Goal: Task Accomplishment & Management: Use online tool/utility

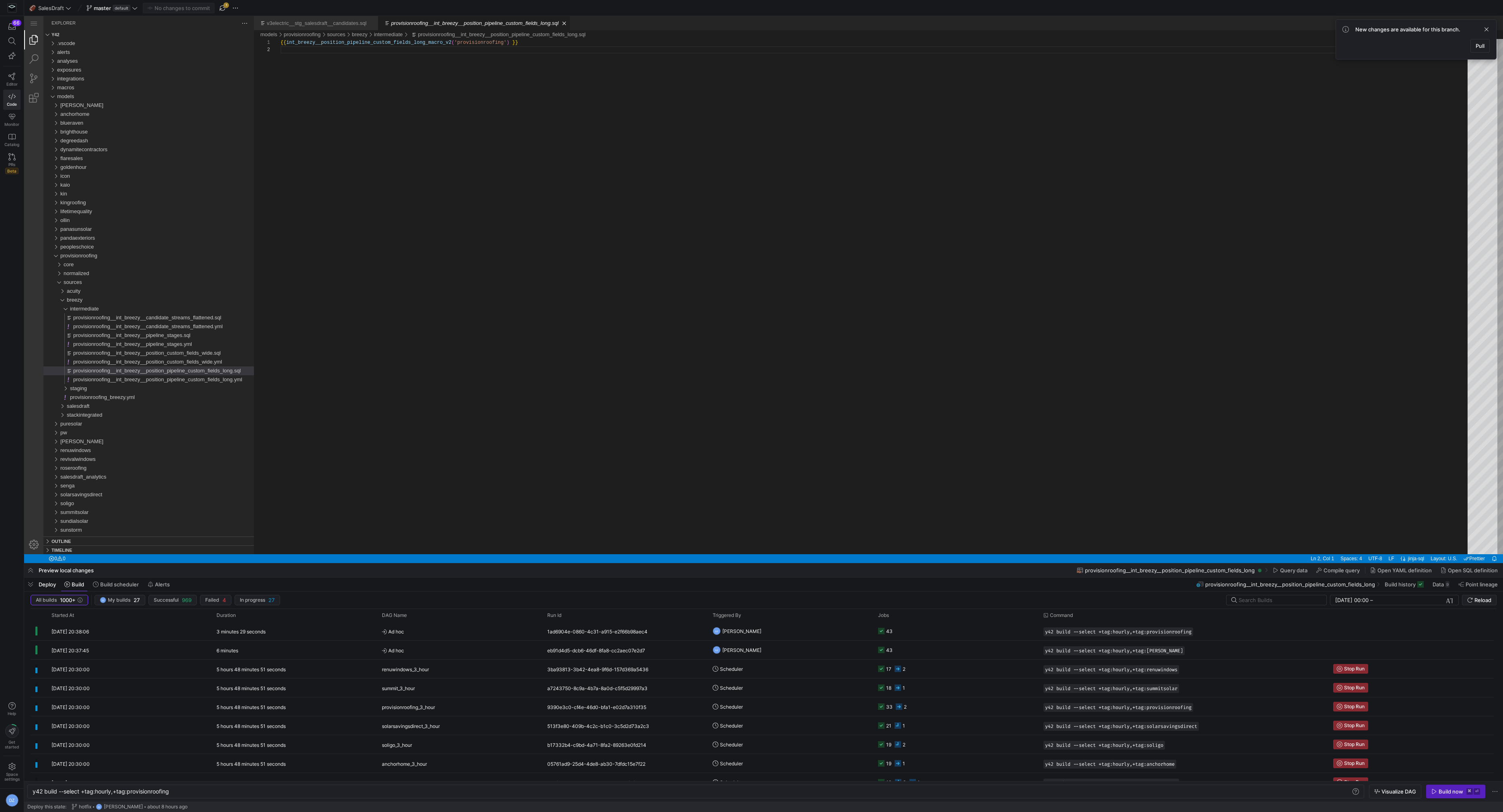
scroll to position [7, 0]
click at [550, 277] on div "{{ int_breezy__position_pipeline_custom_fields_long_ macro_v2 ( 'provisionroofi…" at bounding box center [877, 300] width 1193 height 523
click at [223, 8] on span "button" at bounding box center [222, 8] width 10 height 10
click at [114, 106] on div "[PERSON_NAME]" at bounding box center [157, 105] width 194 height 9
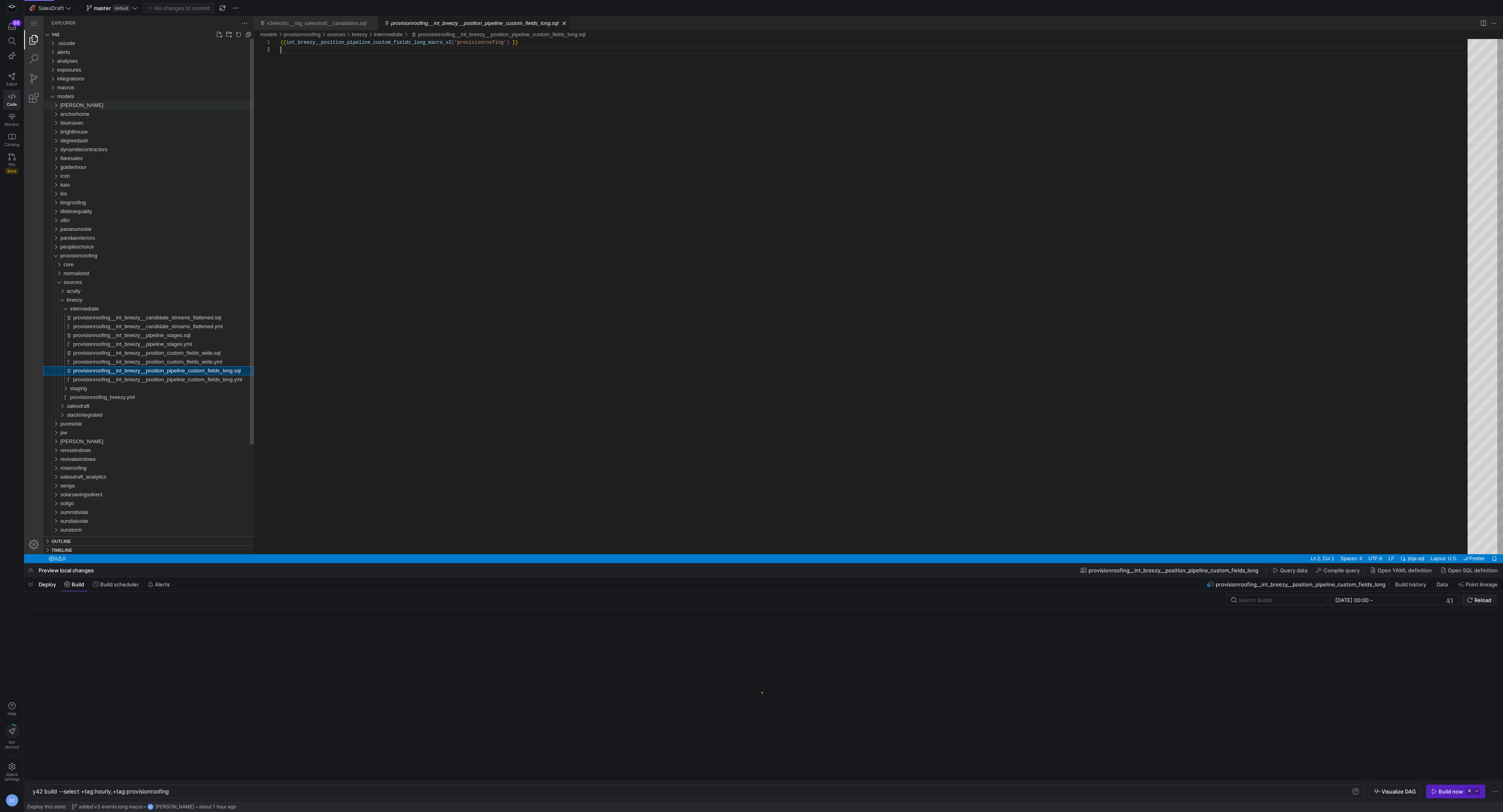
click at [120, 104] on div "[PERSON_NAME]" at bounding box center [157, 105] width 194 height 9
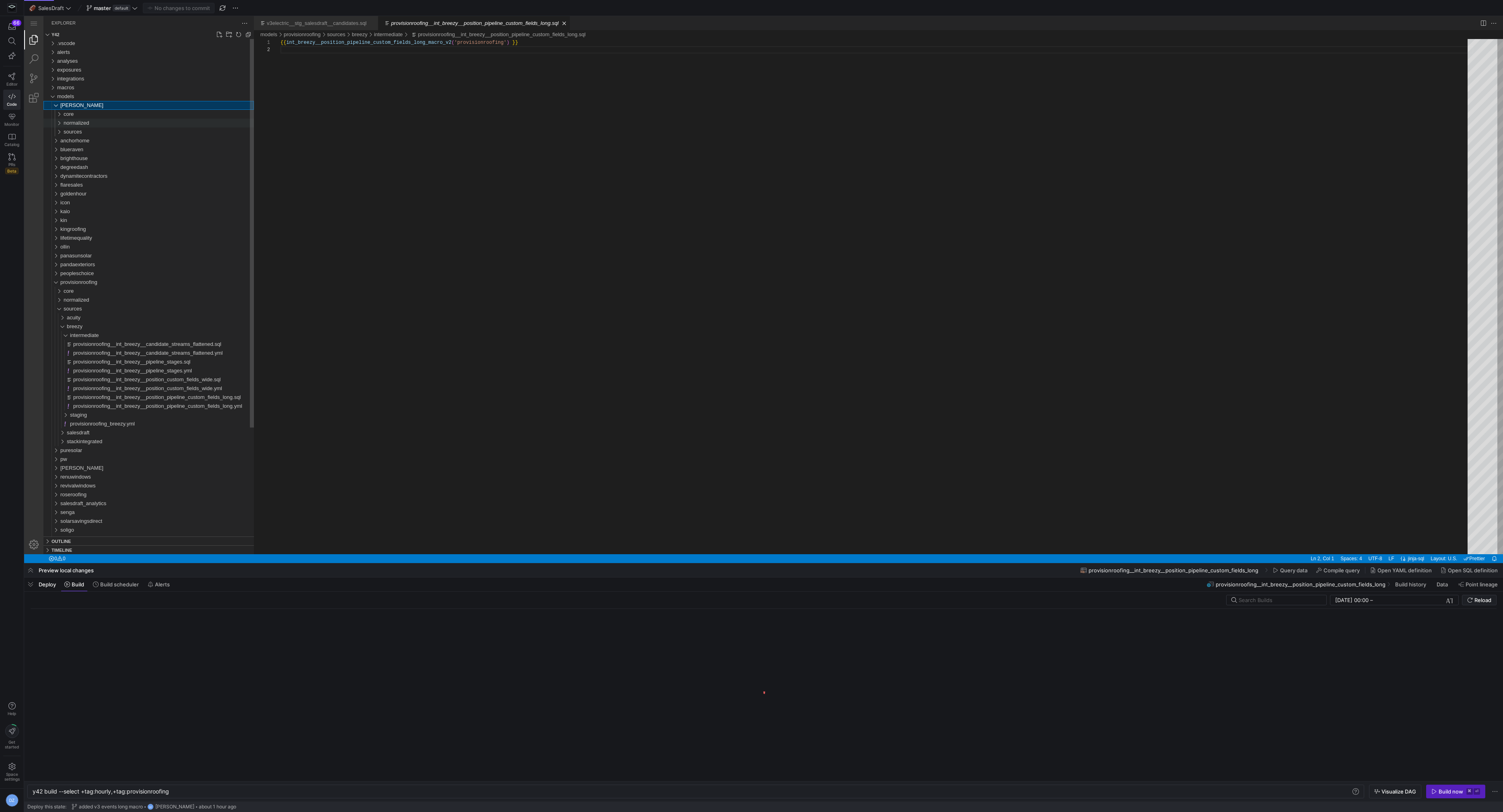
click at [125, 125] on div "normalized" at bounding box center [158, 123] width 190 height 9
click at [122, 139] on div "candidates" at bounding box center [160, 140] width 187 height 9
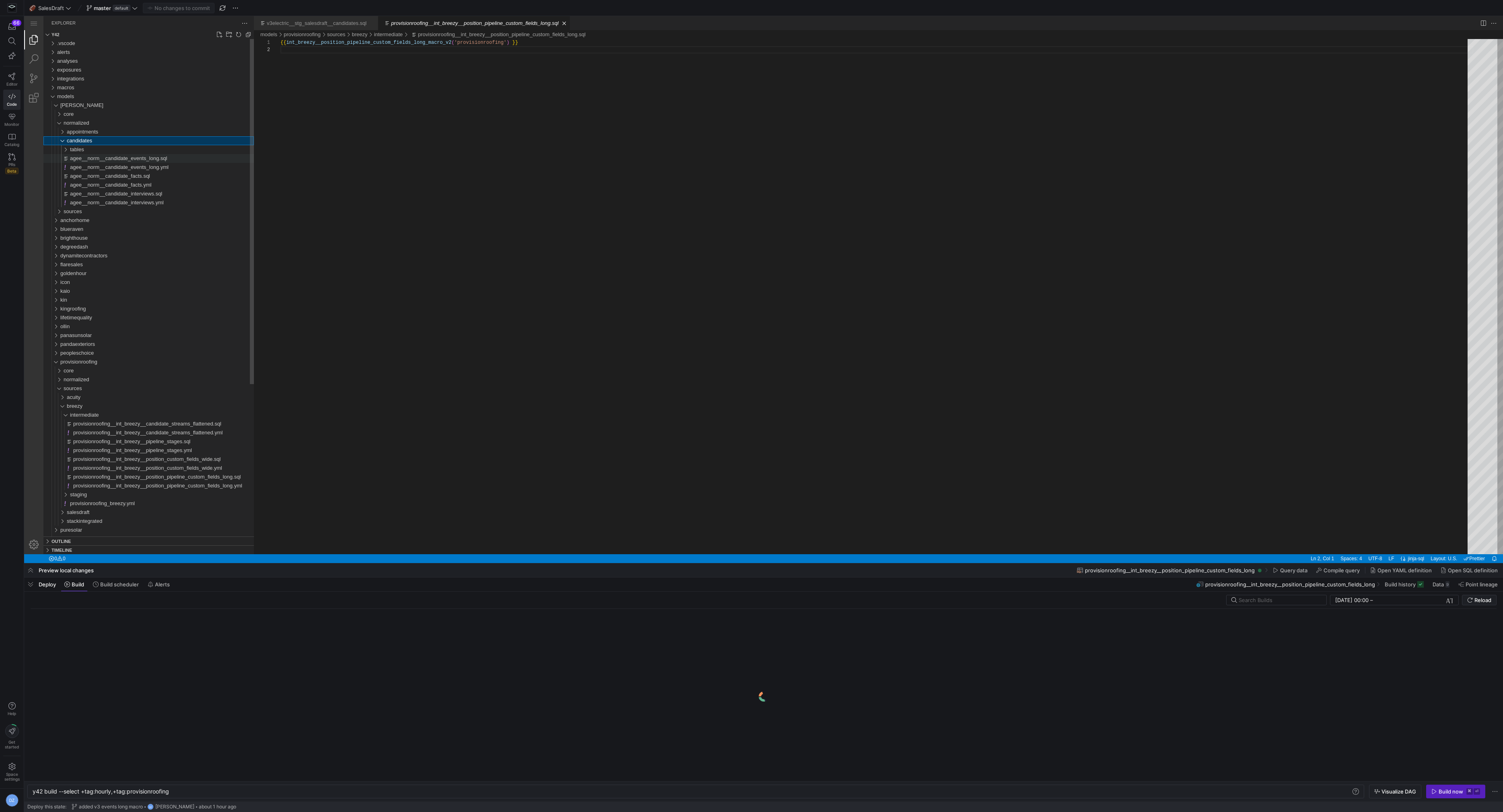
click at [135, 160] on span "agee__norm__candidate_events_long.sql" at bounding box center [118, 158] width 97 height 6
click at [426, 153] on div "{{ norm__candidate_events_long_macro_v3 ( '[PERSON_NAME]' ) }}" at bounding box center [877, 300] width 1193 height 523
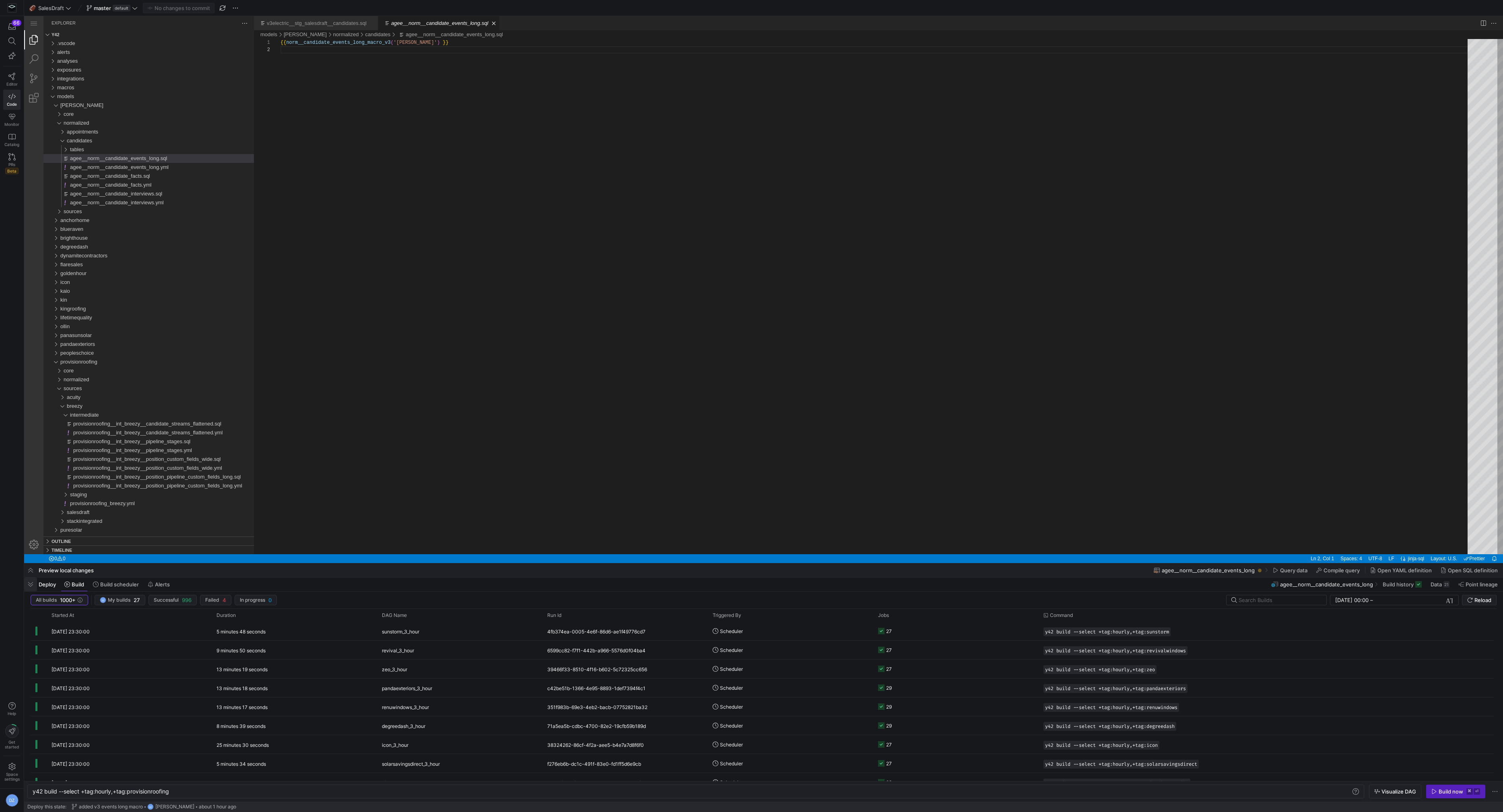
click at [29, 583] on span "button" at bounding box center [31, 585] width 13 height 14
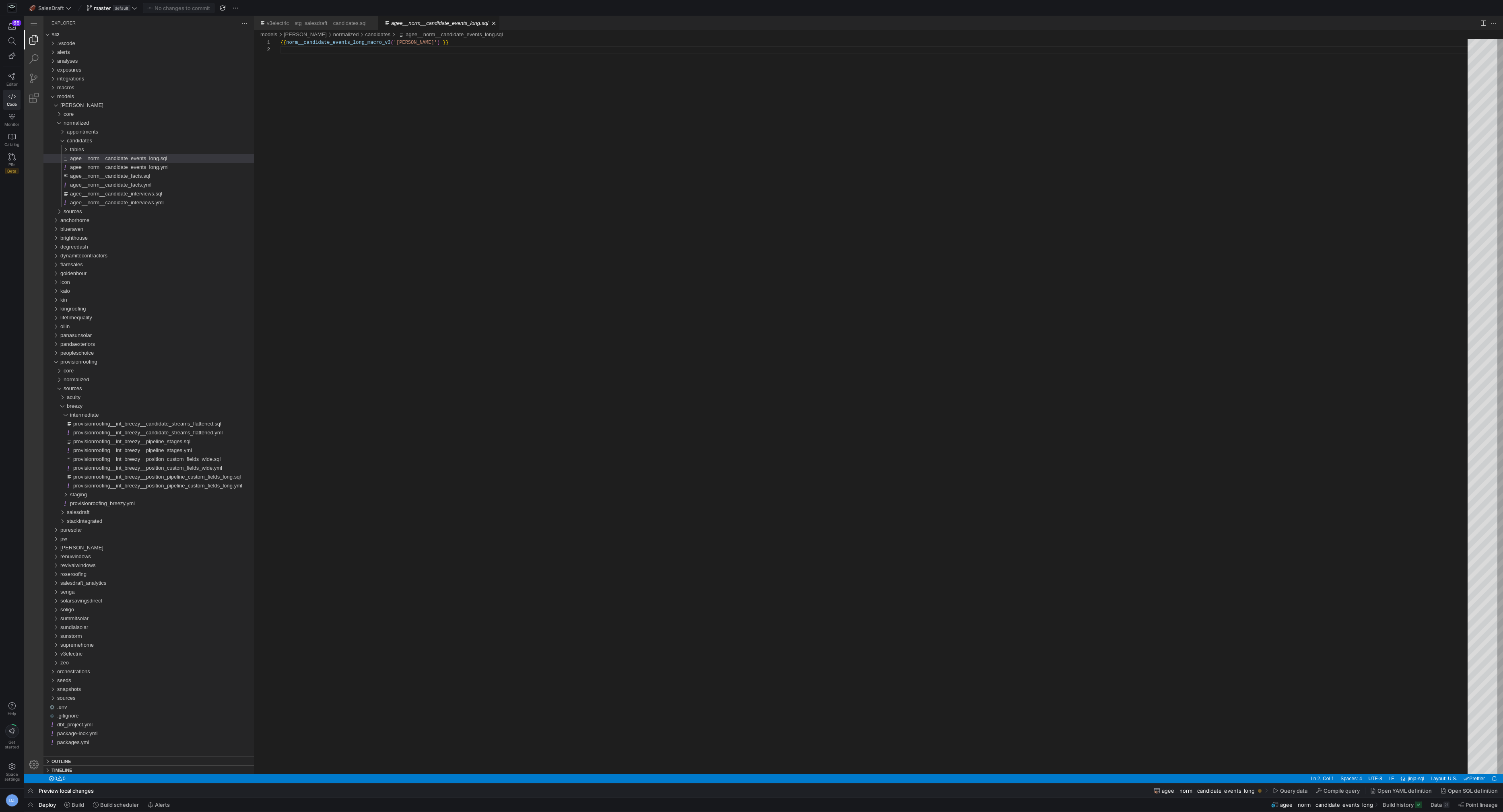
click at [44, 803] on span "Deploy" at bounding box center [47, 804] width 18 height 6
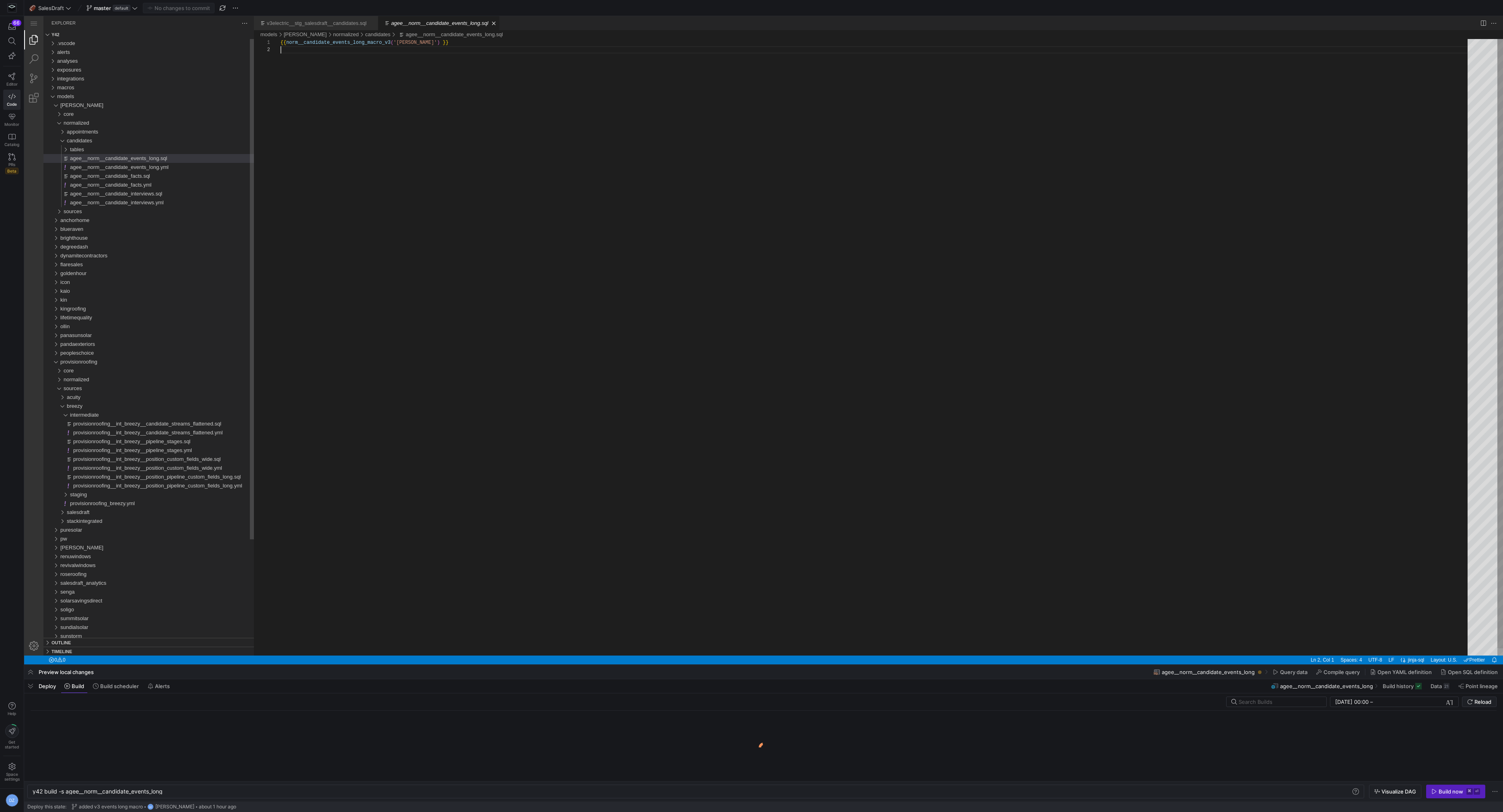
scroll to position [0, 131]
click at [66, 792] on div "y42 build -s agee__norm__candidate_events_long" at bounding box center [692, 791] width 1320 height 6
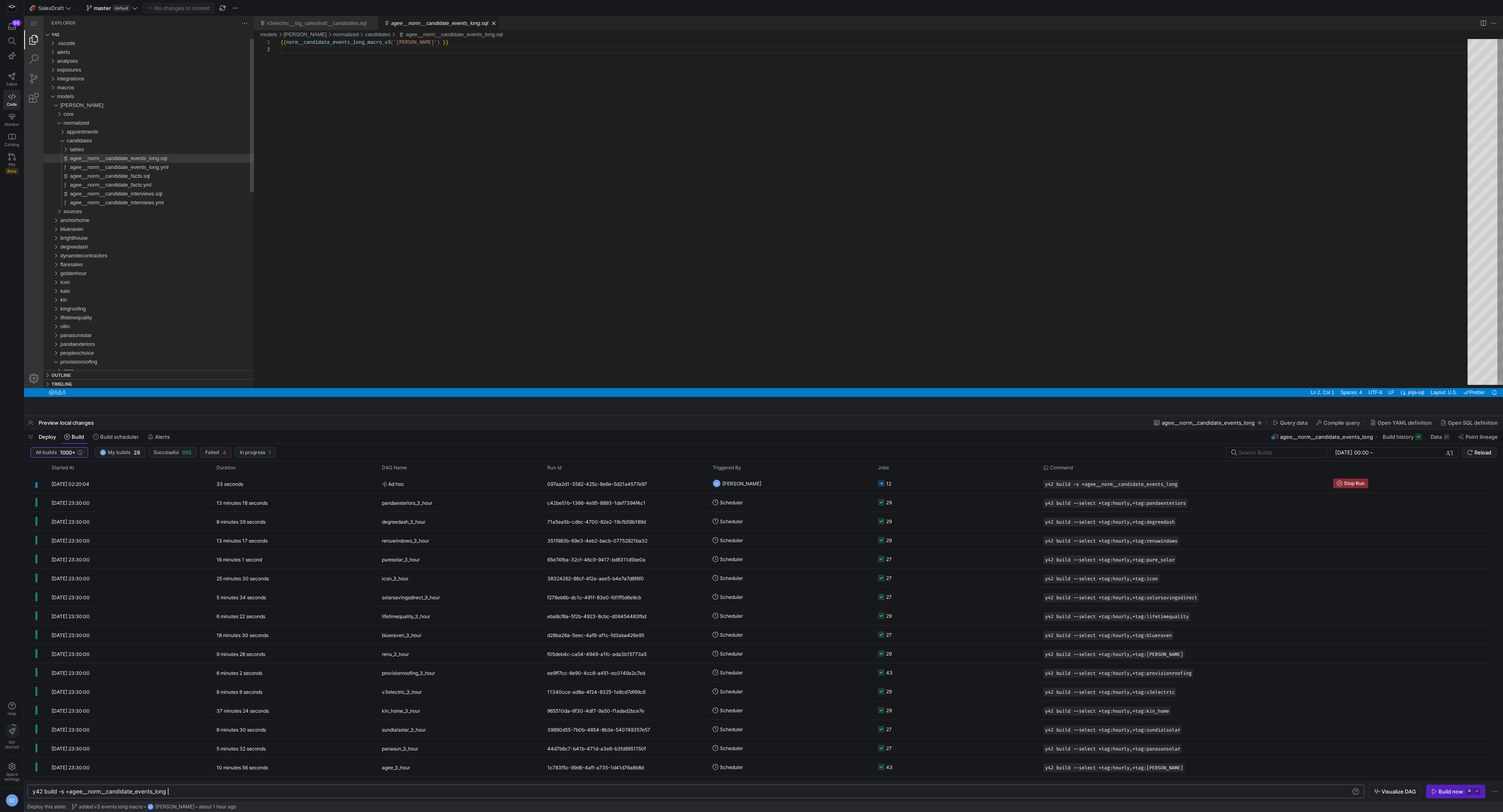
drag, startPoint x: 618, startPoint y: 666, endPoint x: 615, endPoint y: 425, distance: 241.0
click at [615, 417] on div at bounding box center [764, 416] width 1479 height 4
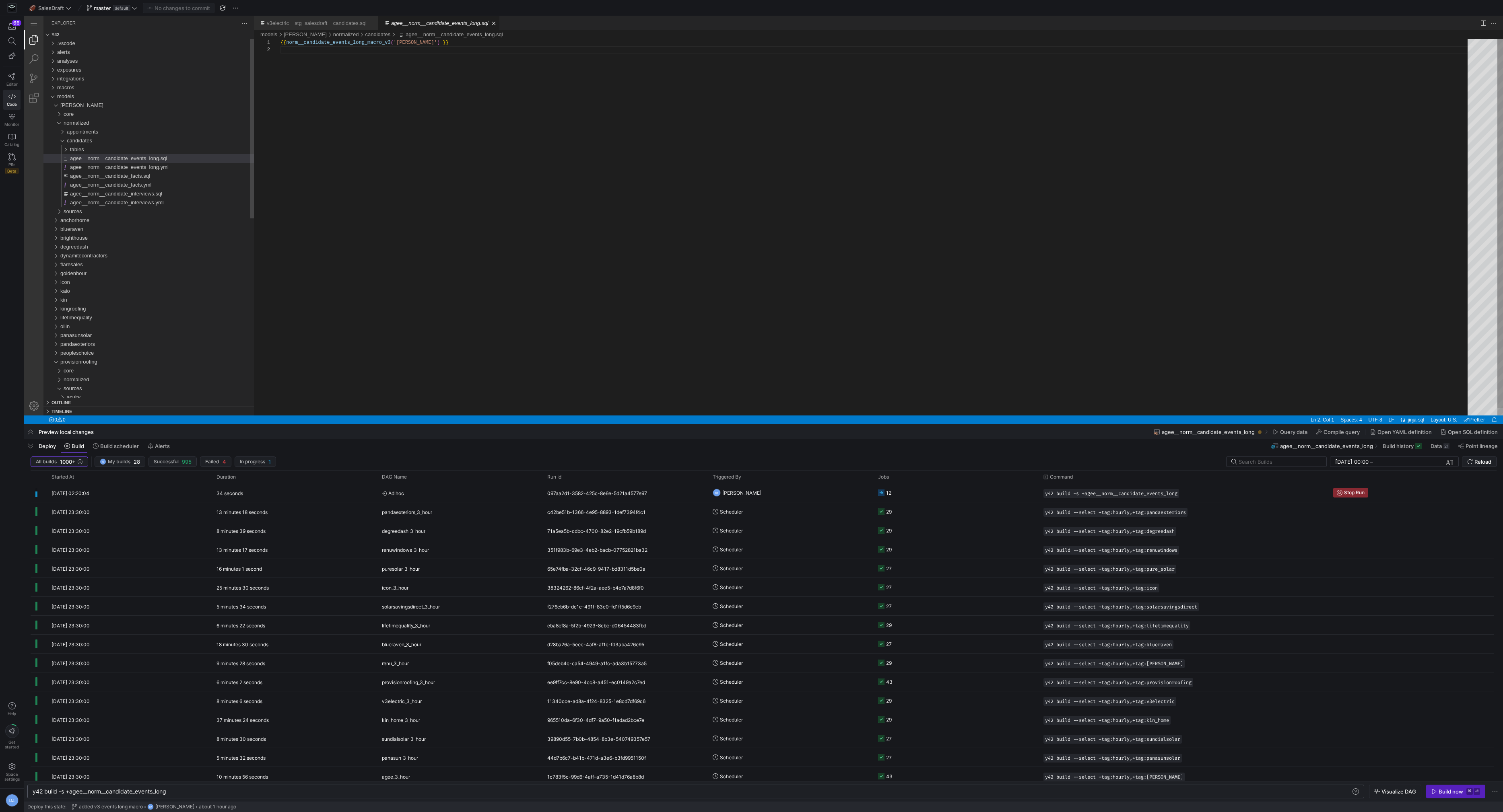
type textarea "y42 build -s +agee__norm__candidate_events_long"
click at [619, 379] on div "{{ norm__candidate_events_long_macro_v3 ( '[PERSON_NAME]' ) }}" at bounding box center [877, 231] width 1193 height 384
click at [1484, 460] on span "Reload" at bounding box center [1483, 461] width 17 height 6
click at [112, 147] on div "tables" at bounding box center [162, 150] width 184 height 9
click at [118, 157] on span "agee__norm__candidate_events_wide.sql" at bounding box center [122, 158] width 98 height 6
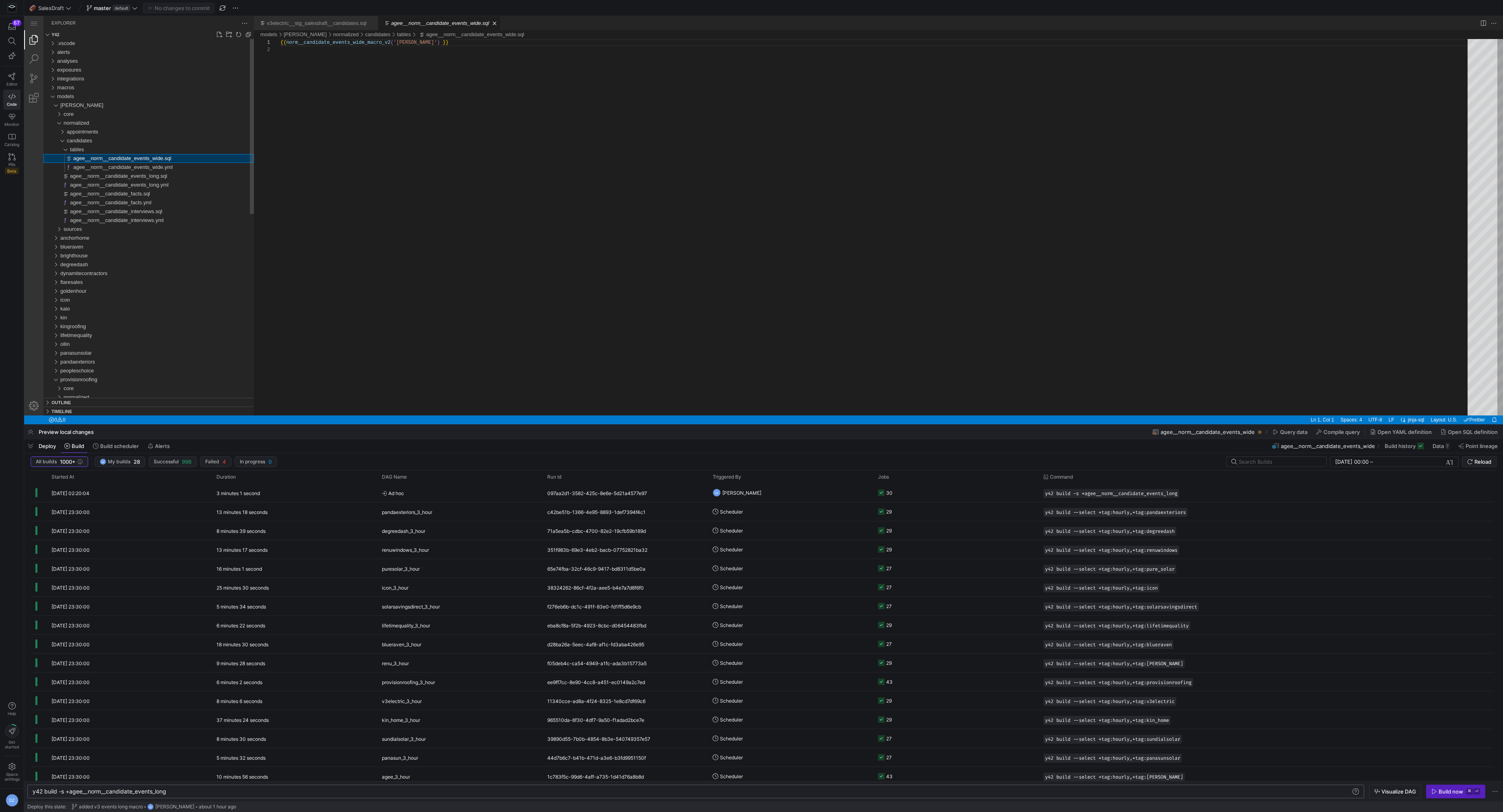
scroll to position [7, 0]
click at [28, 446] on span "button" at bounding box center [31, 446] width 13 height 14
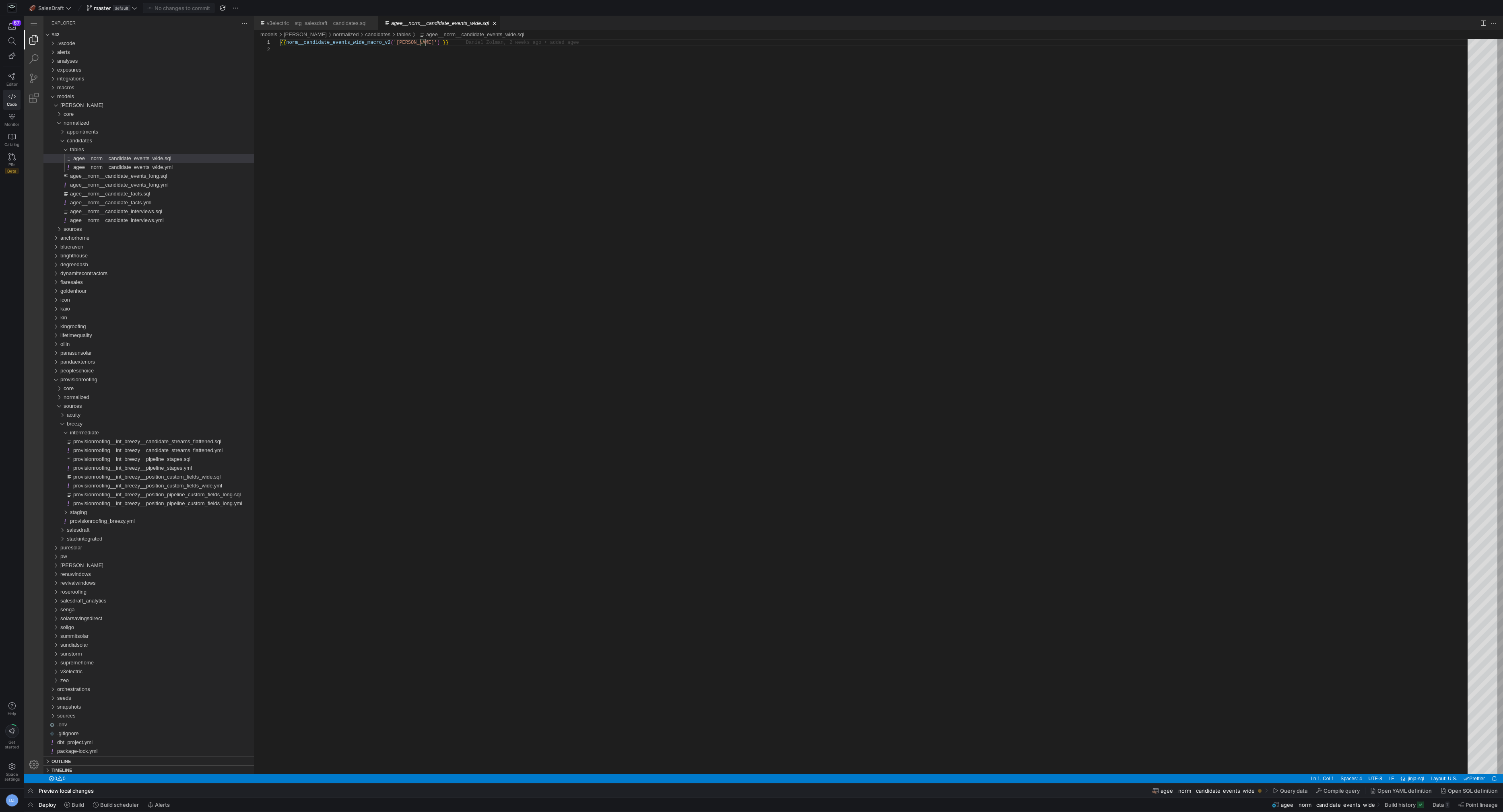
click at [38, 807] on div "Deploy Build Build scheduler Alerts" at bounding box center [99, 805] width 149 height 14
click at [35, 803] on span "button" at bounding box center [31, 805] width 13 height 14
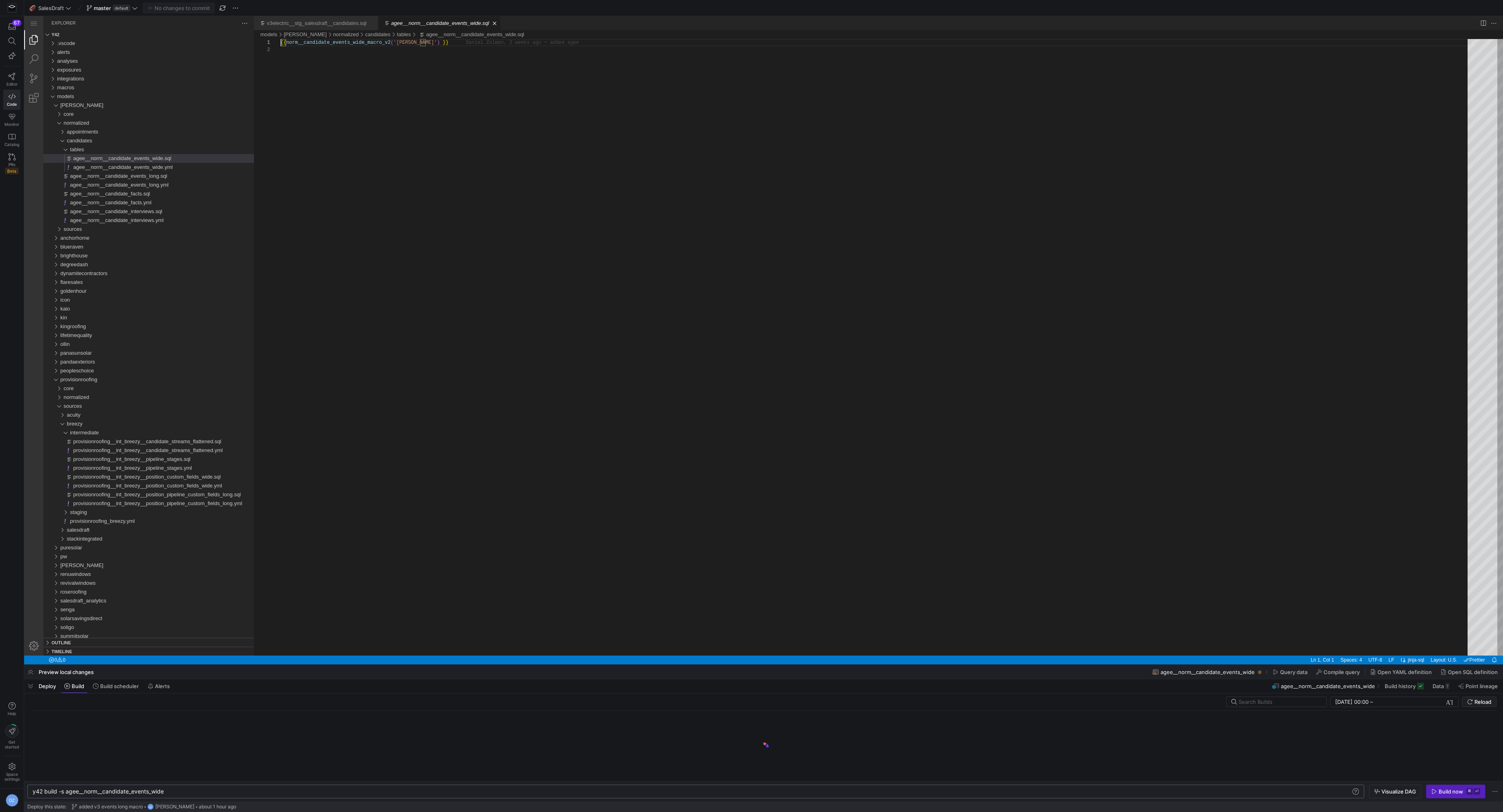
click at [196, 790] on div "y42 build -s agee__norm__candidate_events_wide" at bounding box center [692, 791] width 1320 height 6
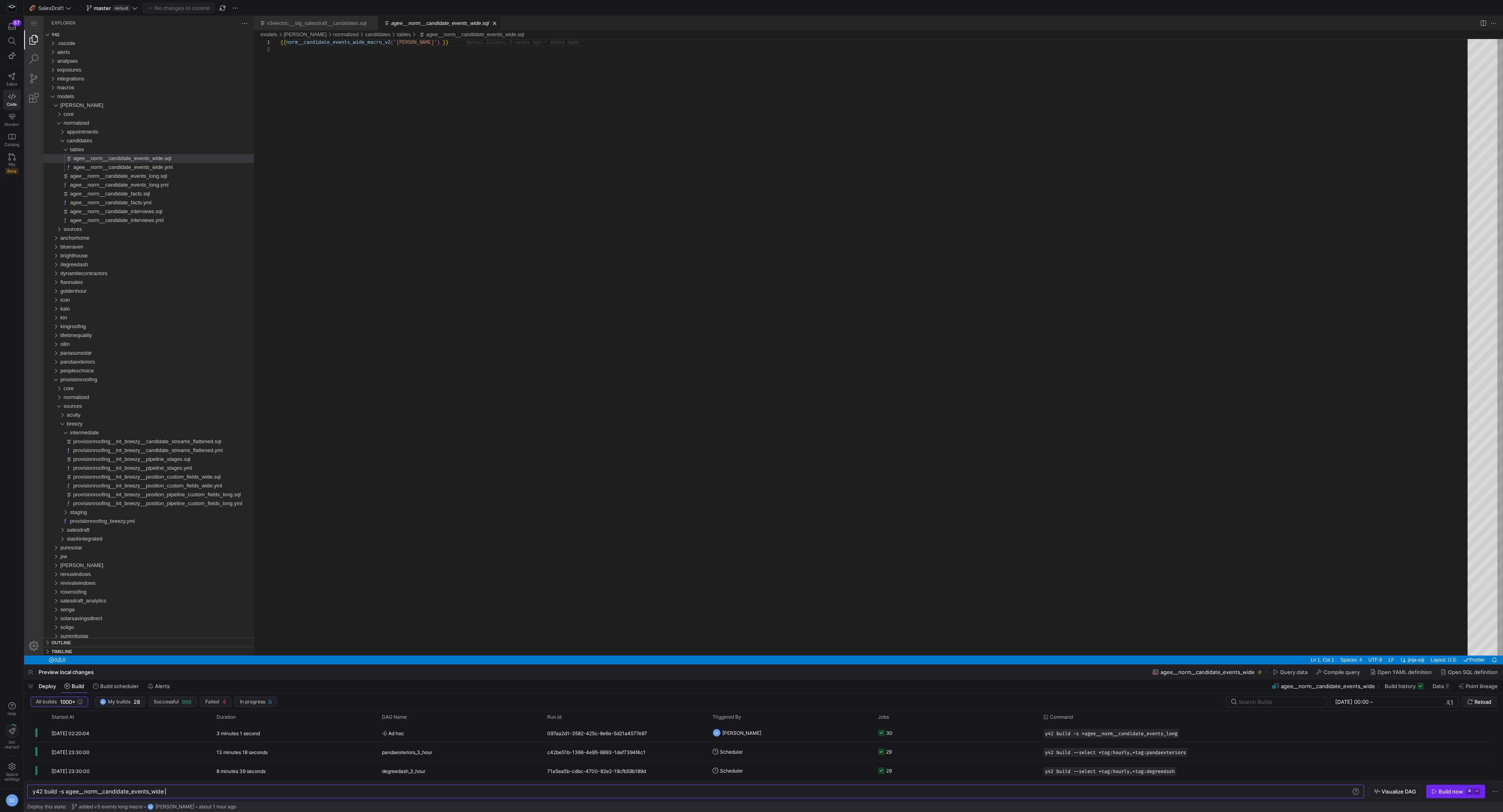
click at [1439, 789] on div "Build now" at bounding box center [1451, 791] width 25 height 6
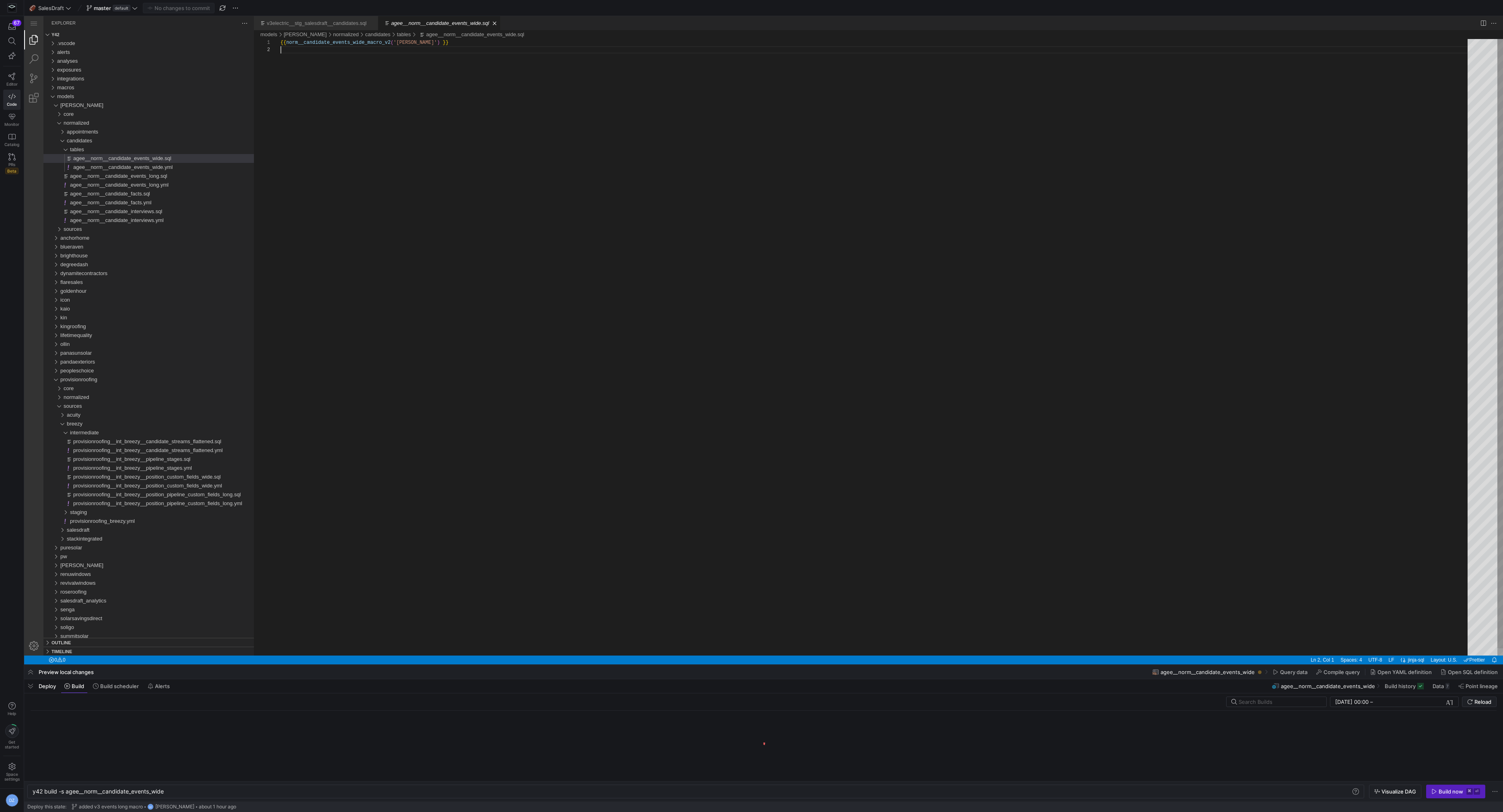
click at [814, 434] on div "{{ norm__candidate_events_wide_macro_v2 ( '[PERSON_NAME]' ) }}" at bounding box center [877, 350] width 1193 height 623
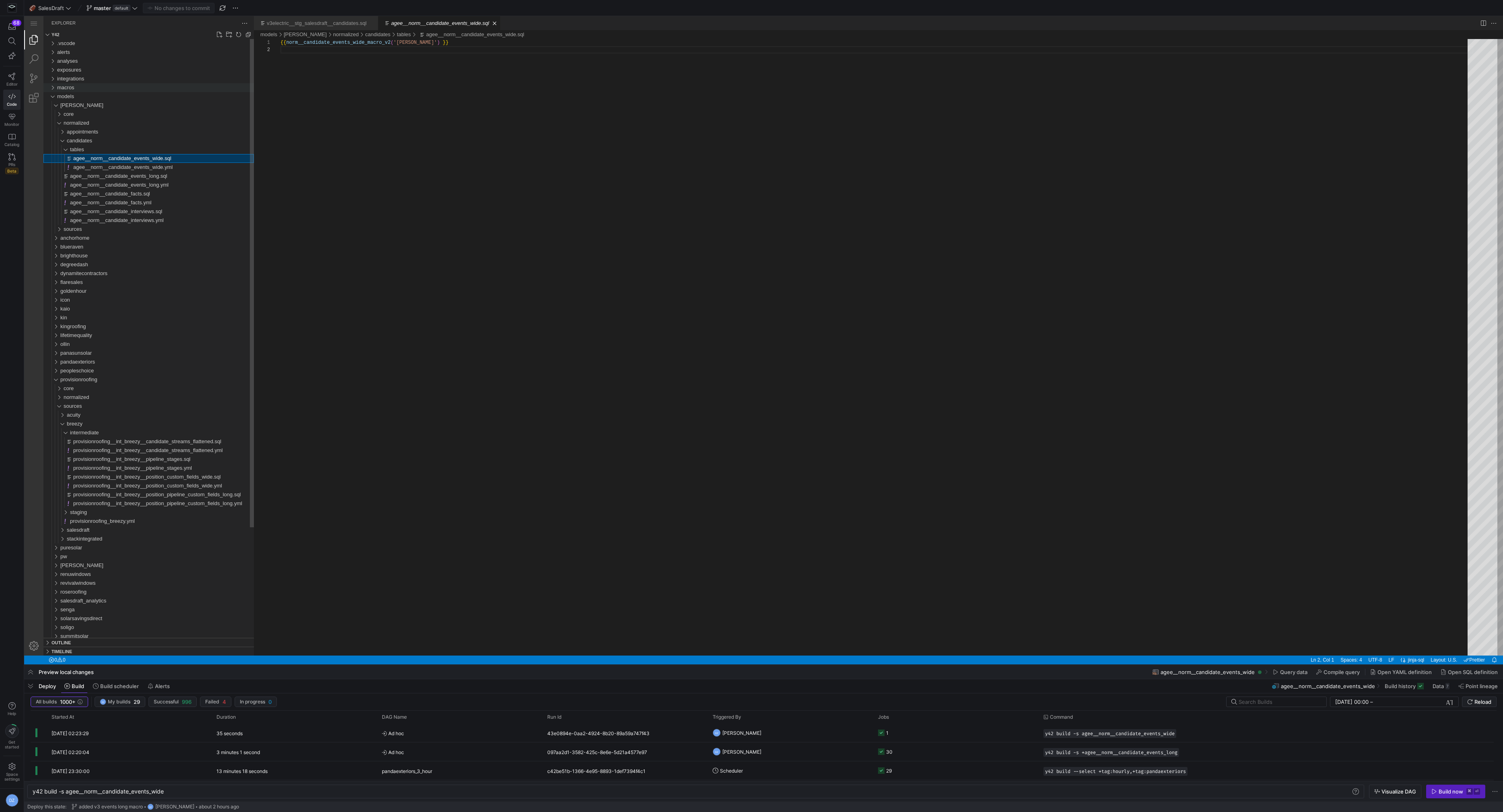
click at [103, 85] on div "macros" at bounding box center [155, 88] width 197 height 9
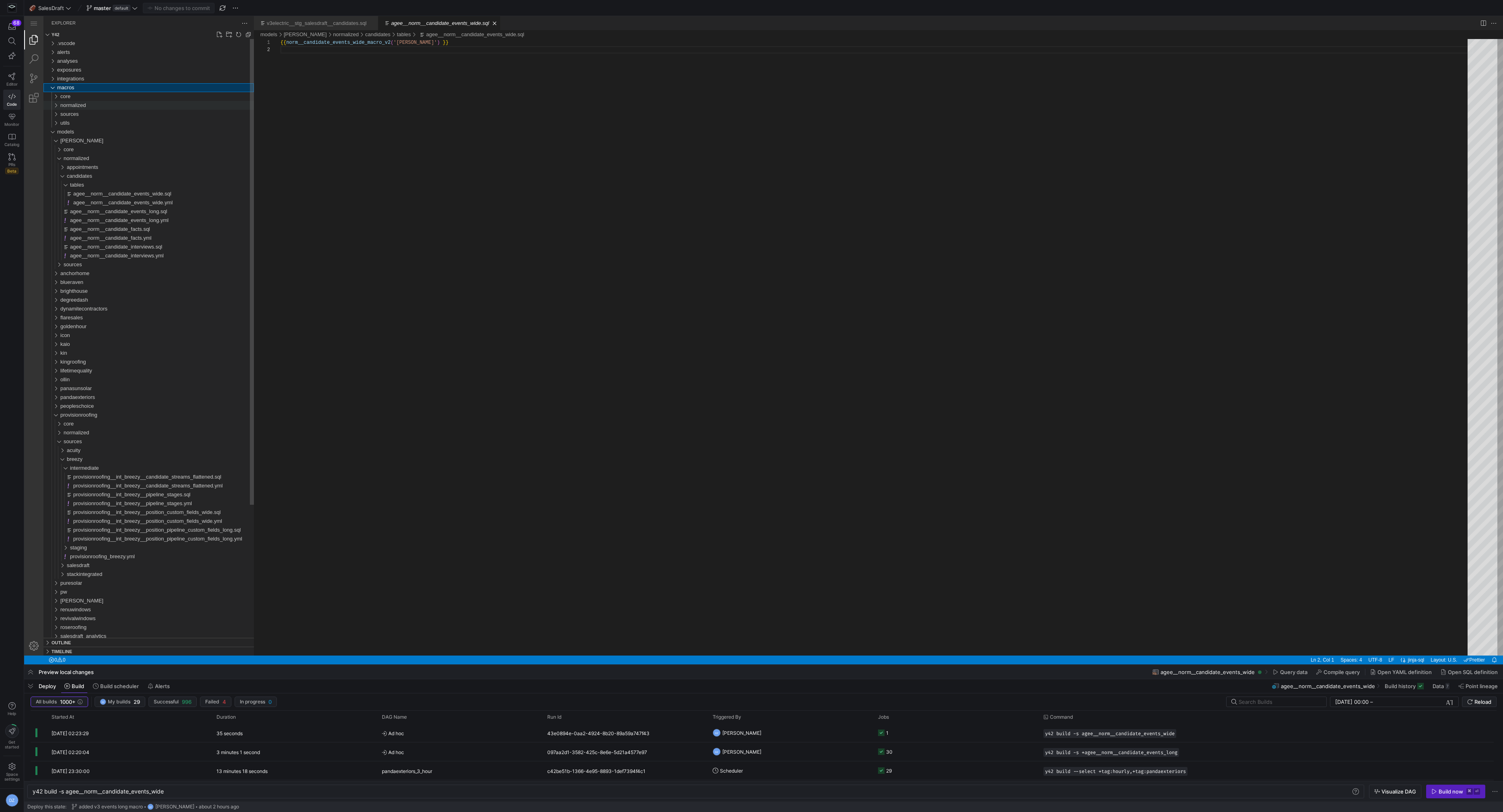
click at [109, 108] on div "normalized" at bounding box center [157, 105] width 194 height 9
click at [106, 124] on div "candidates" at bounding box center [158, 123] width 190 height 9
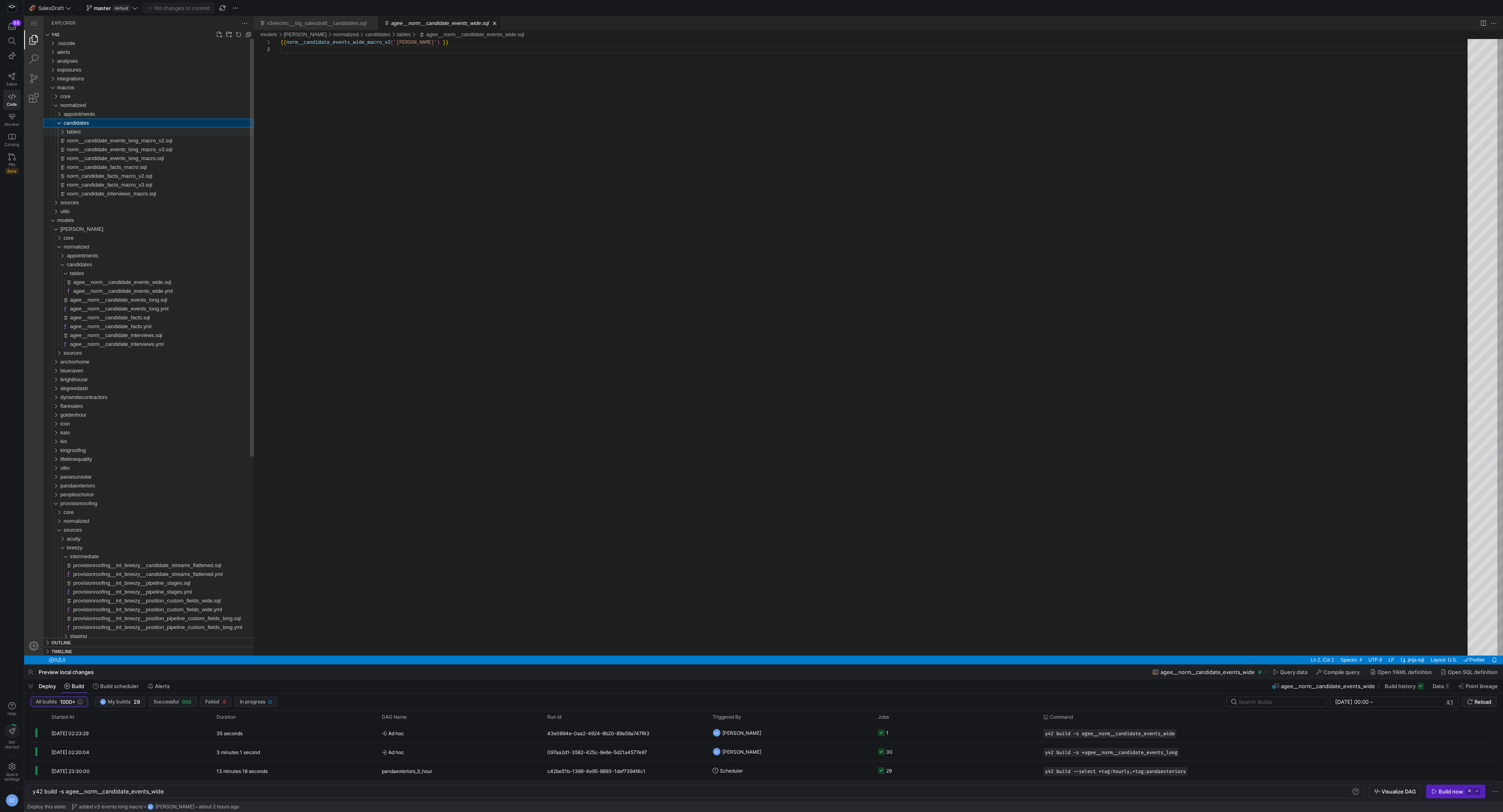
click at [135, 132] on div "tables" at bounding box center [160, 132] width 187 height 9
click at [136, 159] on span "norm__candidate_events_long_macro_v2.sql" at bounding box center [119, 158] width 105 height 6
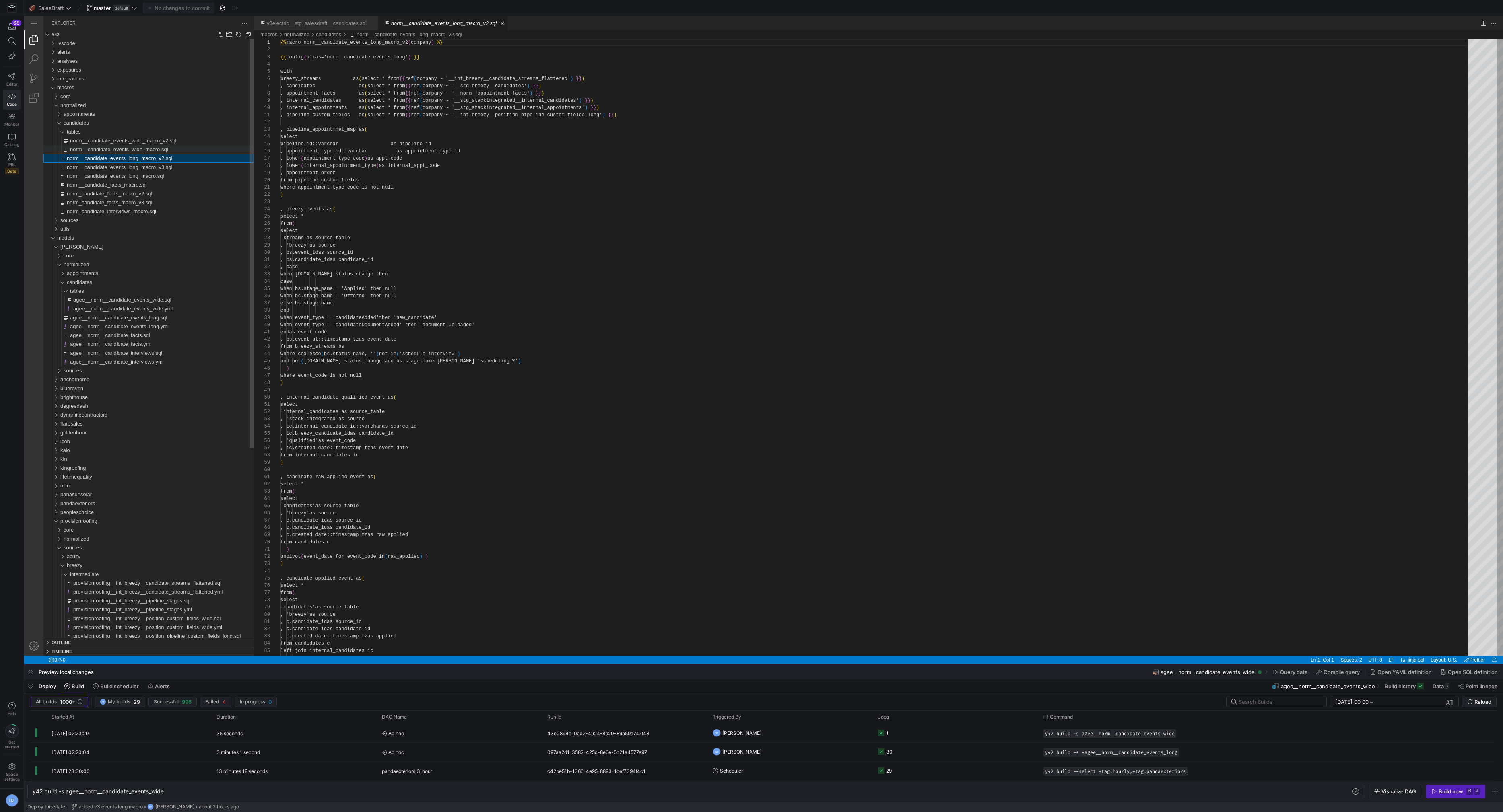
type textarea "y42 build"
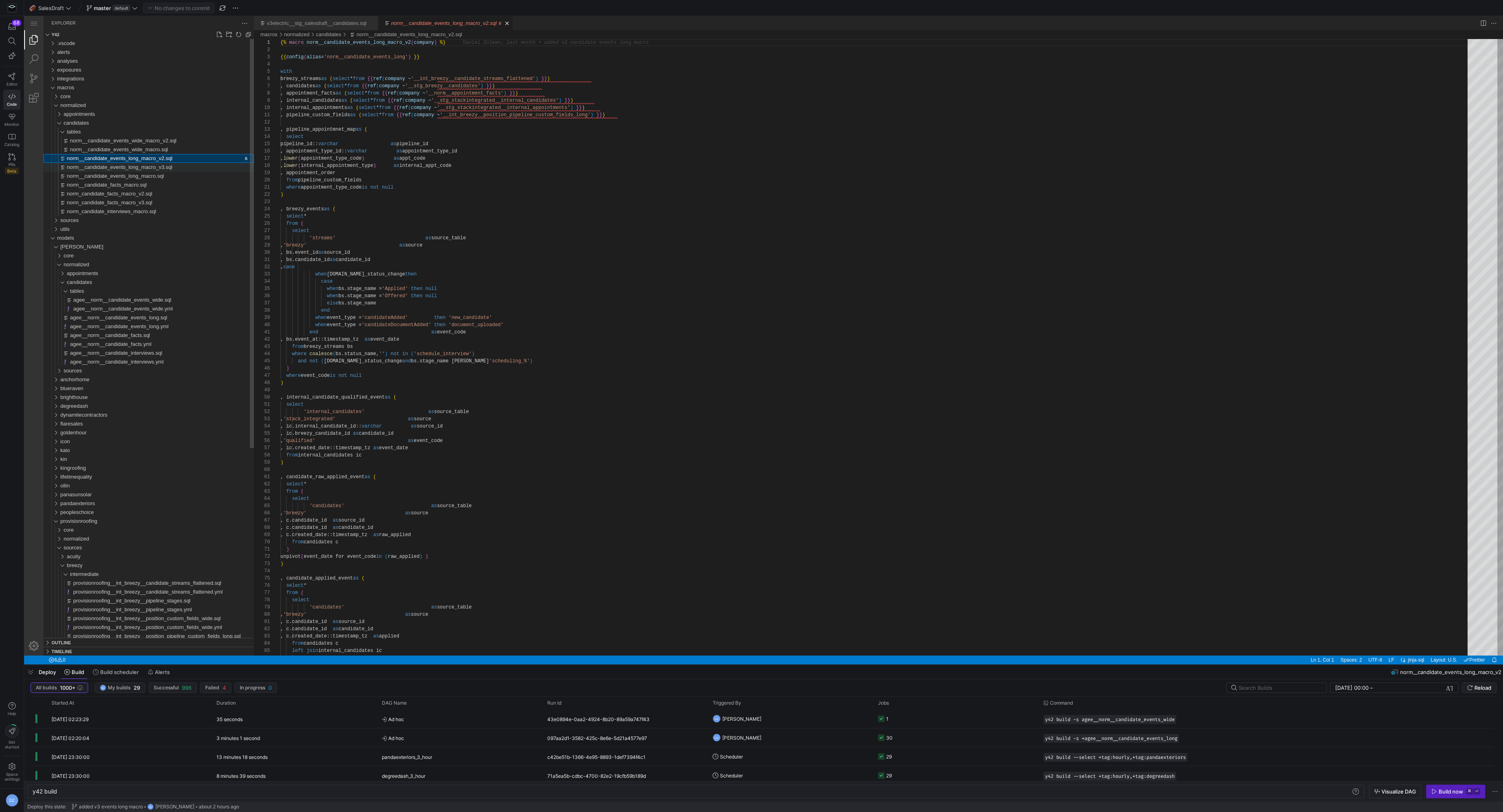
drag, startPoint x: 189, startPoint y: 167, endPoint x: 198, endPoint y: 168, distance: 9.1
click at [189, 167] on div "norm__candidate_events_long_macro_v3.sql" at bounding box center [160, 167] width 187 height 9
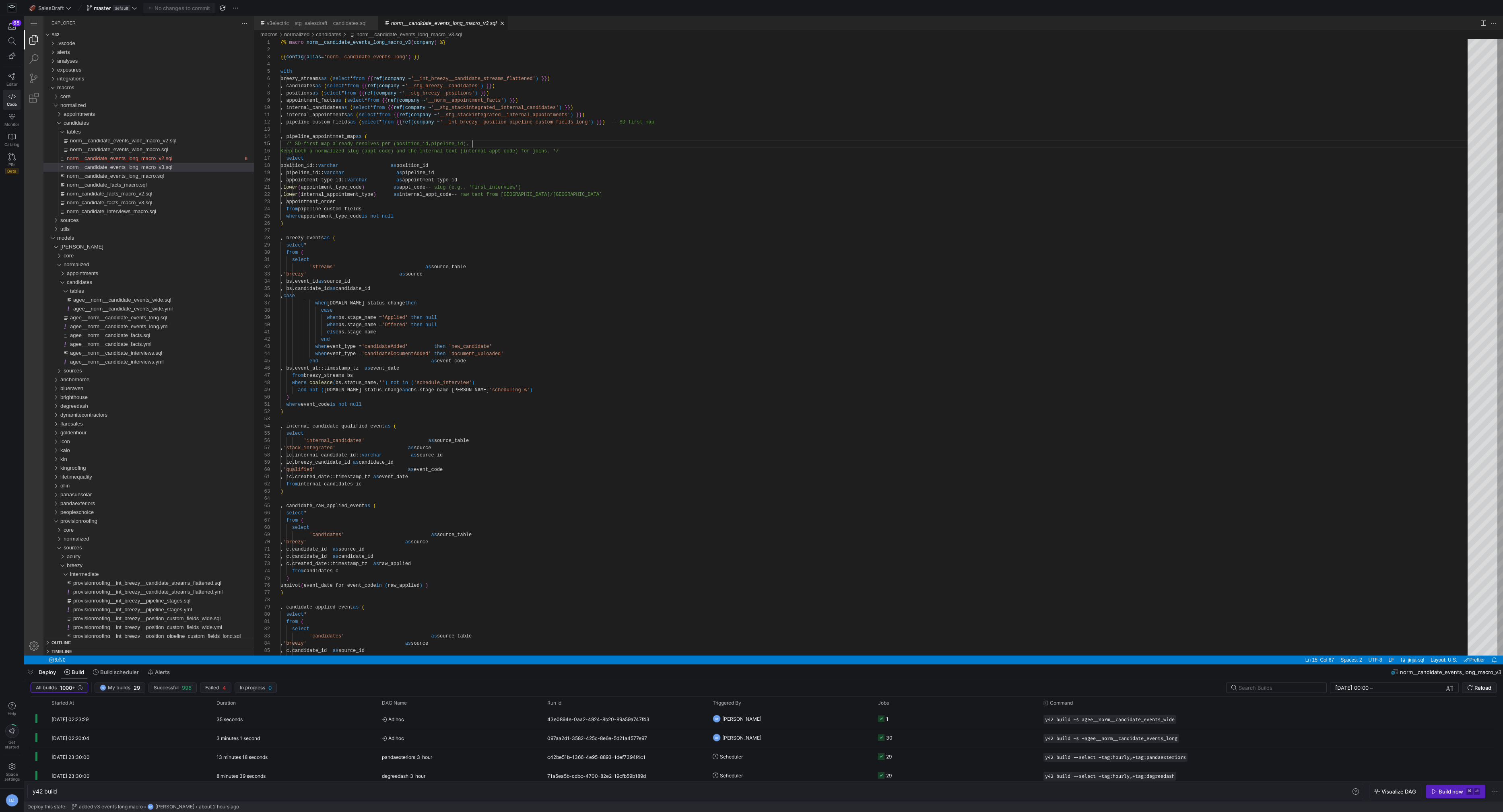
scroll to position [29, 191]
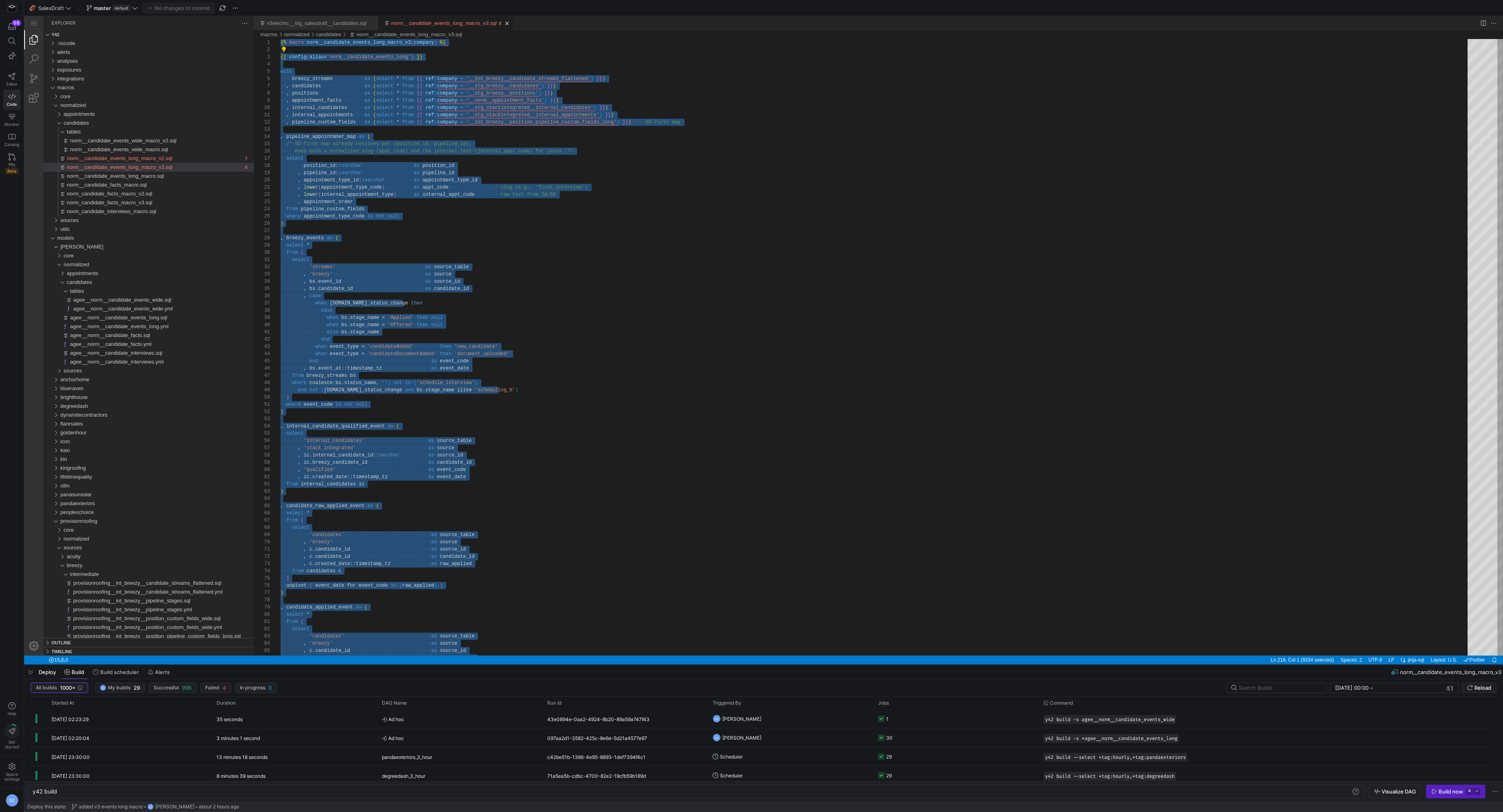
paste textarea ") as event_occurrence_number"
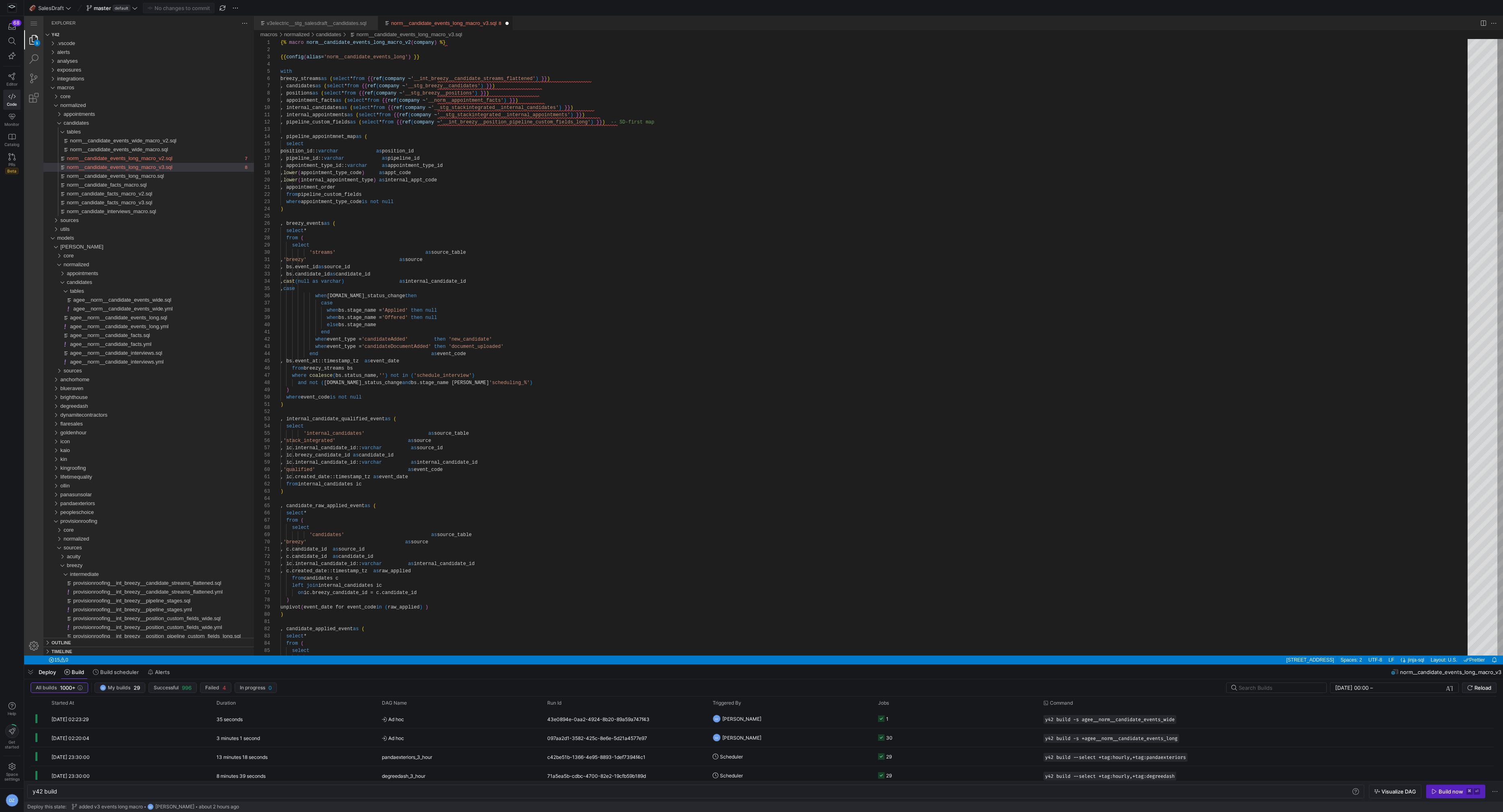
type textarea "{% macro norm__candidate_events_long_macro_v3(company) %} {{ config(alias='norm…"
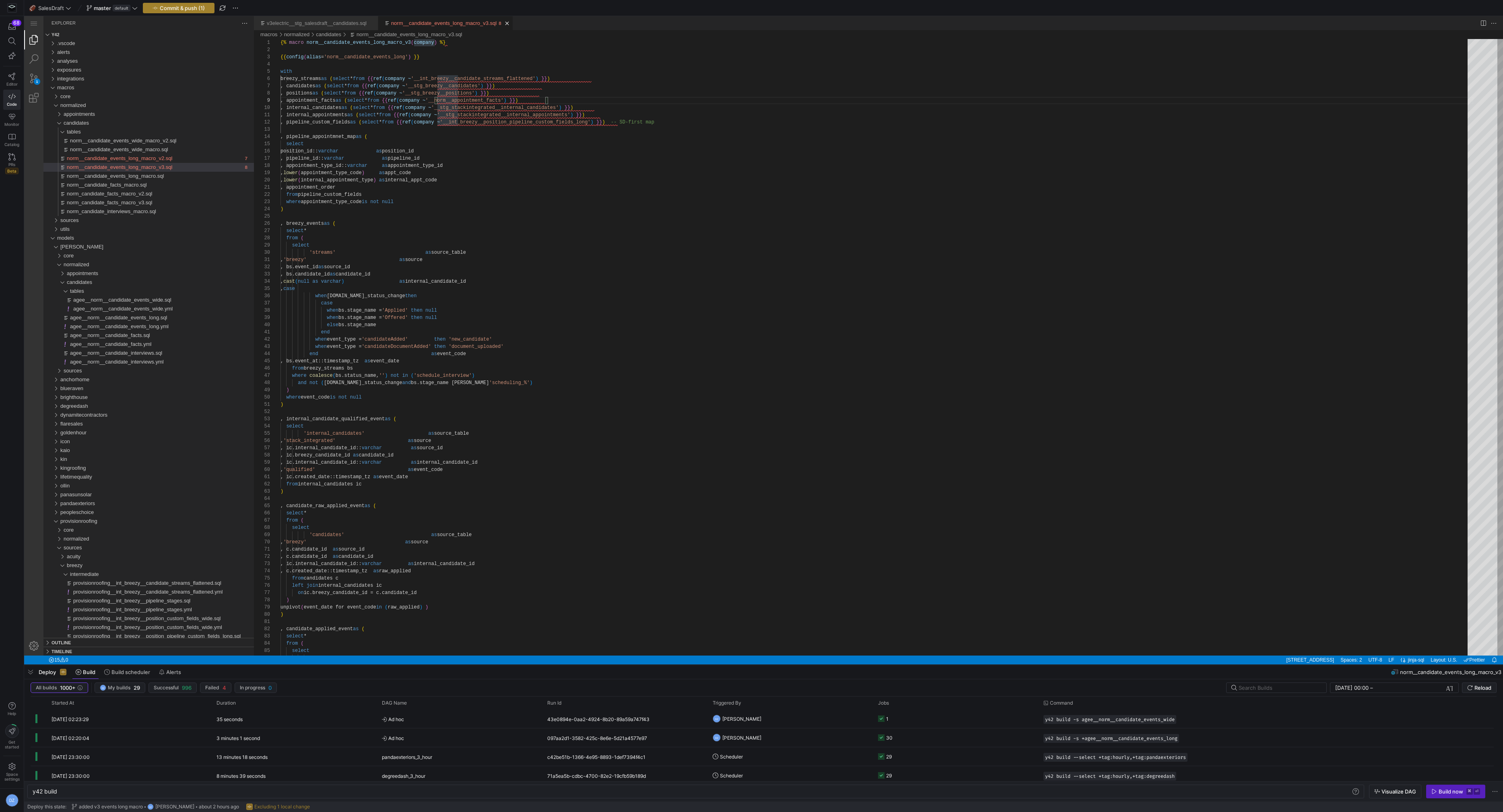
click at [197, 11] on span "button" at bounding box center [178, 8] width 71 height 10
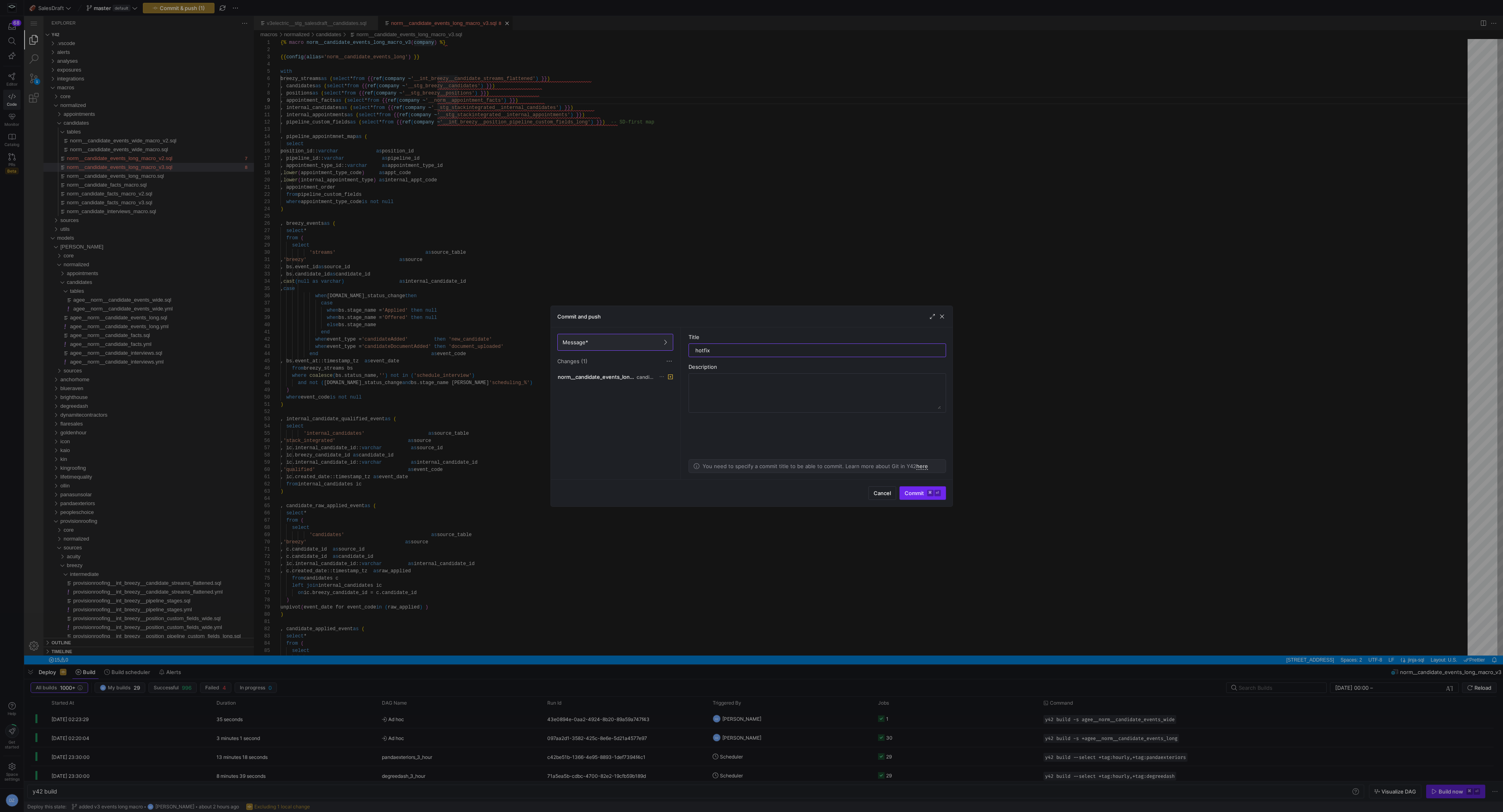
type input "hotfix"
click at [910, 490] on span "Commit ⌘ ⏎" at bounding box center [922, 493] width 36 height 6
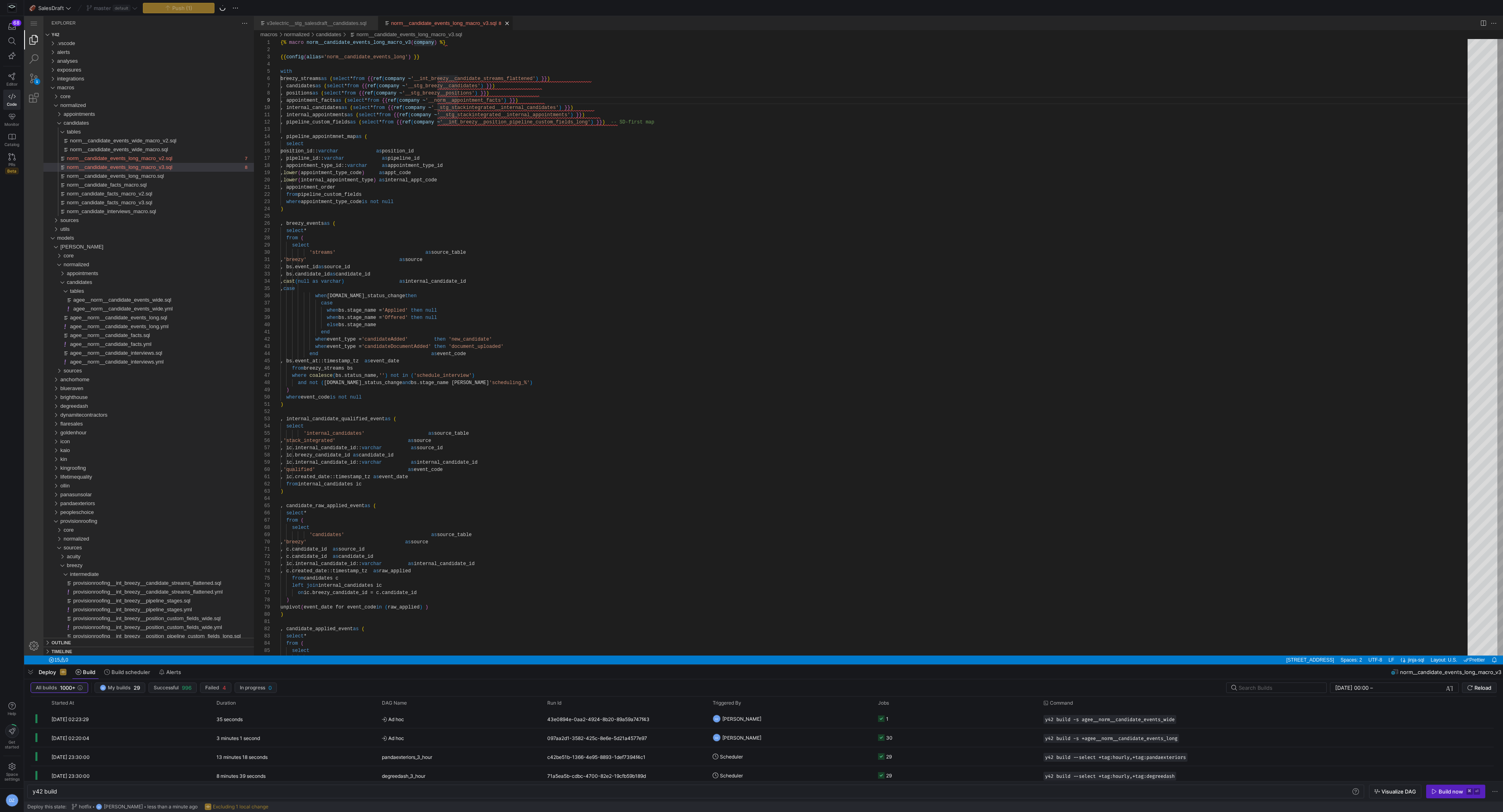
type textarea "end when event_type = 'candidateAdded' then 'new_candidate' when event_type = '…"
click at [32, 670] on span "button" at bounding box center [31, 673] width 13 height 14
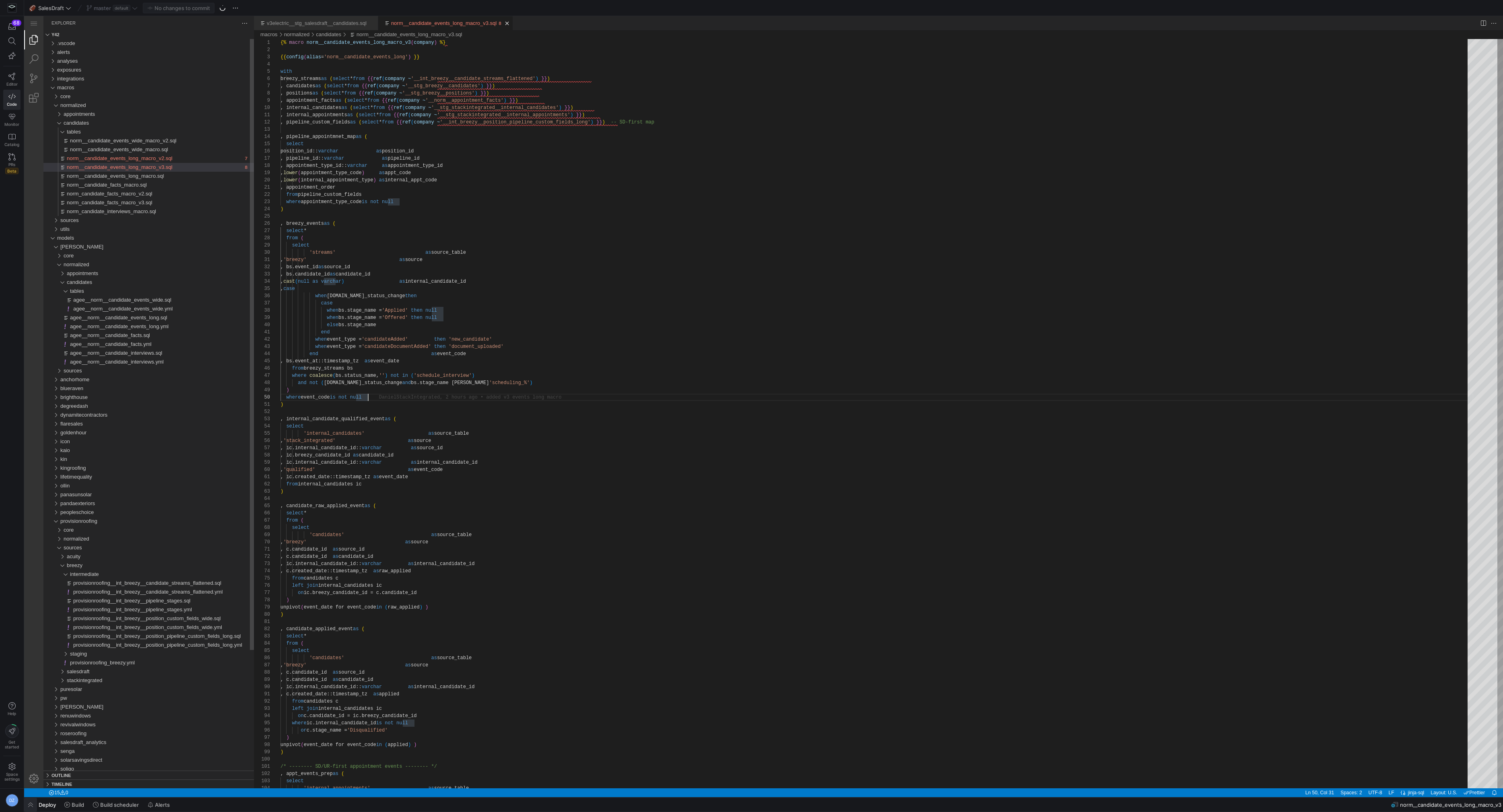
scroll to position [65, 87]
click at [140, 316] on span "agee__norm__candidate_events_long.sql" at bounding box center [118, 317] width 97 height 6
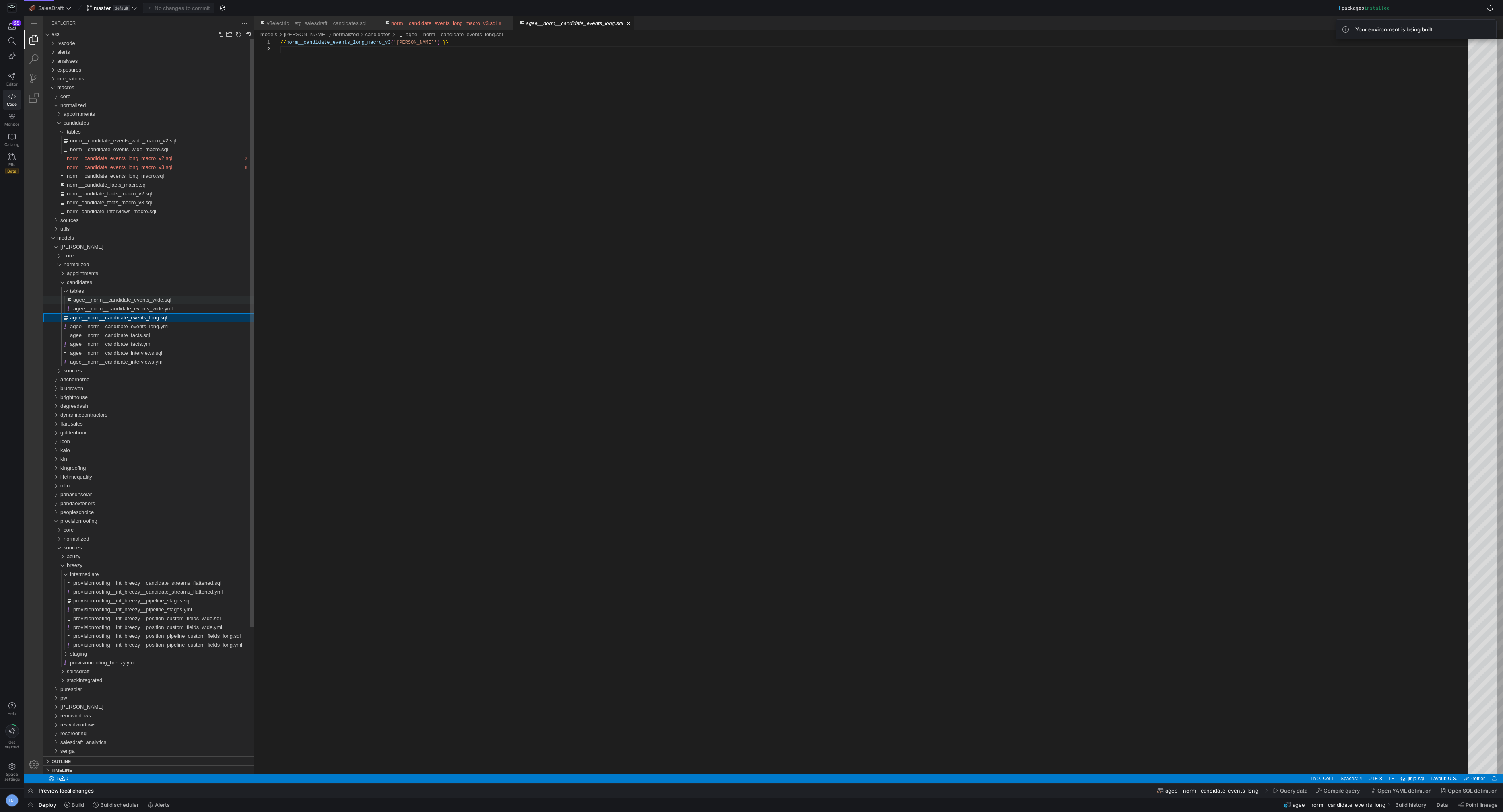
scroll to position [7, 0]
click at [76, 805] on span "Build" at bounding box center [78, 804] width 12 height 6
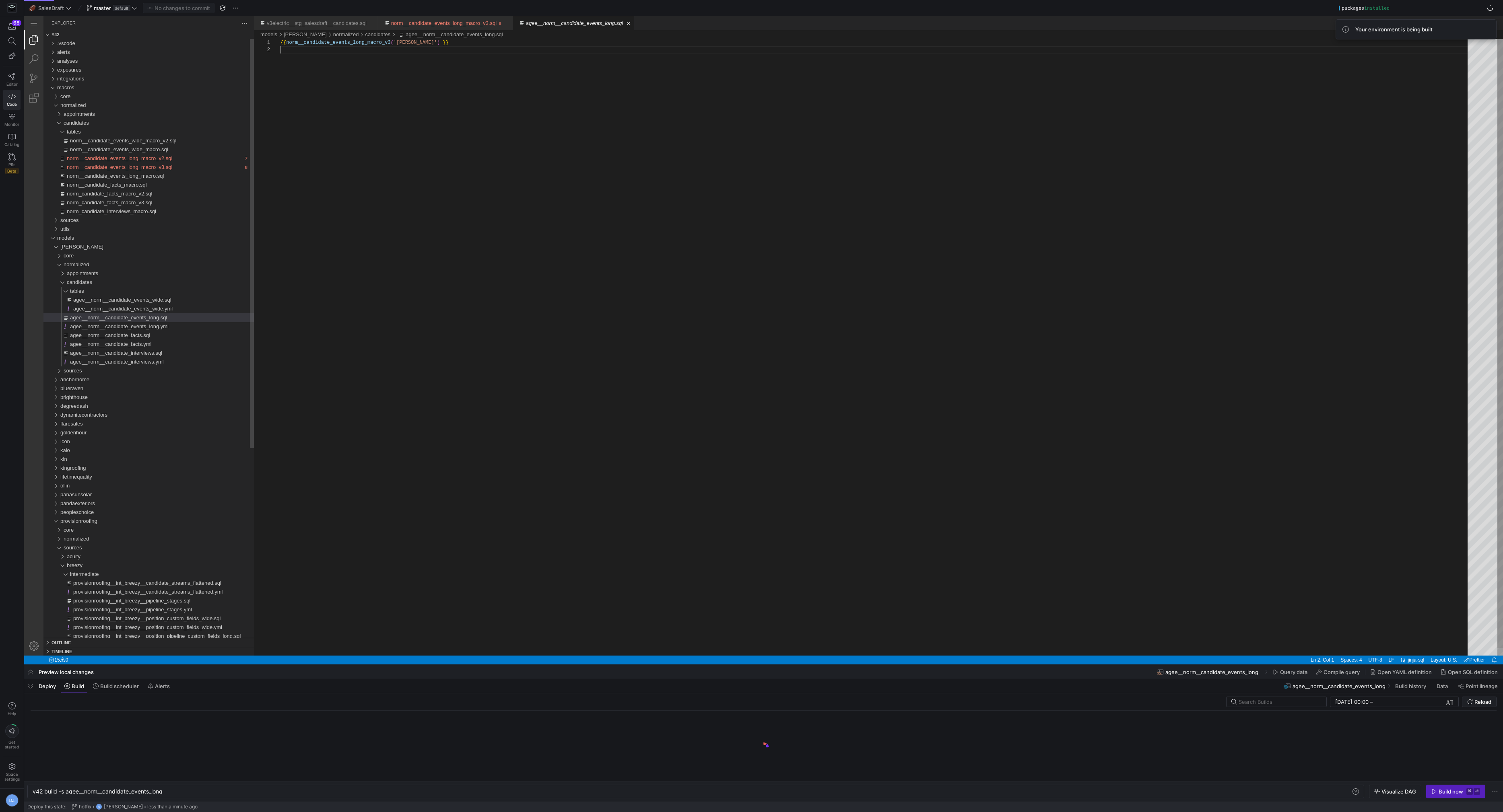
scroll to position [0, 131]
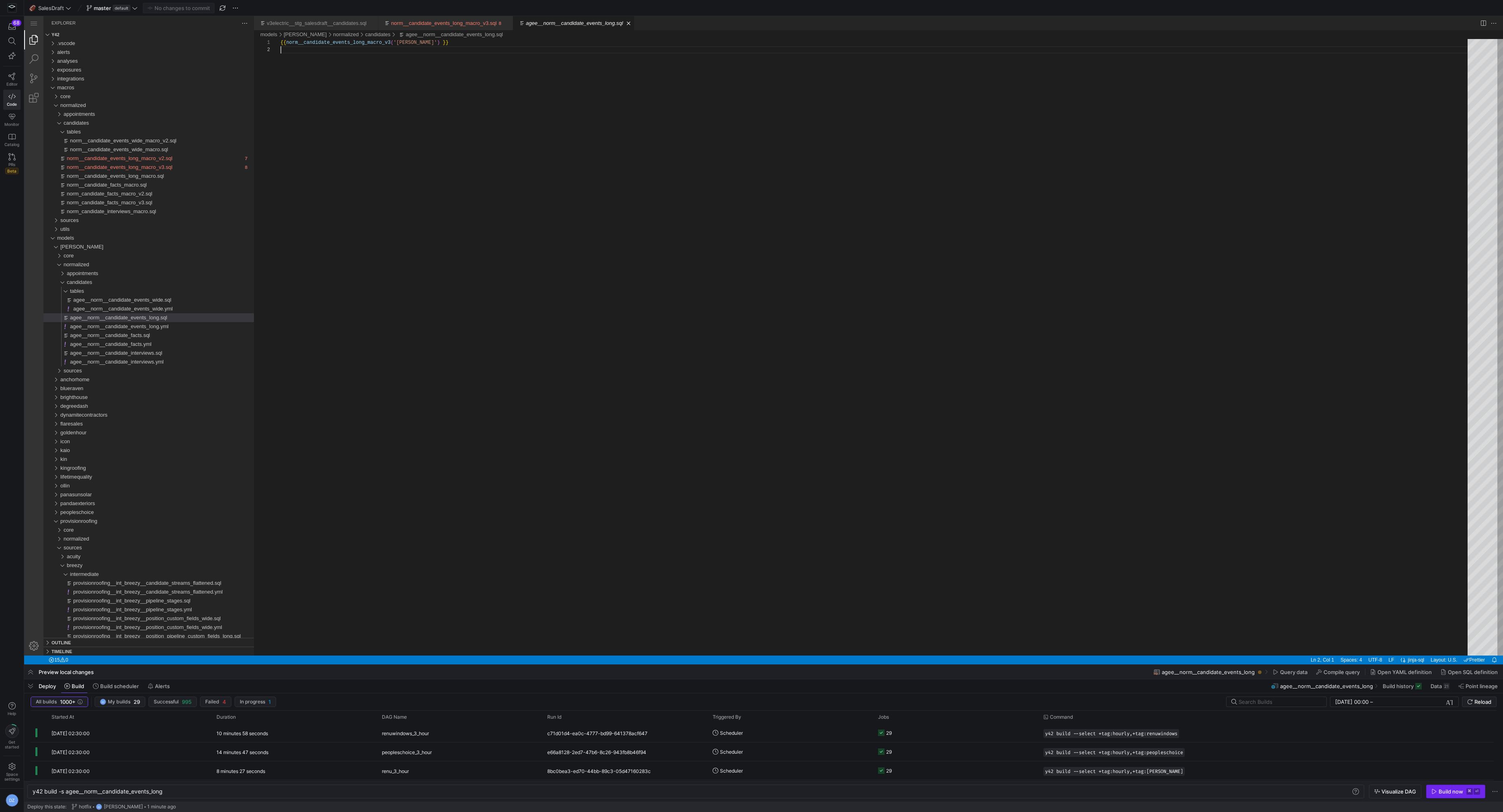
click at [1444, 790] on div "Build now" at bounding box center [1451, 791] width 25 height 6
click at [1444, 790] on div "Build now ⌘ ⏎" at bounding box center [1456, 792] width 59 height 14
click at [519, 394] on div "{{ norm__candidate_events_long_macro_v3 ( '[PERSON_NAME]' ) }}" at bounding box center [877, 350] width 1193 height 623
click at [628, 301] on div "{{ norm__candidate_events_long_macro_v3 ( '[PERSON_NAME]' ) }}" at bounding box center [877, 350] width 1193 height 623
click at [191, 166] on div "norm__candidate_events_long_macro_v3.sql" at bounding box center [154, 167] width 175 height 9
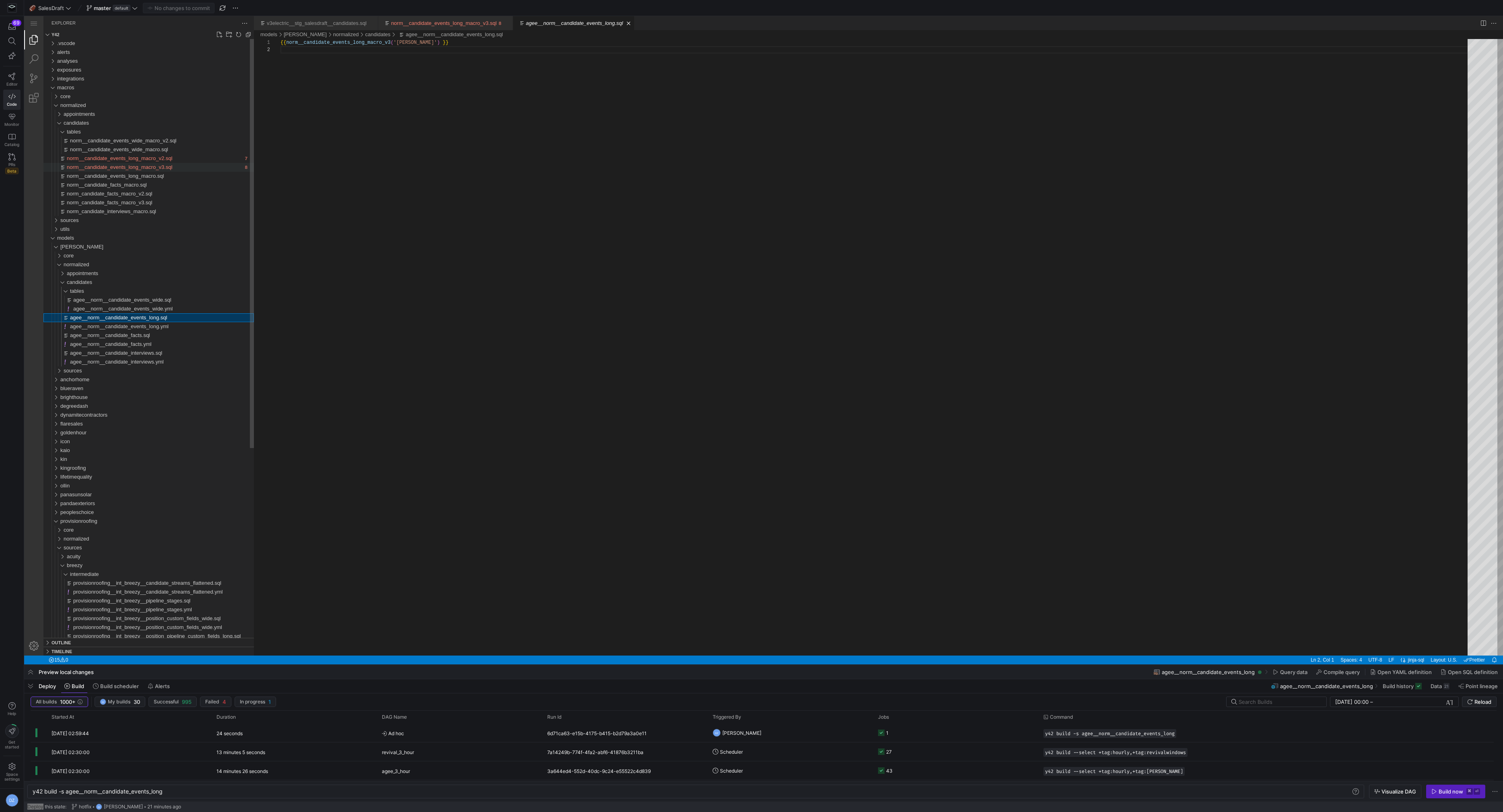
type textarea "y42 build"
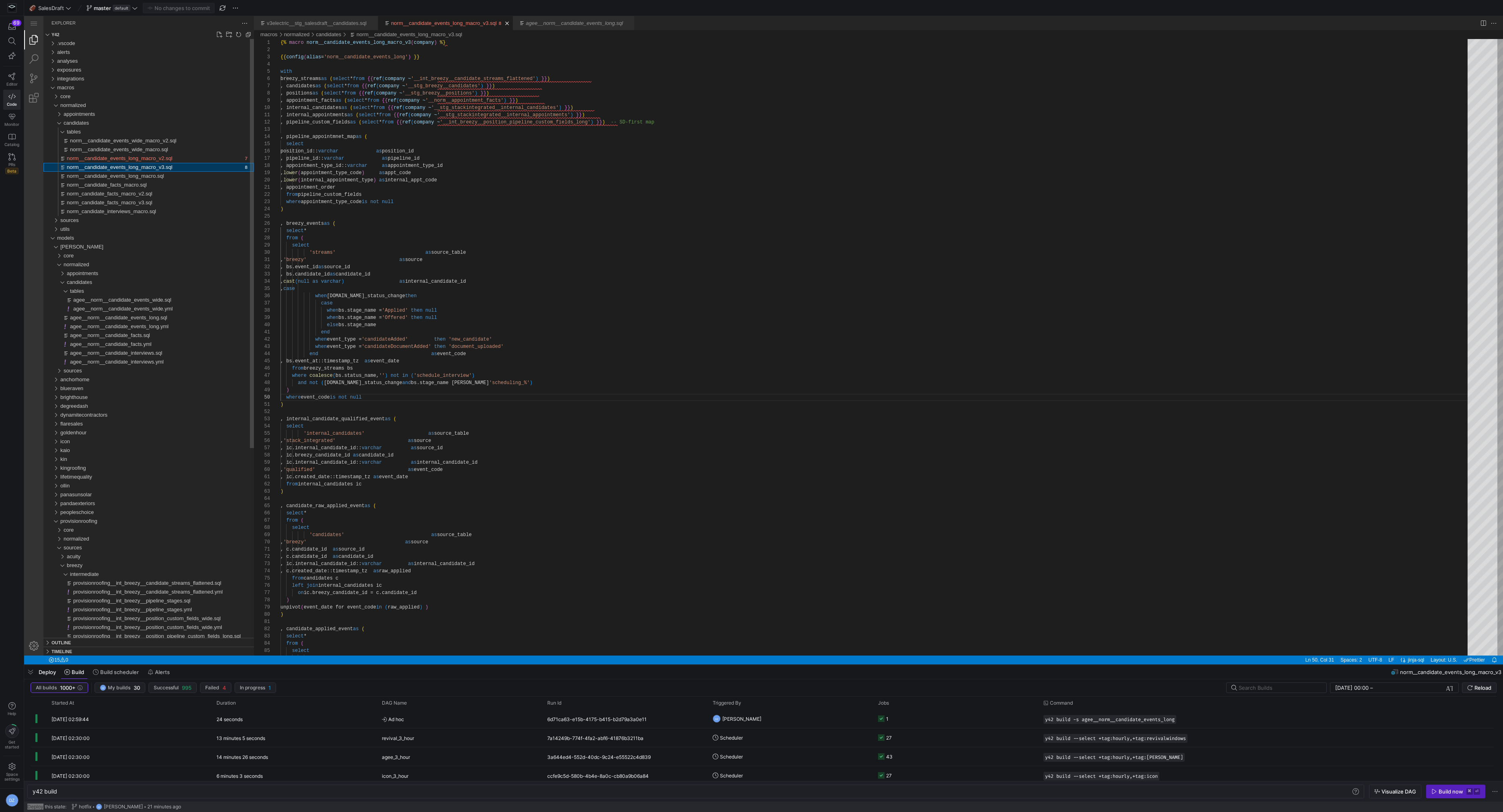
scroll to position [73, 87]
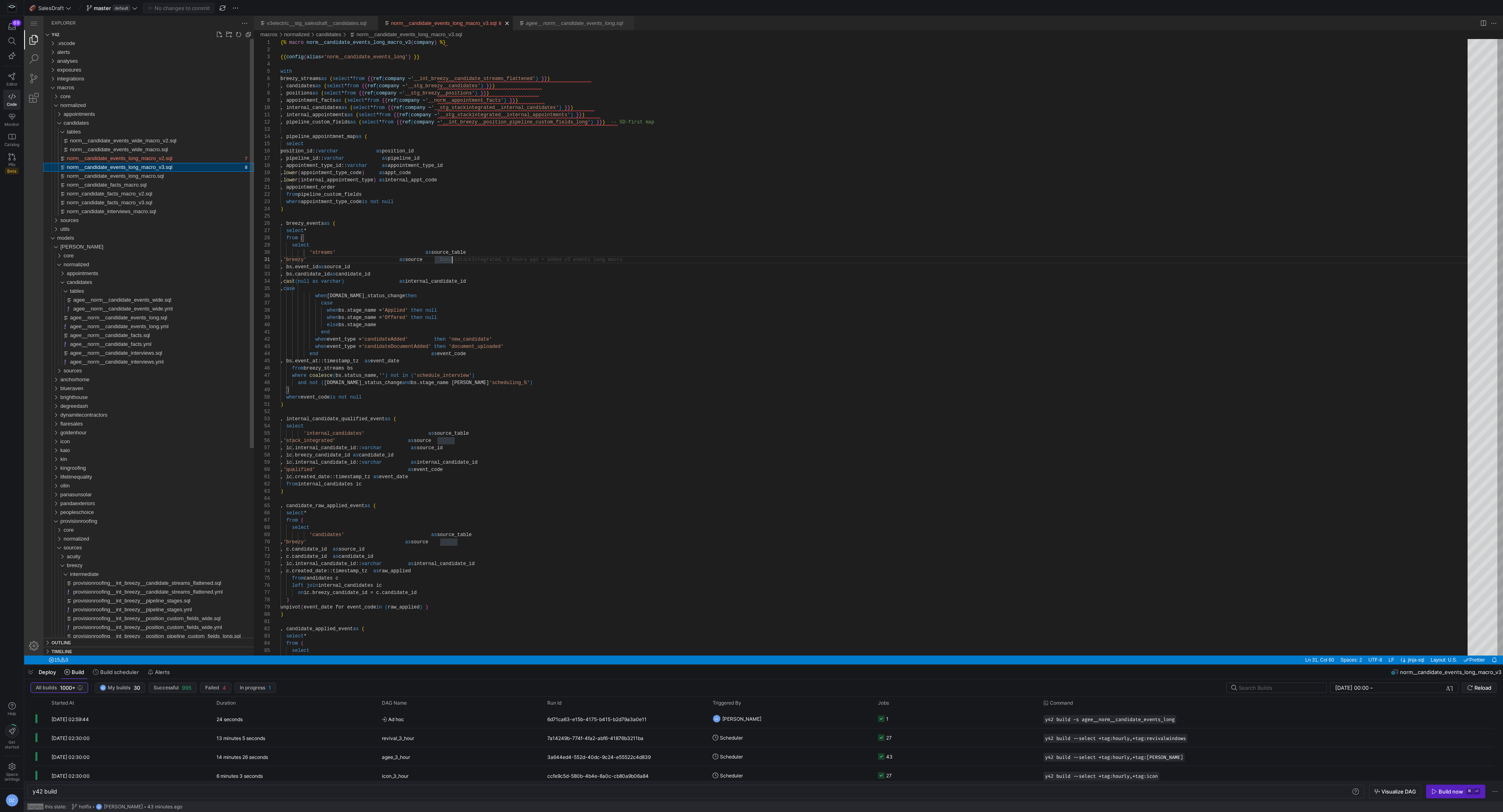
click at [200, 169] on div "norm__candidate_events_long_macro_v3.sql" at bounding box center [154, 167] width 175 height 9
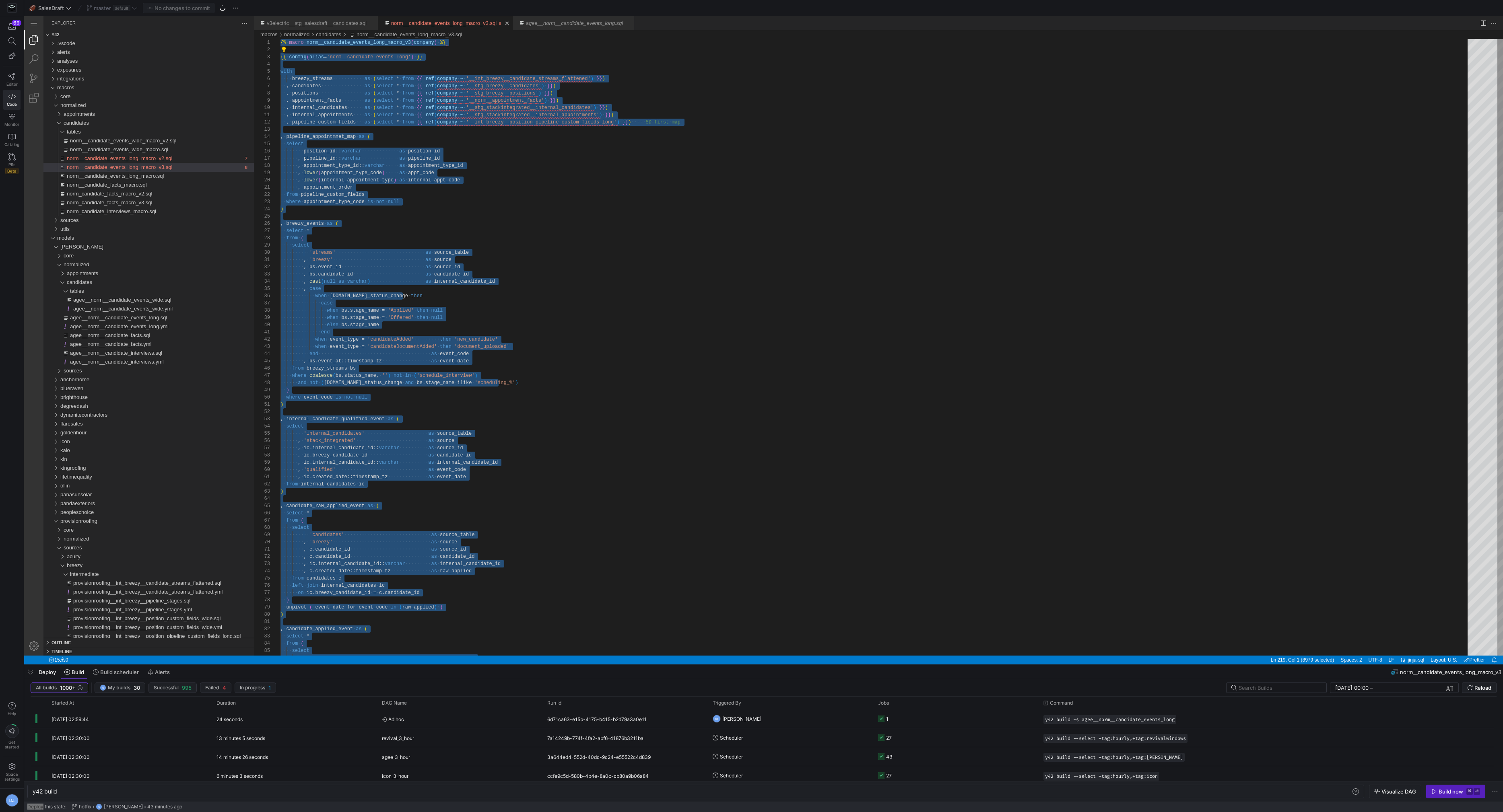
paste textarea ") /* -------- SD/UR-first appointment events -------- */ , appt_events_prep as …"
type textarea ") /* -------- SD/UR-first appointment events -------- */ , appt_events_prep as …"
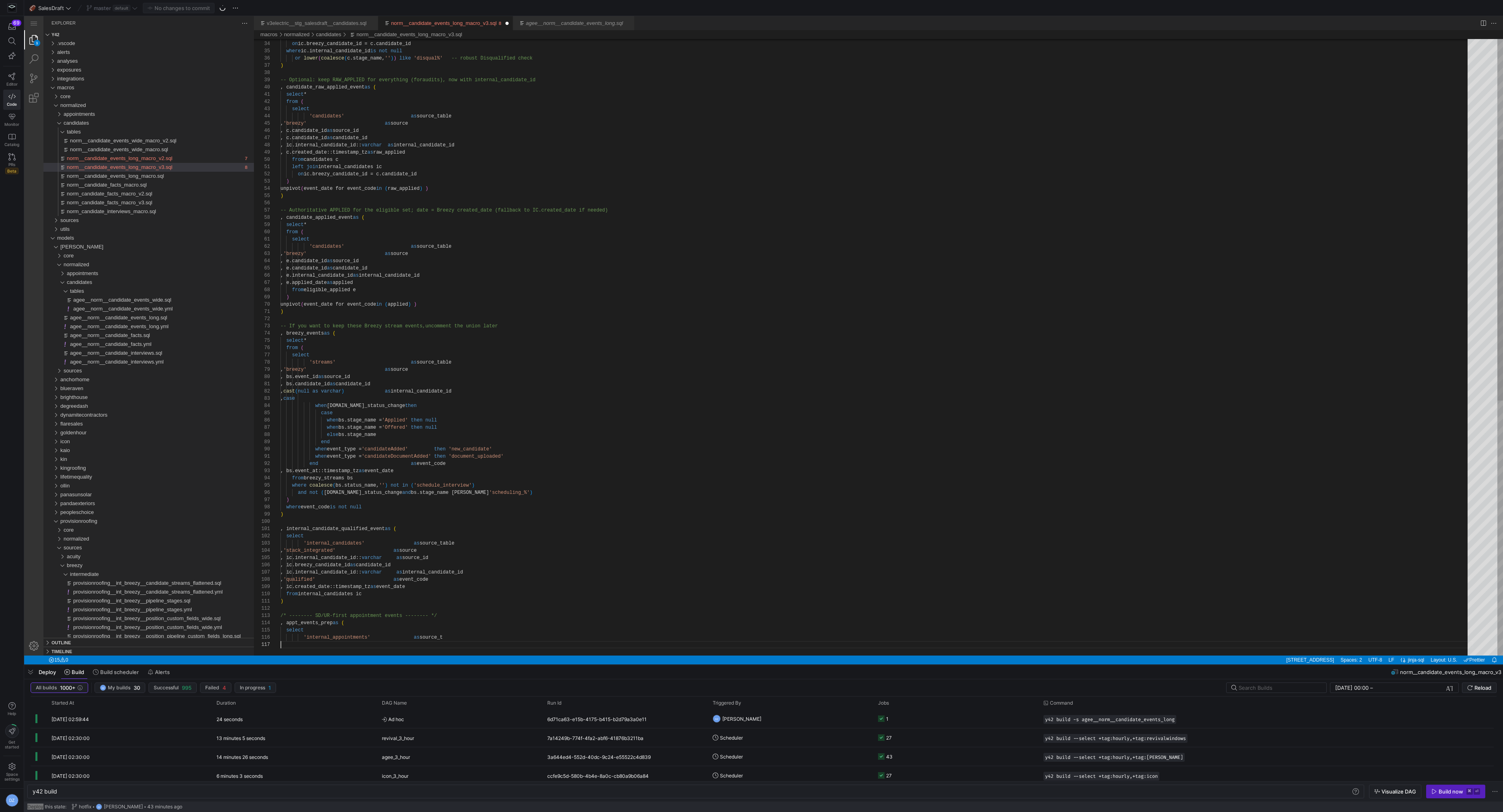
scroll to position [44, 0]
click at [201, 7] on span "Commit & push (1)" at bounding box center [182, 8] width 45 height 6
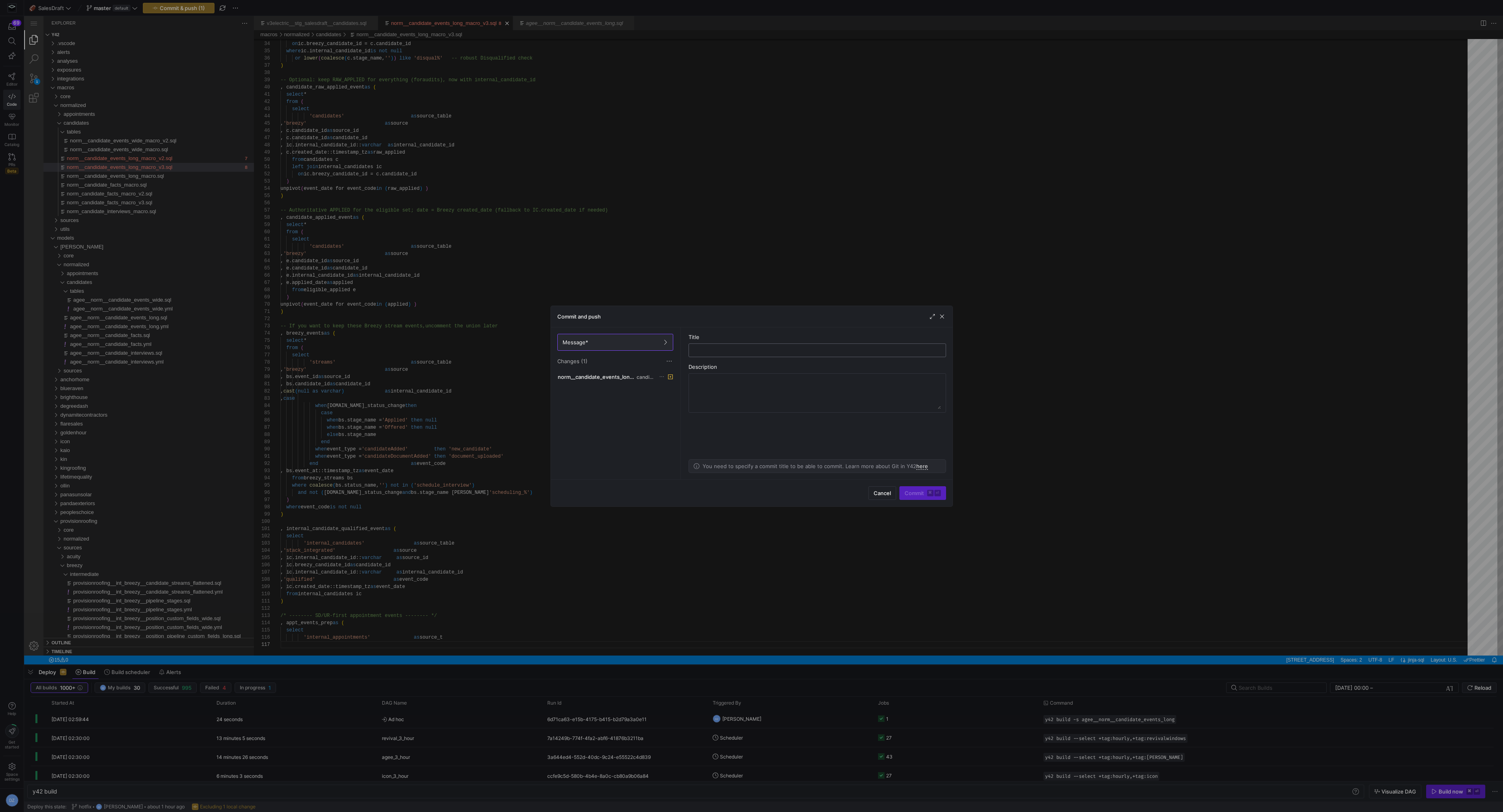
click at [797, 349] on input "text" at bounding box center [818, 350] width 244 height 6
type input "checkpoint"
click at [919, 493] on span "Commit ⌘ ⏎" at bounding box center [922, 493] width 36 height 6
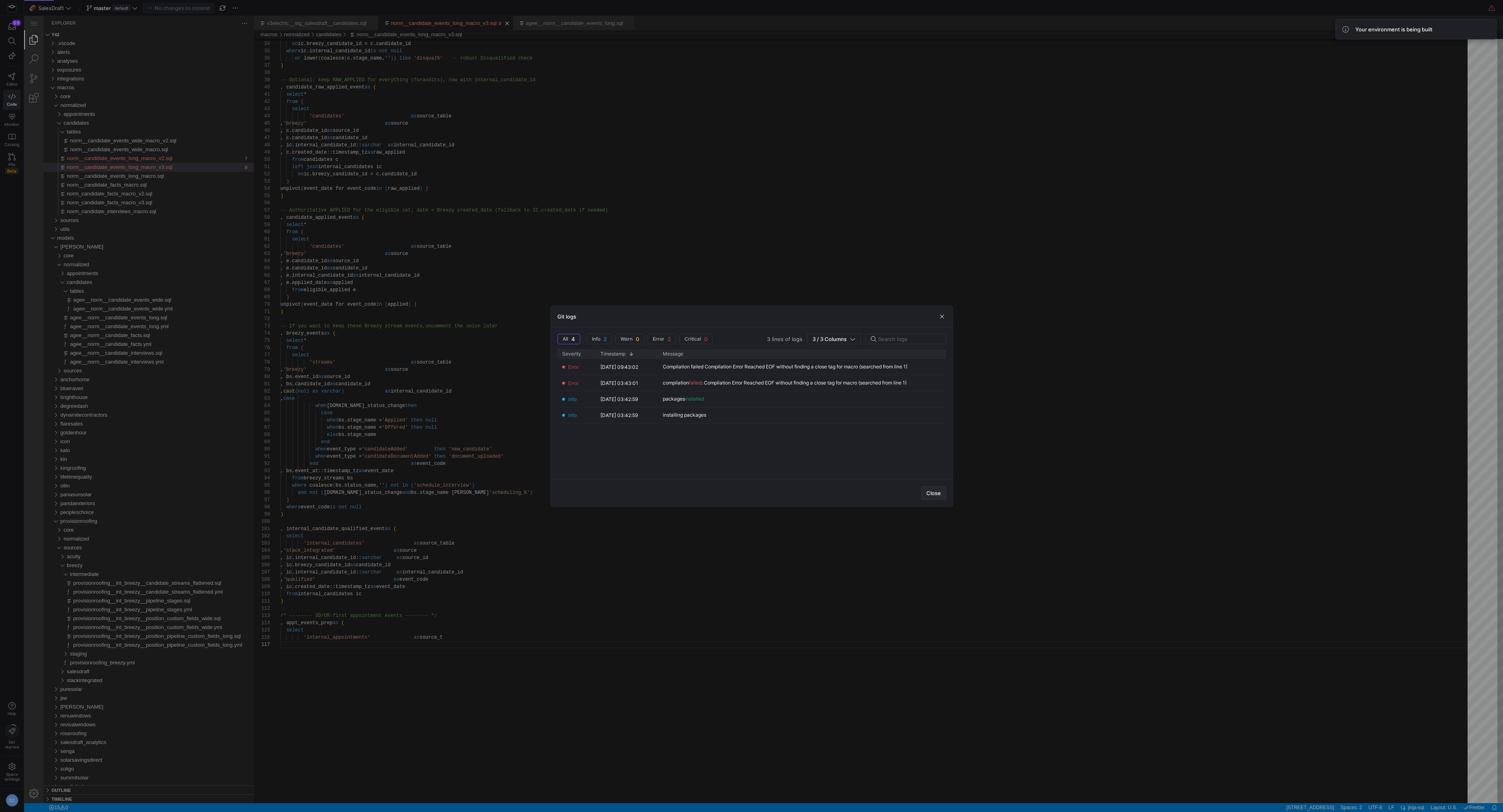
drag, startPoint x: 936, startPoint y: 494, endPoint x: 885, endPoint y: 481, distance: 52.6
click at [936, 494] on span "Close" at bounding box center [934, 493] width 15 height 6
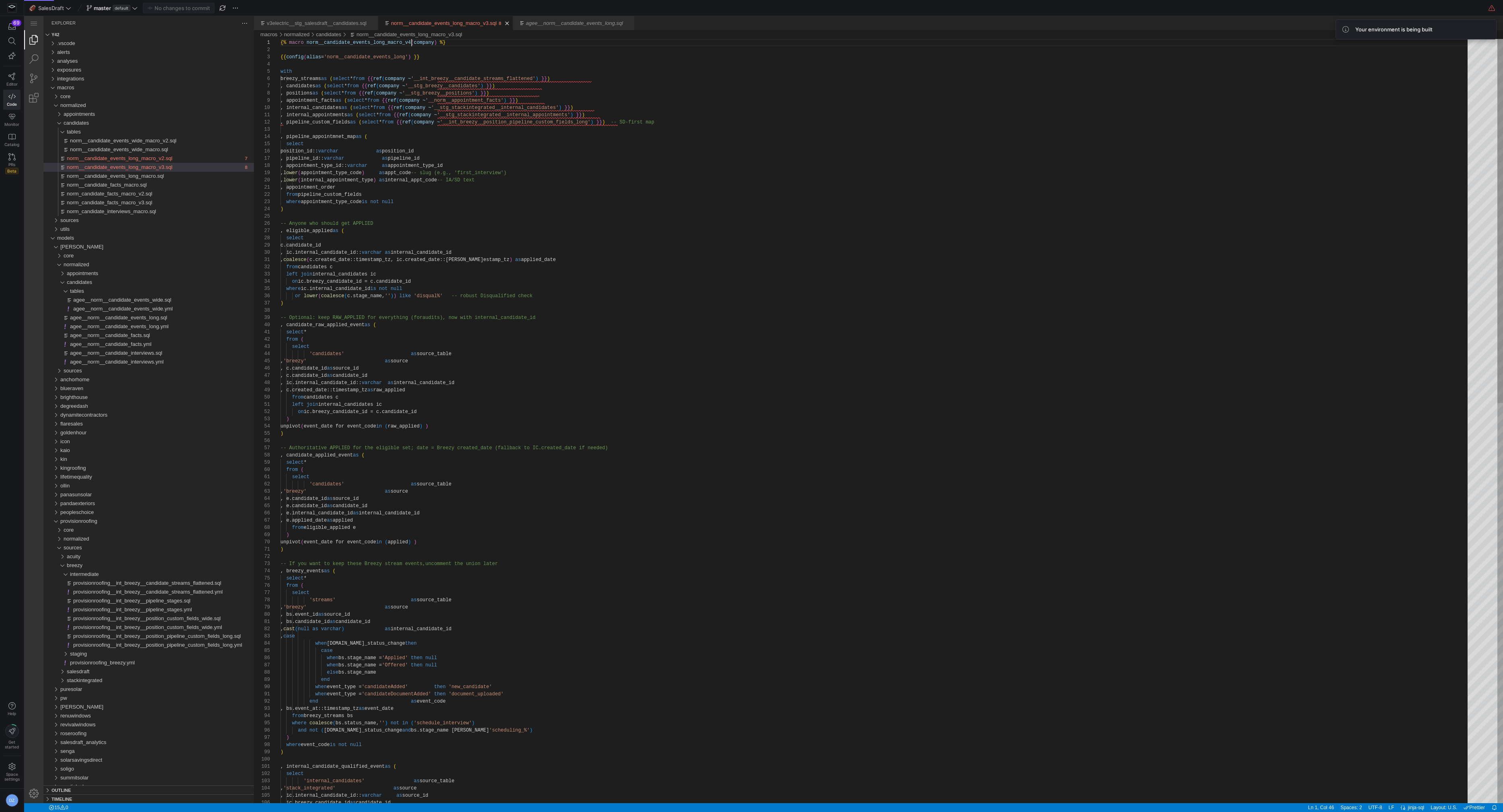
type textarea ", appointment_order from pipeline_custom_fields where appointment_type_code is …"
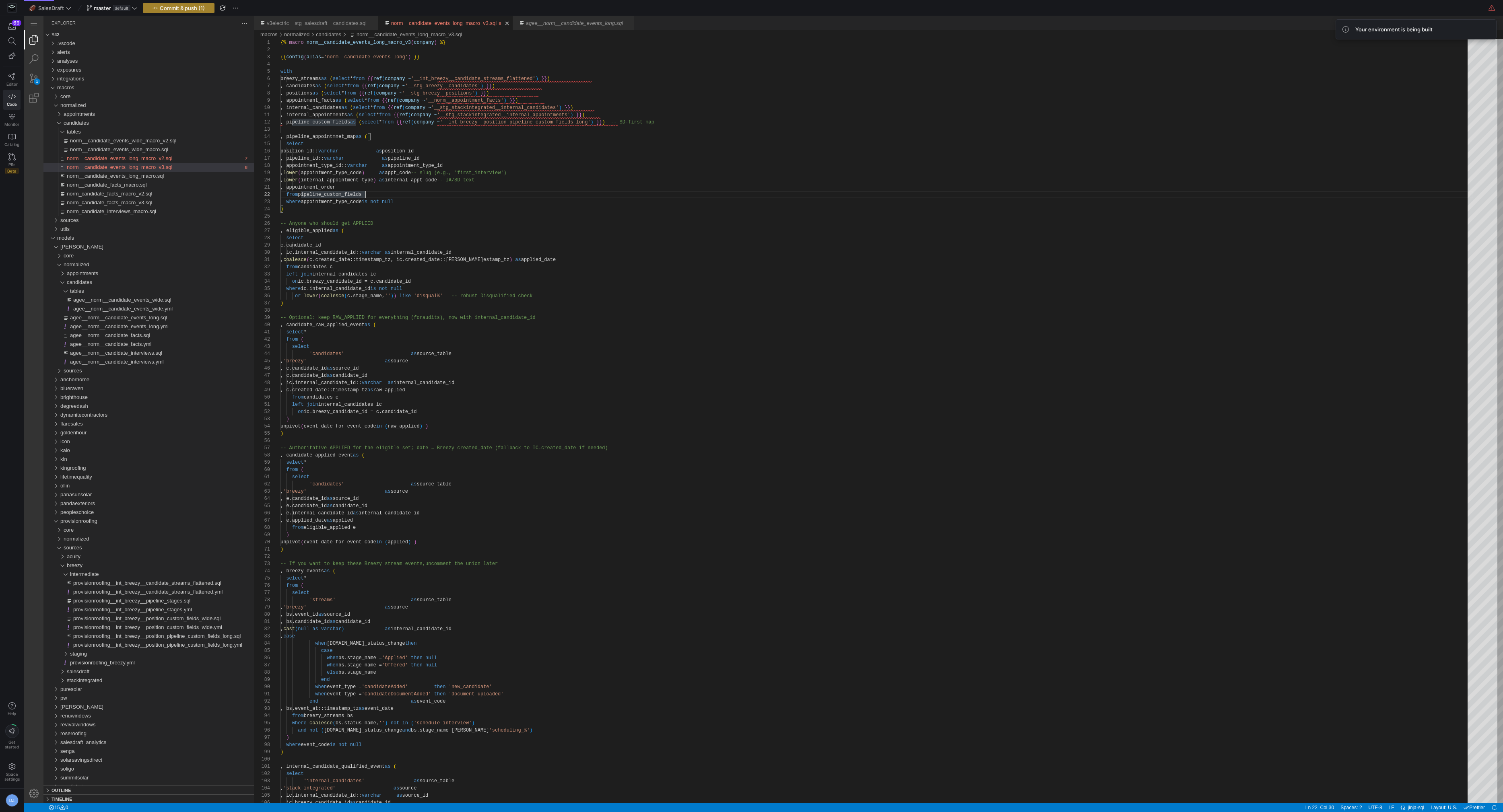
click at [199, 8] on span "Commit & push (1)" at bounding box center [182, 8] width 45 height 6
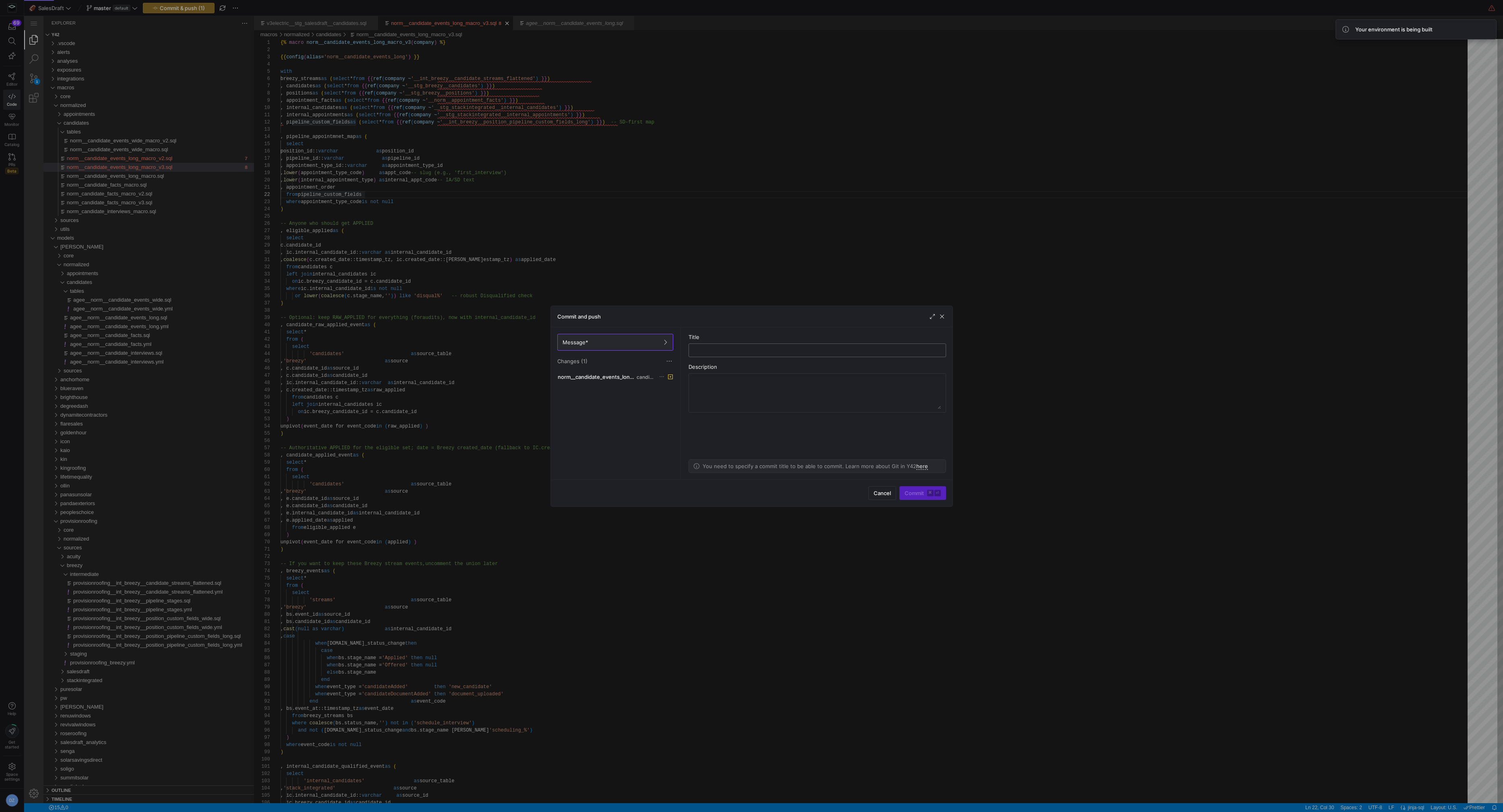
click at [702, 350] on input "text" at bounding box center [818, 350] width 244 height 6
type input "checkpoint"
click at [909, 491] on span "Commit ⌘ ⏎" at bounding box center [922, 493] width 36 height 6
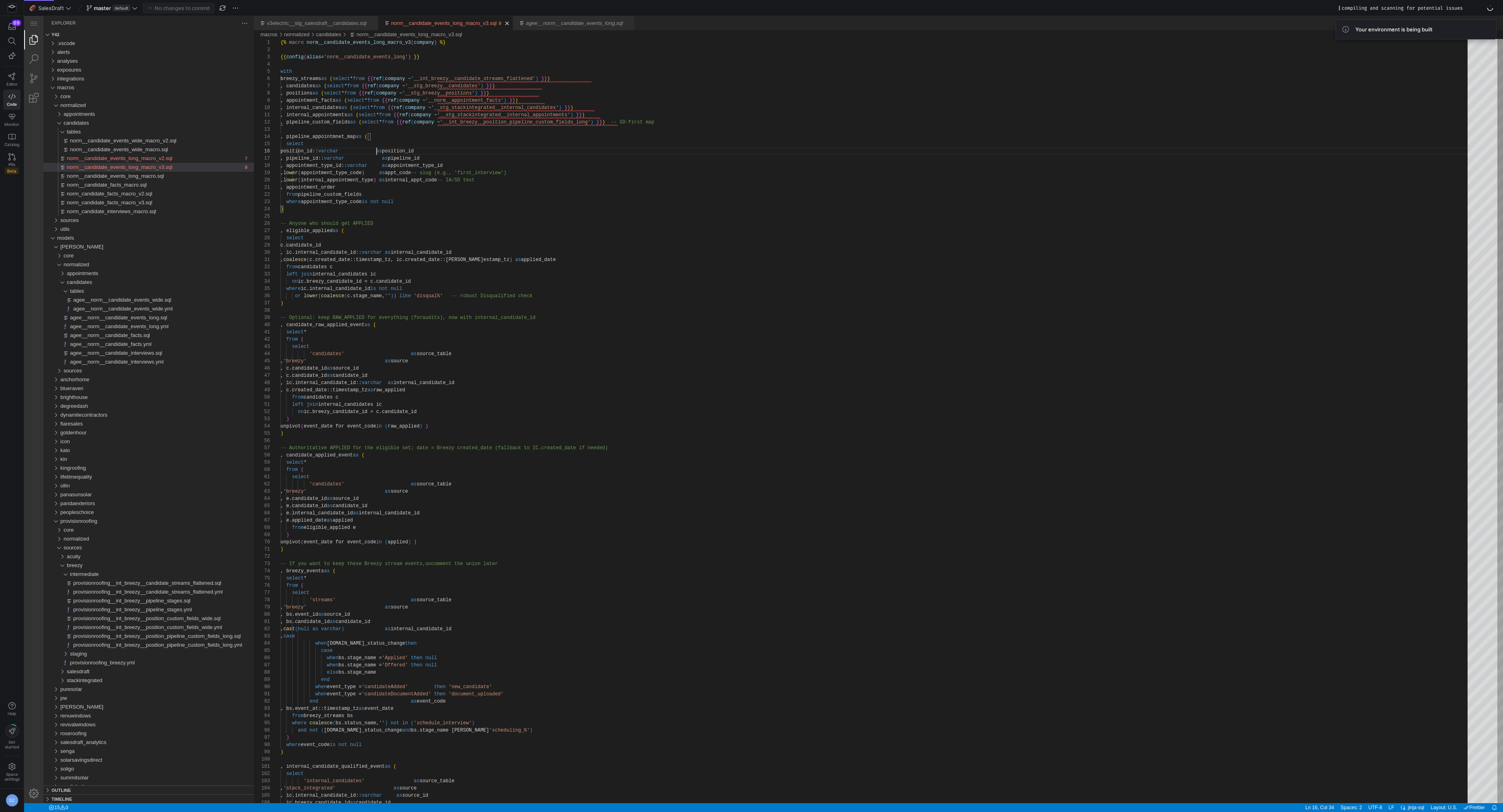
scroll to position [21, 175]
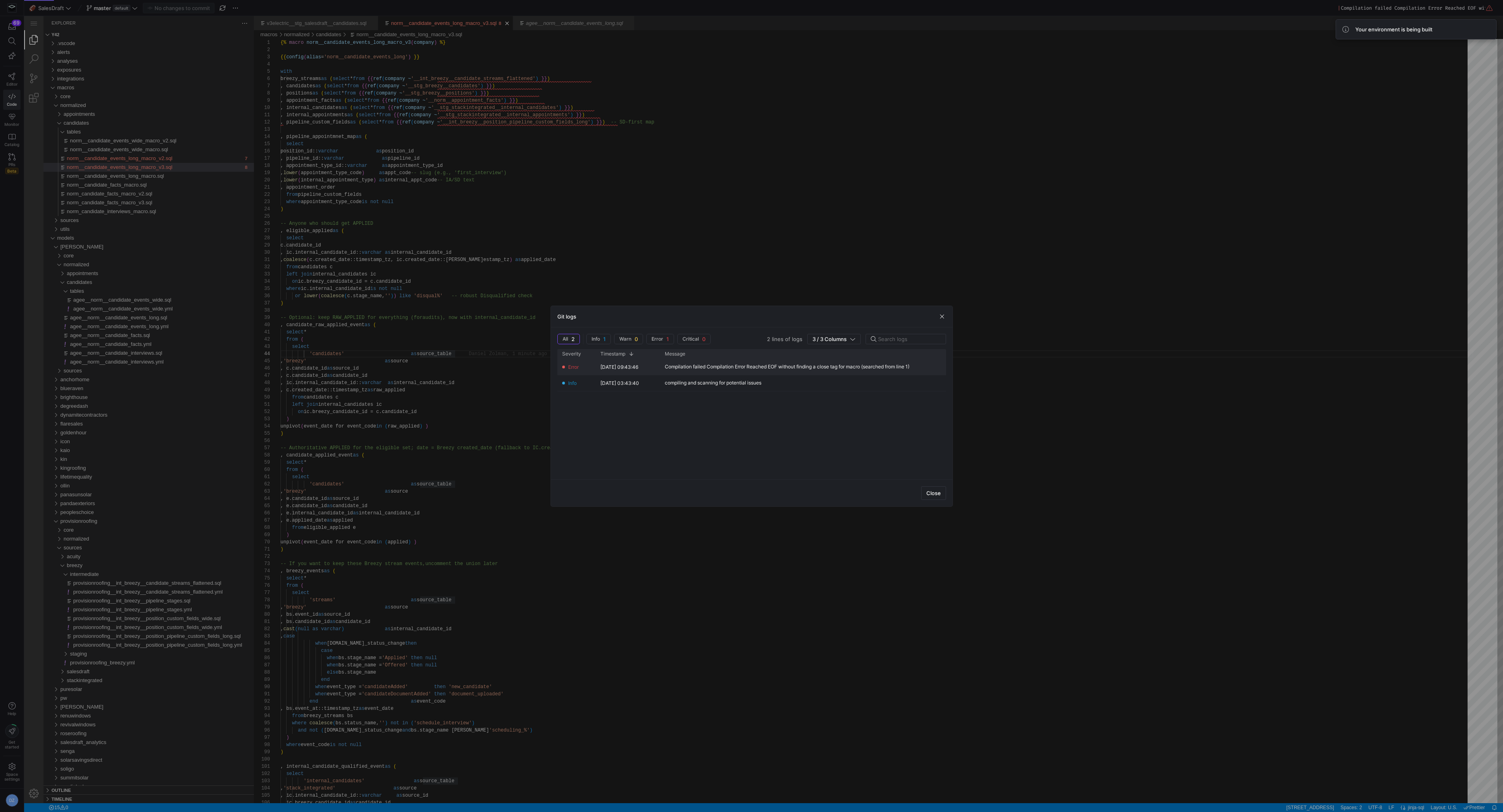
click at [718, 371] on div "Compilation failed Compilation Error Reached EOF without finding a close tag fo…" at bounding box center [803, 367] width 287 height 16
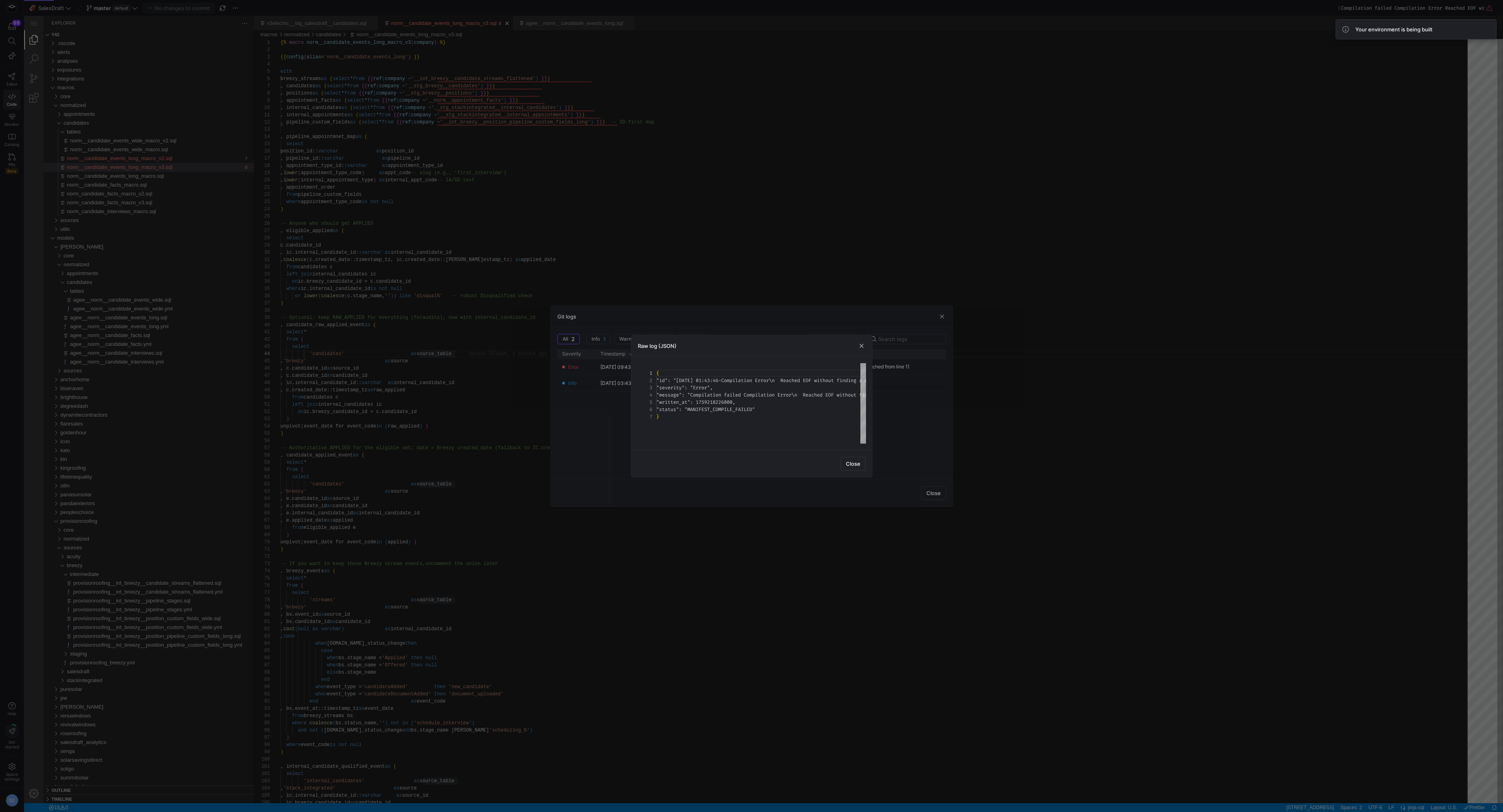
scroll to position [44, 0]
click at [793, 414] on div "{ "id" : "[DATE] 01:43:46-Compilation Error\n Reached EOF without finding a clo…" at bounding box center [853, 403] width 394 height 81
click at [462, 410] on div at bounding box center [751, 406] width 1503 height 812
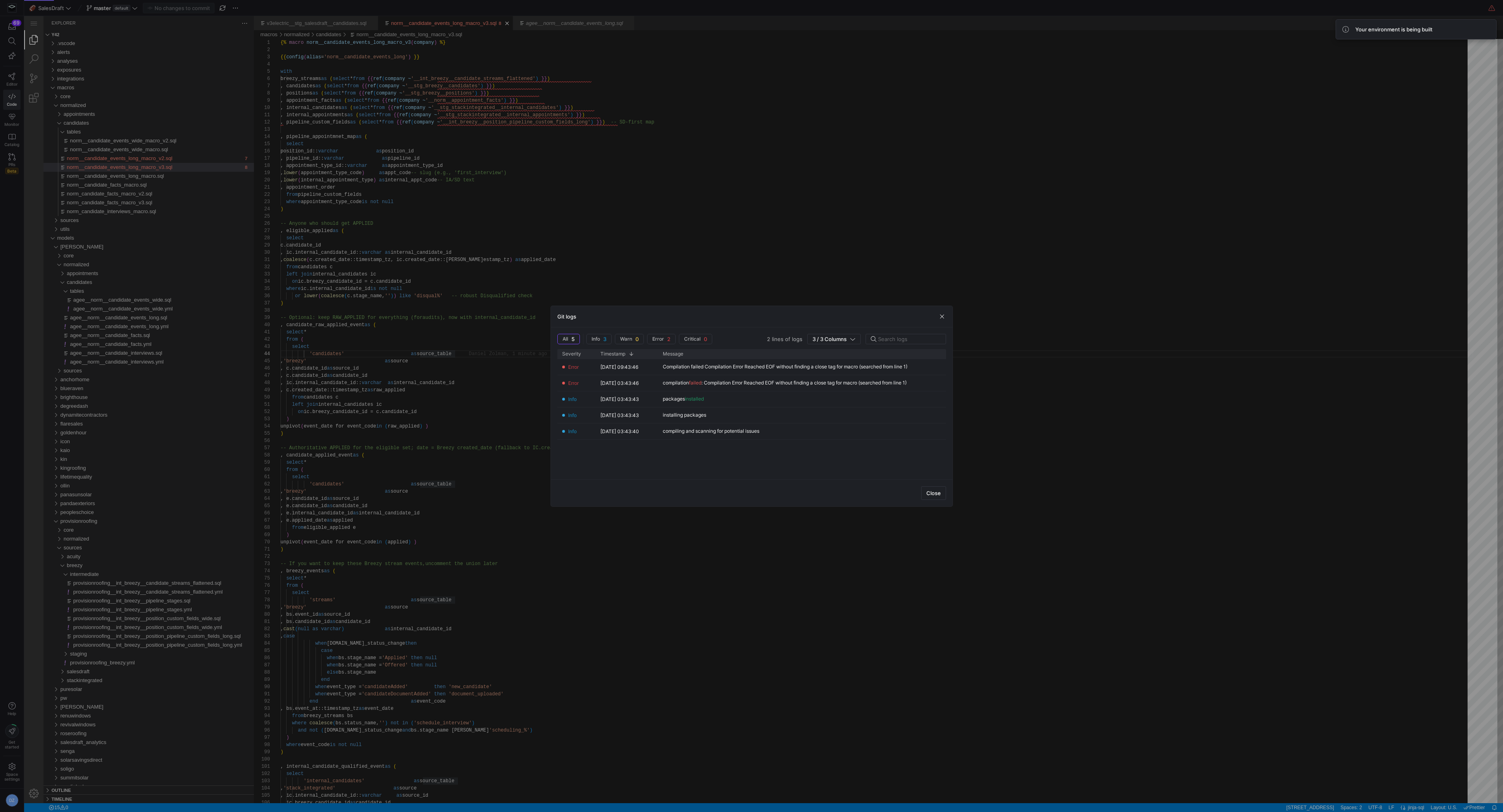
click at [521, 587] on div at bounding box center [751, 406] width 1503 height 812
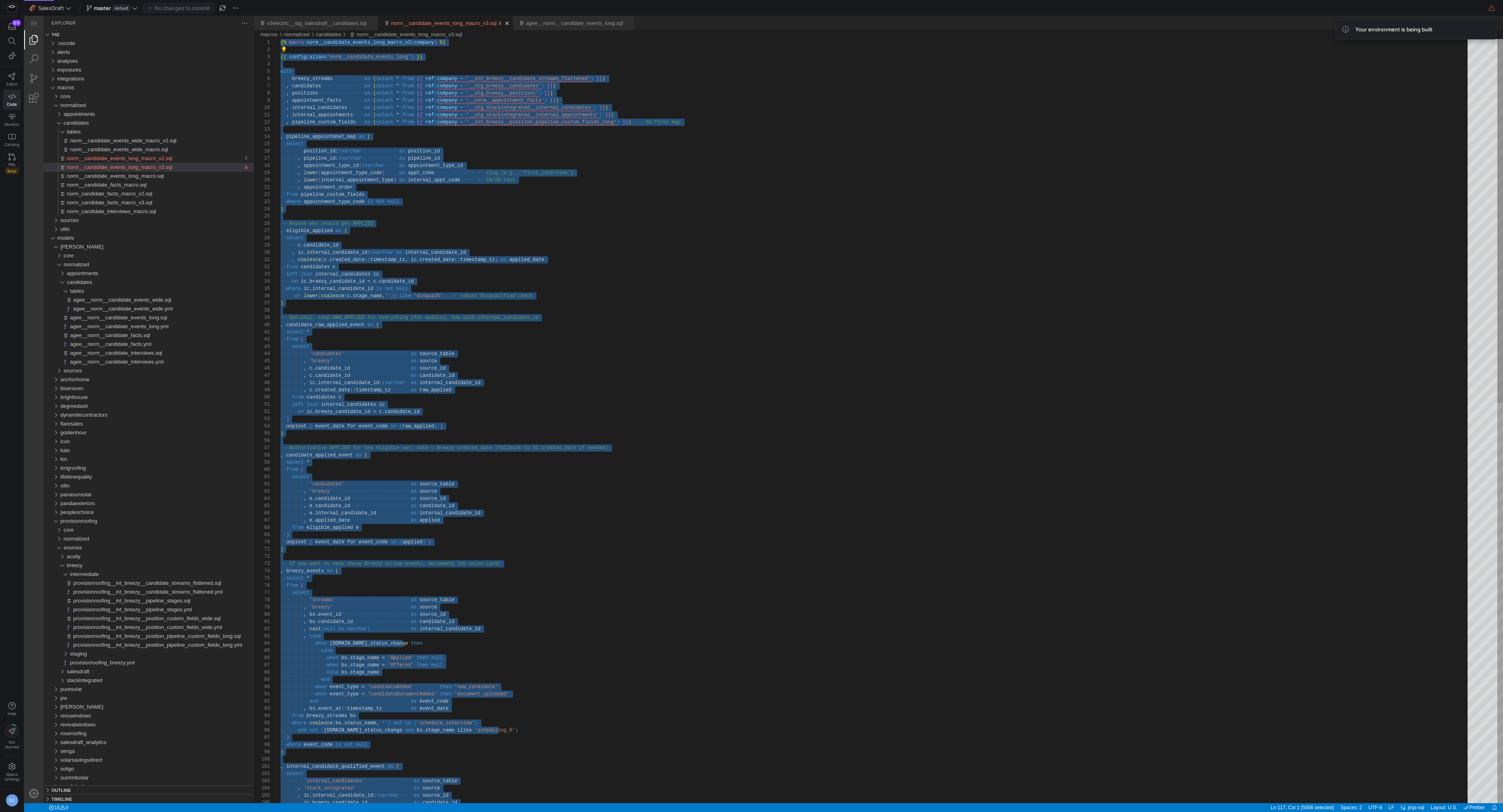
paste textarea "endmacro %}"
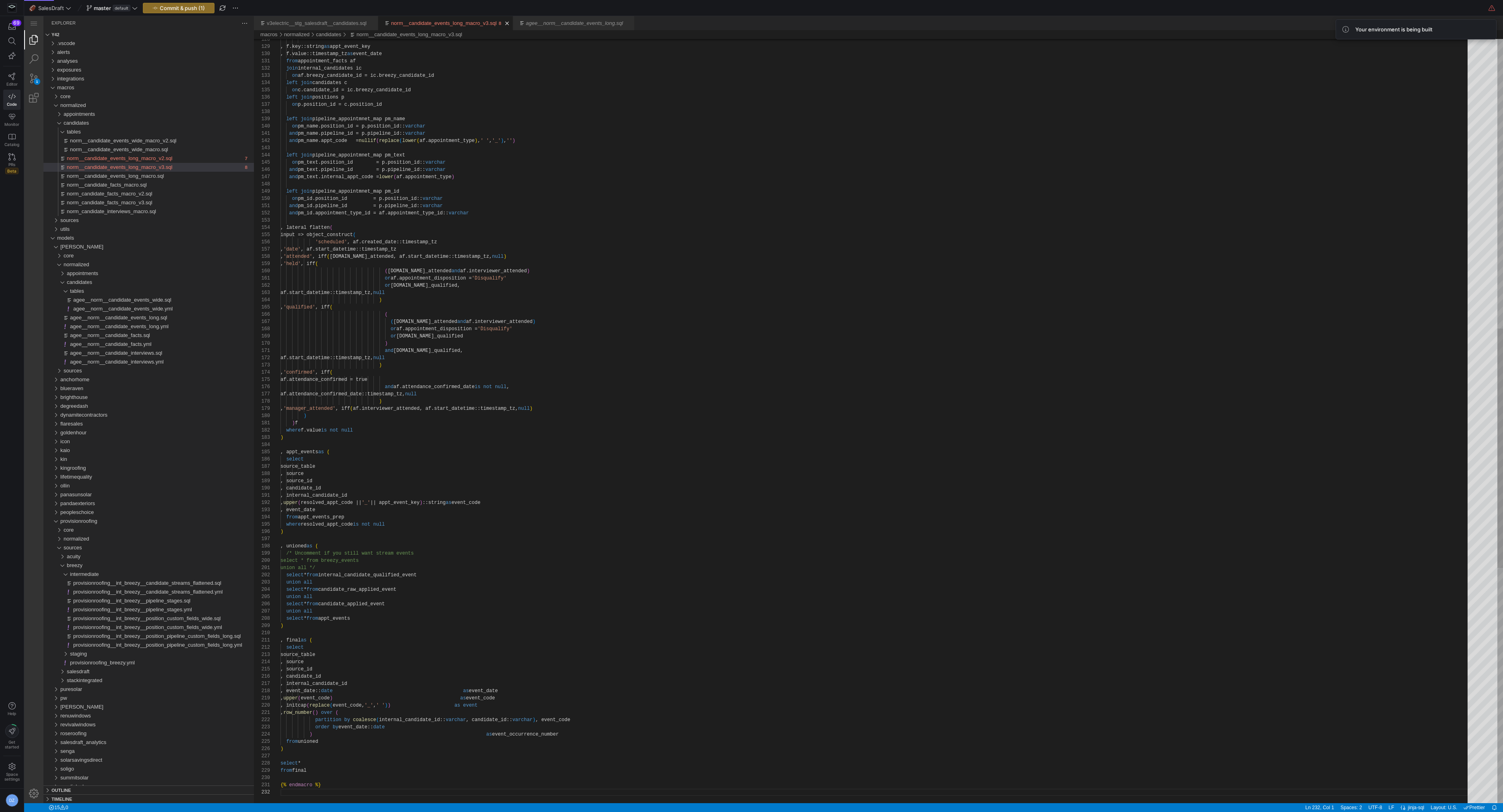
click at [516, 195] on div ", f.key::string as appt_event_key , f.value::timestamp_tz as event_date from ap…" at bounding box center [877, 334] width 1193 height 2437
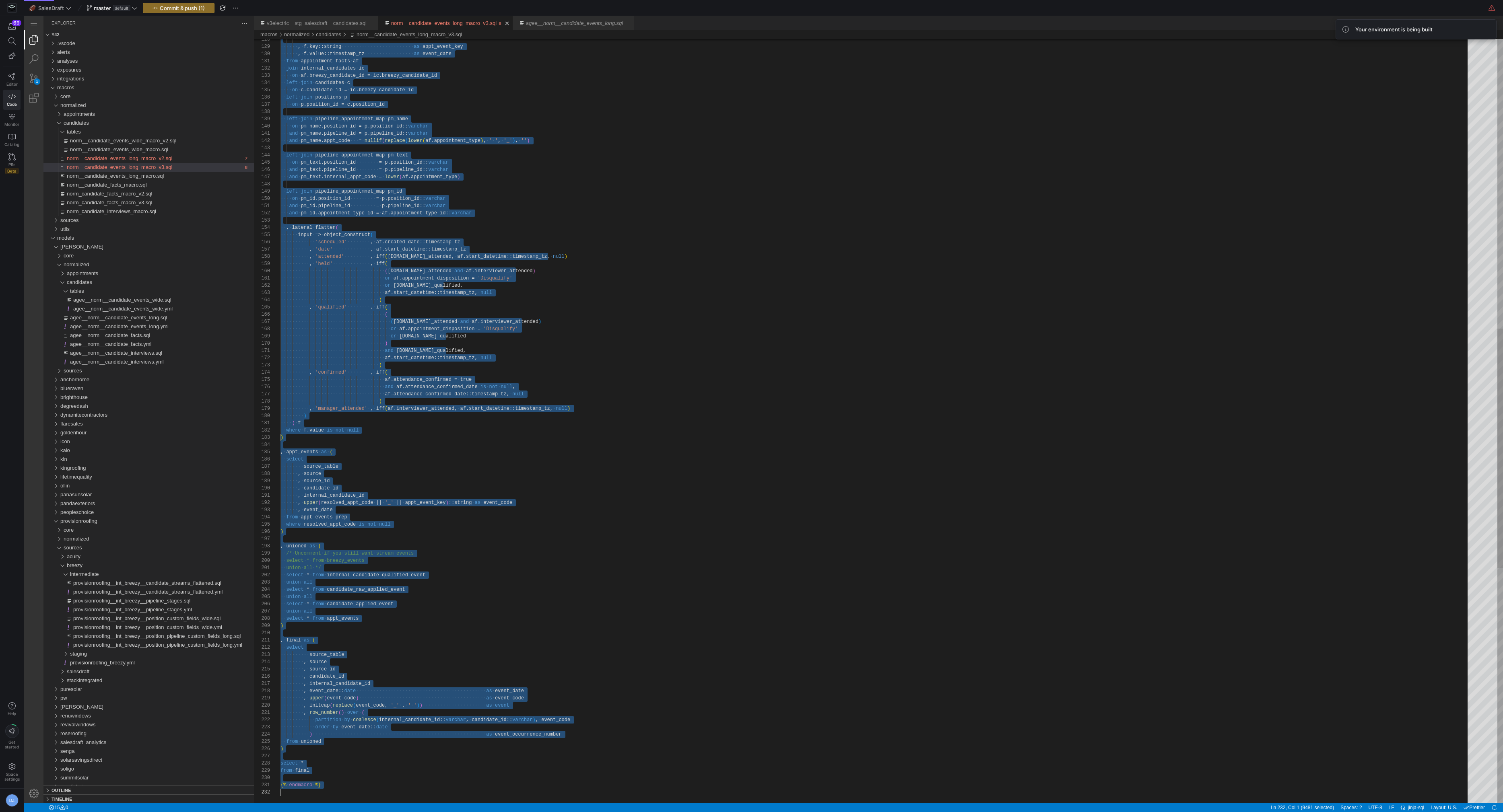
scroll to position [0, 0]
paste textarea "norm__candidate_events_long_macro_v3.sql"
type textarea "{% endmacro %}"
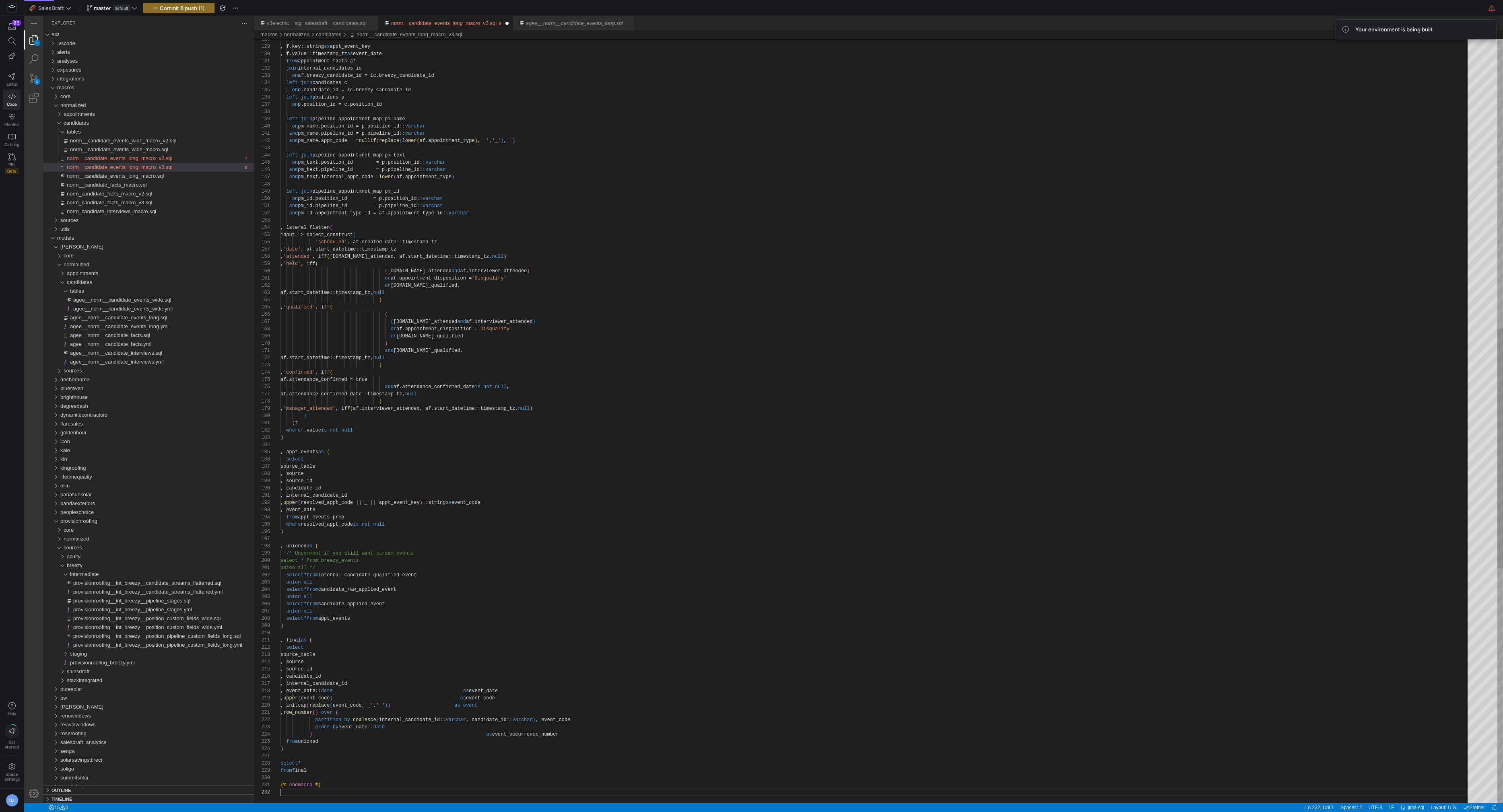
scroll to position [7, 0]
click at [209, 5] on span "button" at bounding box center [178, 8] width 71 height 10
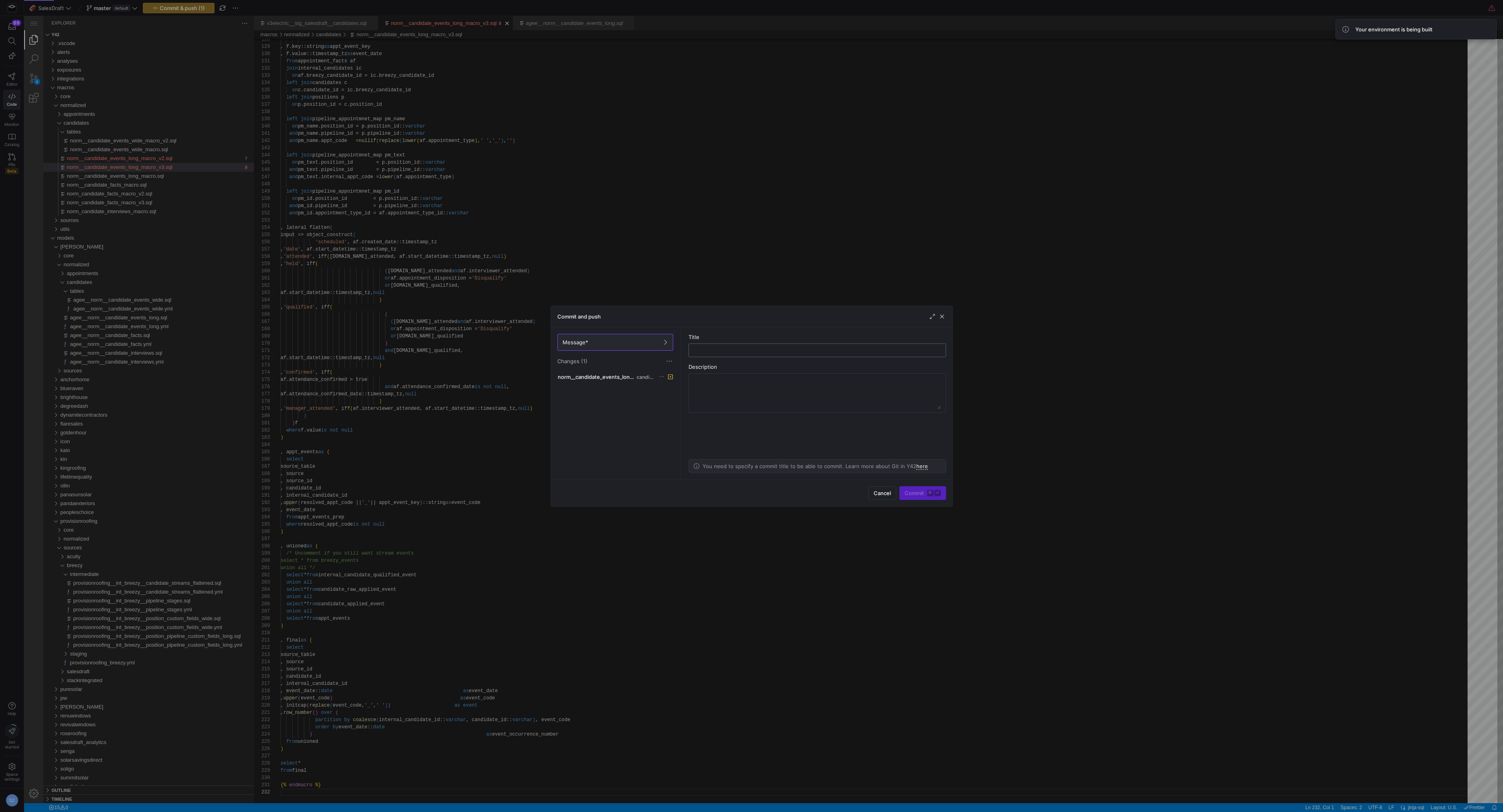
click at [717, 352] on input "text" at bounding box center [818, 350] width 244 height 6
type input "aed"
click at [920, 497] on span "submit" at bounding box center [923, 493] width 46 height 13
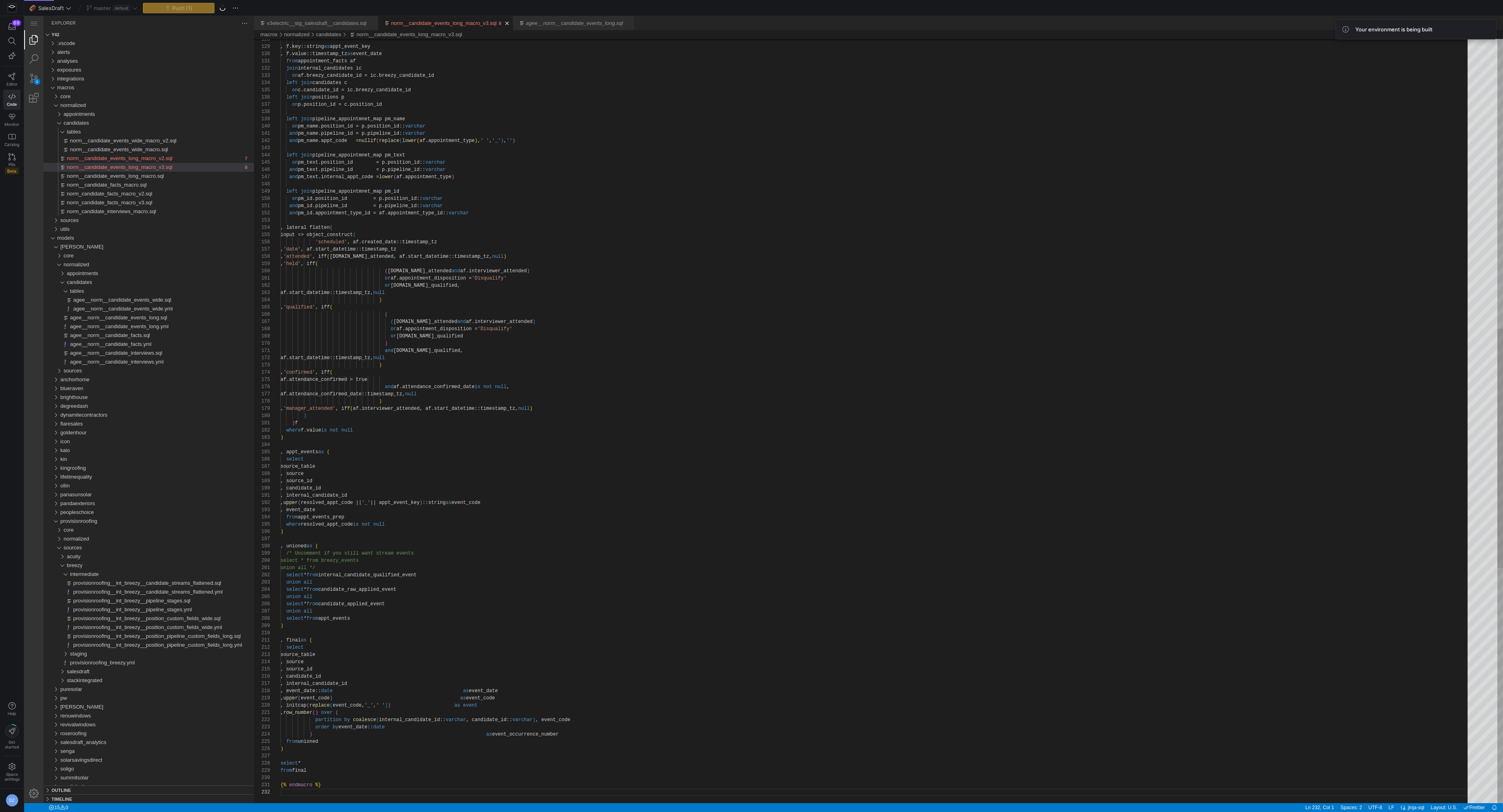
click at [605, 306] on div ", f.key::string as appt_event_key , f.value::timestamp_tz as event_date from ap…" at bounding box center [877, 334] width 1193 height 2437
type textarea "and pm_id.pipeline_id = p.pipeline_id::varchar and pm_id.appointment_type_id = …"
click at [370, 221] on div ", f.key::string as appt_event_key , f.value::timestamp_tz as event_date from ap…" at bounding box center [877, 334] width 1193 height 2437
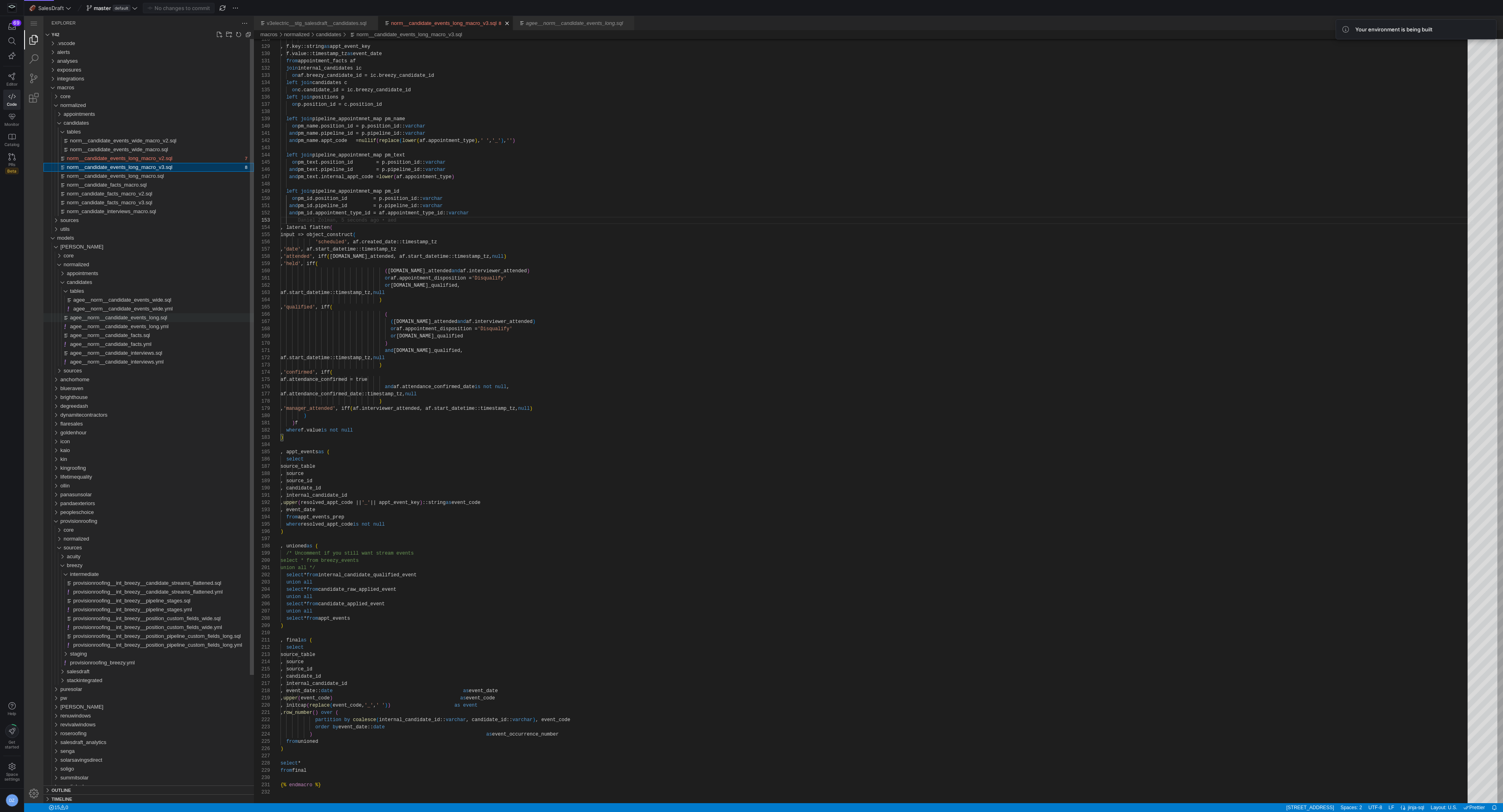
click at [178, 320] on div "agee__norm__candidate_events_long.sql" at bounding box center [162, 317] width 184 height 9
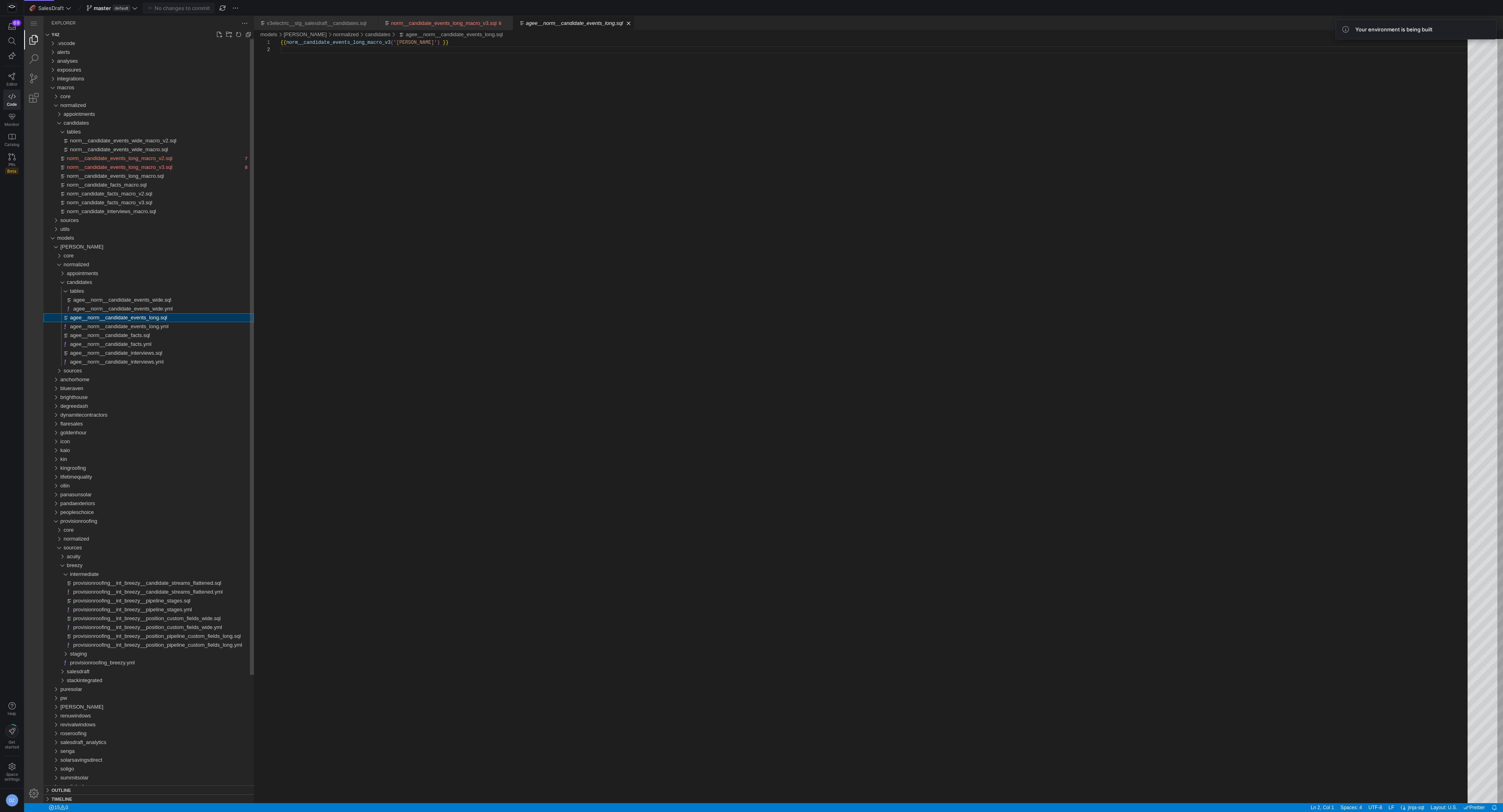
scroll to position [7, 0]
click at [516, 292] on div "{{ norm__candidate_events_long_macro_v3 ( '[PERSON_NAME]' ) }}" at bounding box center [877, 424] width 1193 height 772
click at [420, 453] on div "{{ norm__candidate_events_long_macro_v3 ( '[PERSON_NAME]' ) }}" at bounding box center [877, 424] width 1193 height 772
click at [17, 75] on link "Editor" at bounding box center [12, 79] width 18 height 20
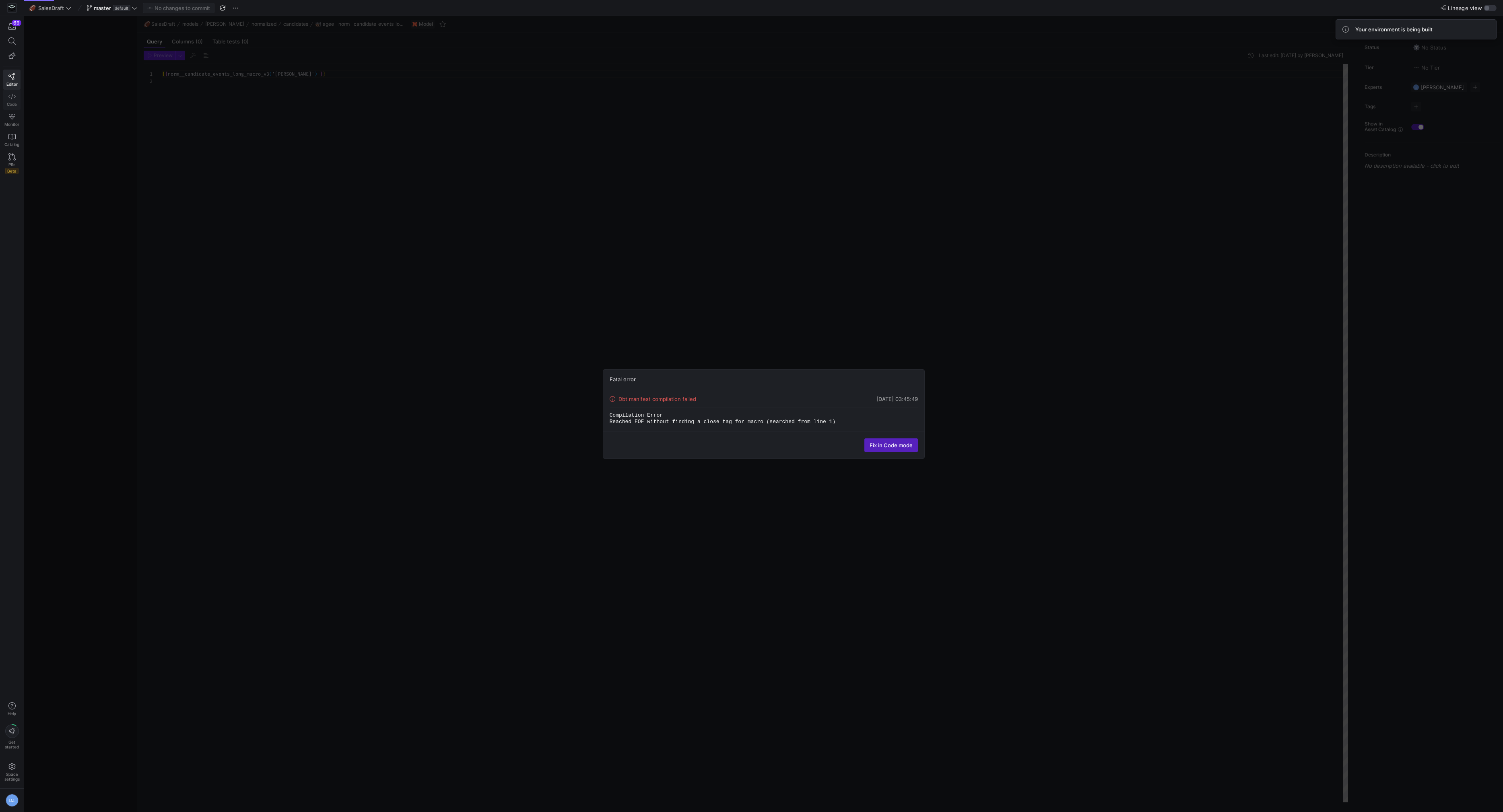
scroll to position [7, 0]
click at [905, 443] on span "Fix in Code mode" at bounding box center [891, 445] width 43 height 6
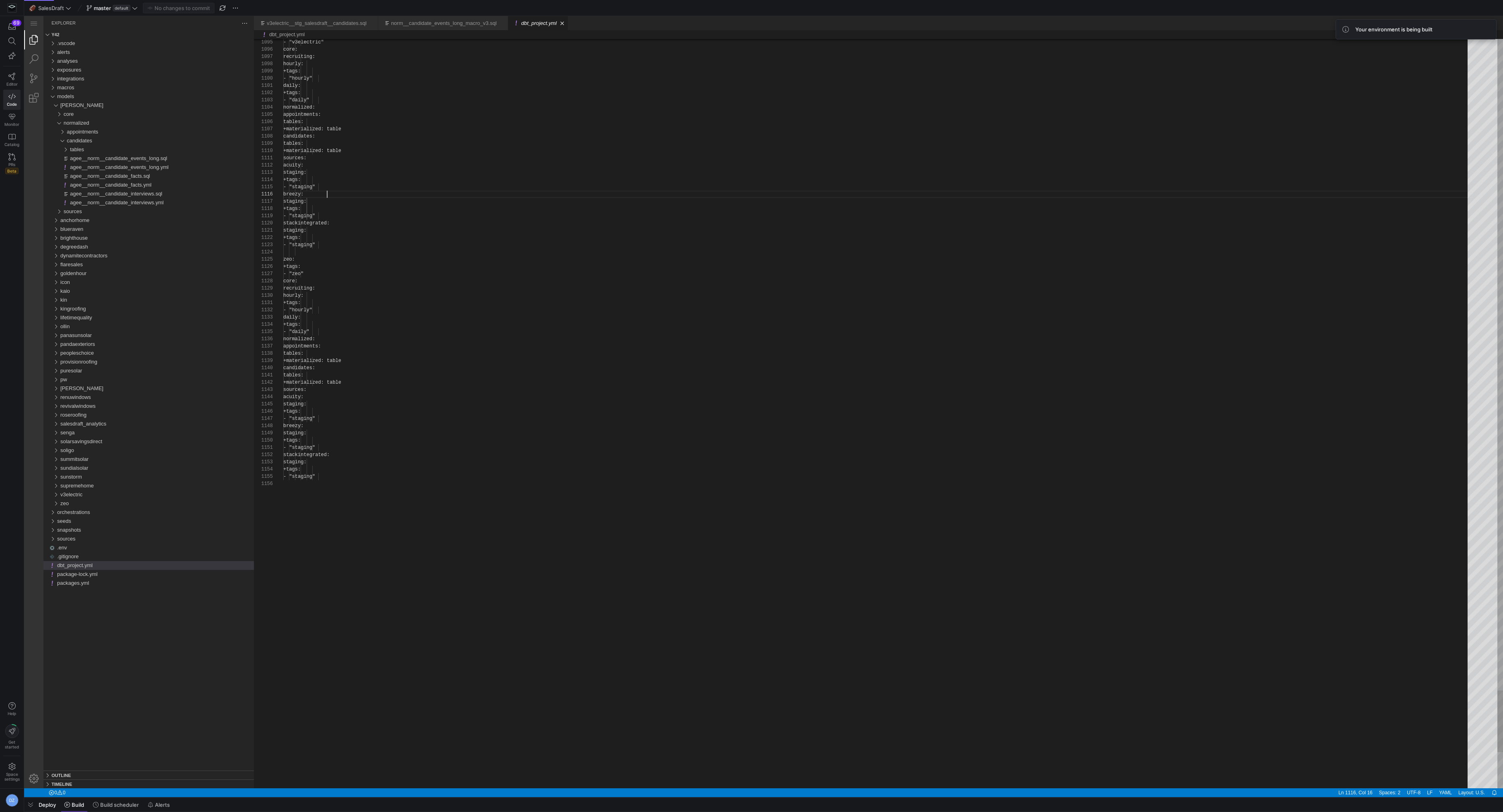
scroll to position [36, 44]
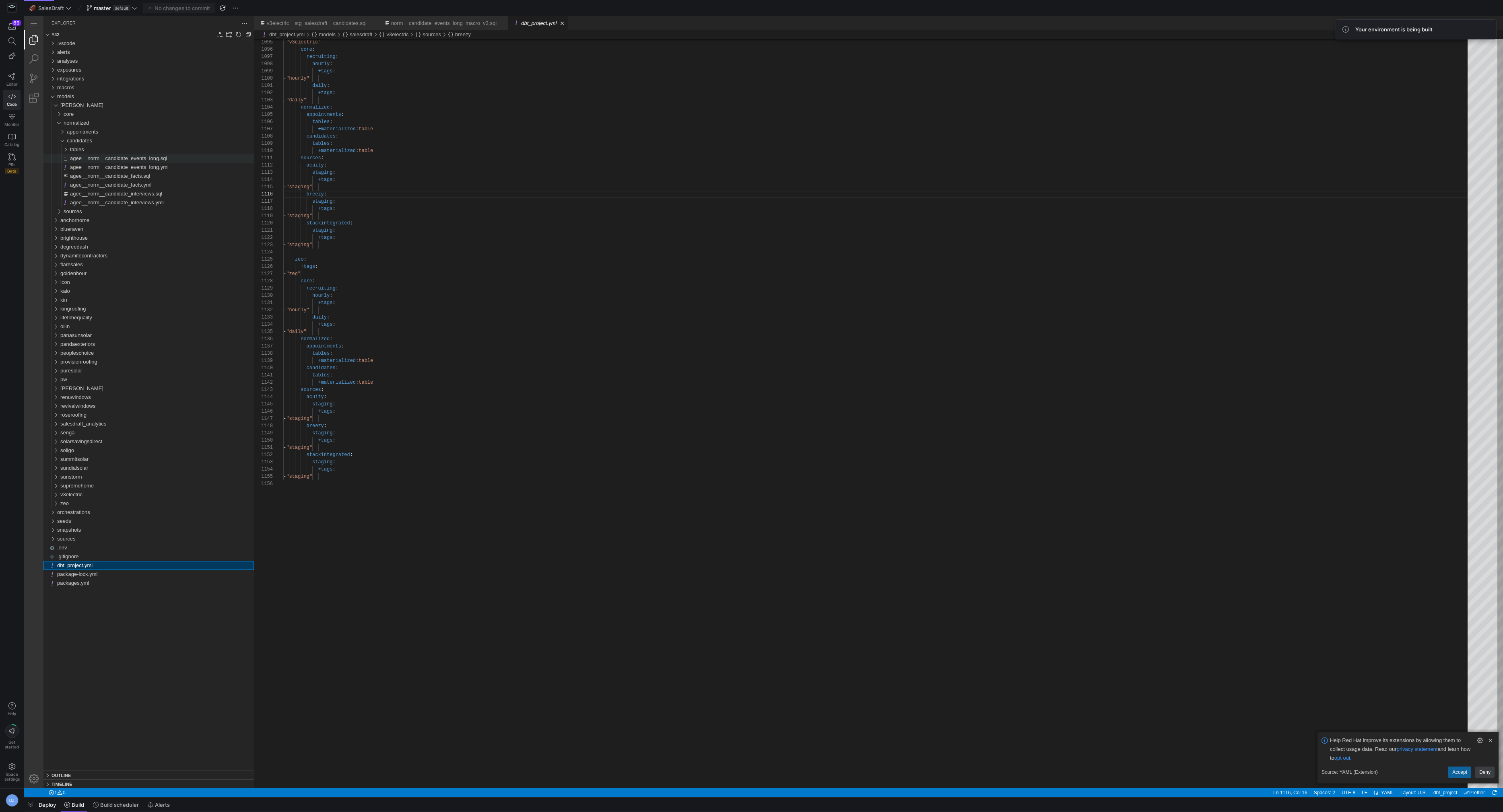
click at [166, 160] on span "agee__norm__candidate_events_long.sql" at bounding box center [118, 158] width 97 height 6
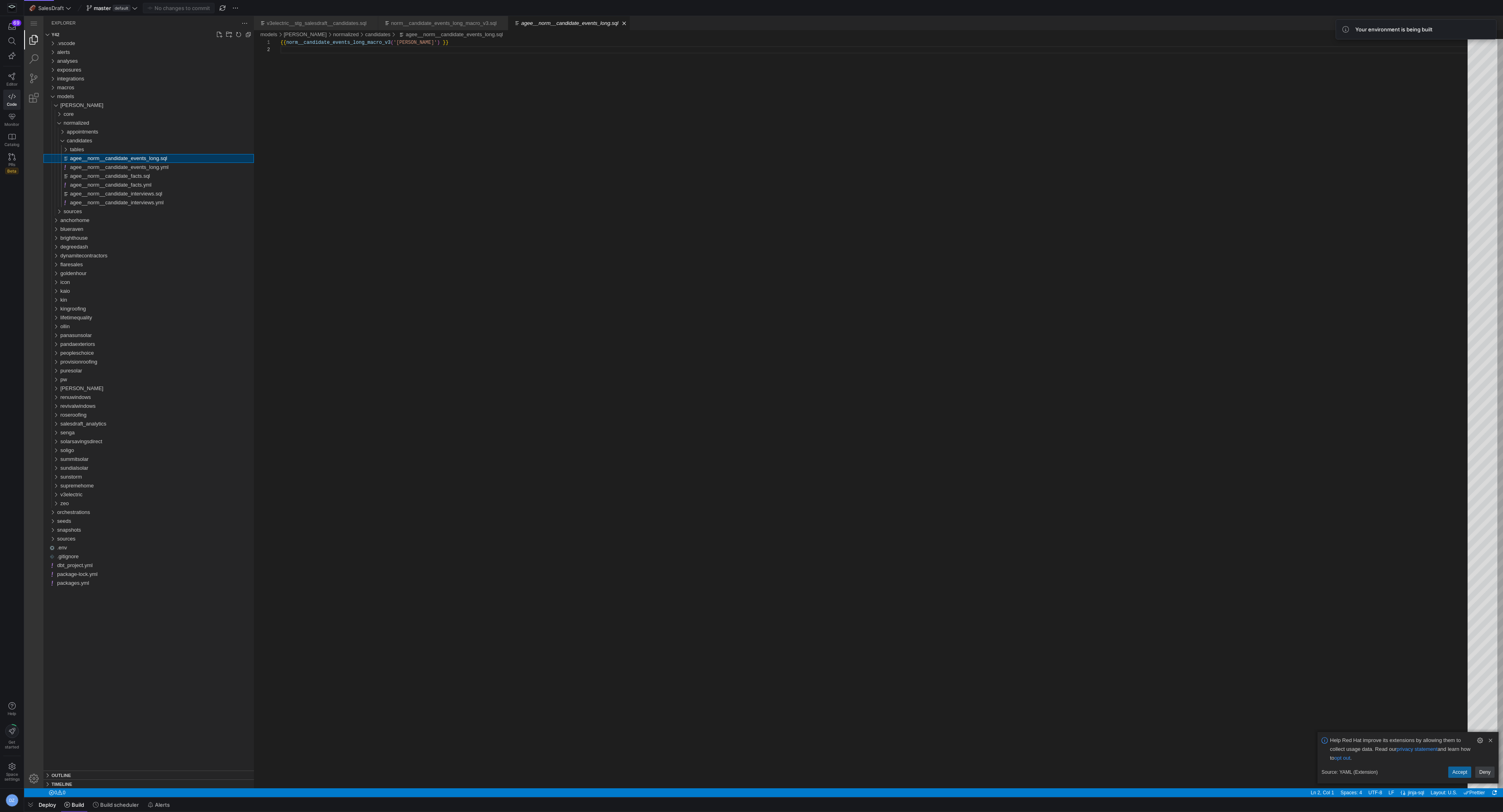
type textarea "y42 build -s agee__norm__candidate_events_long"
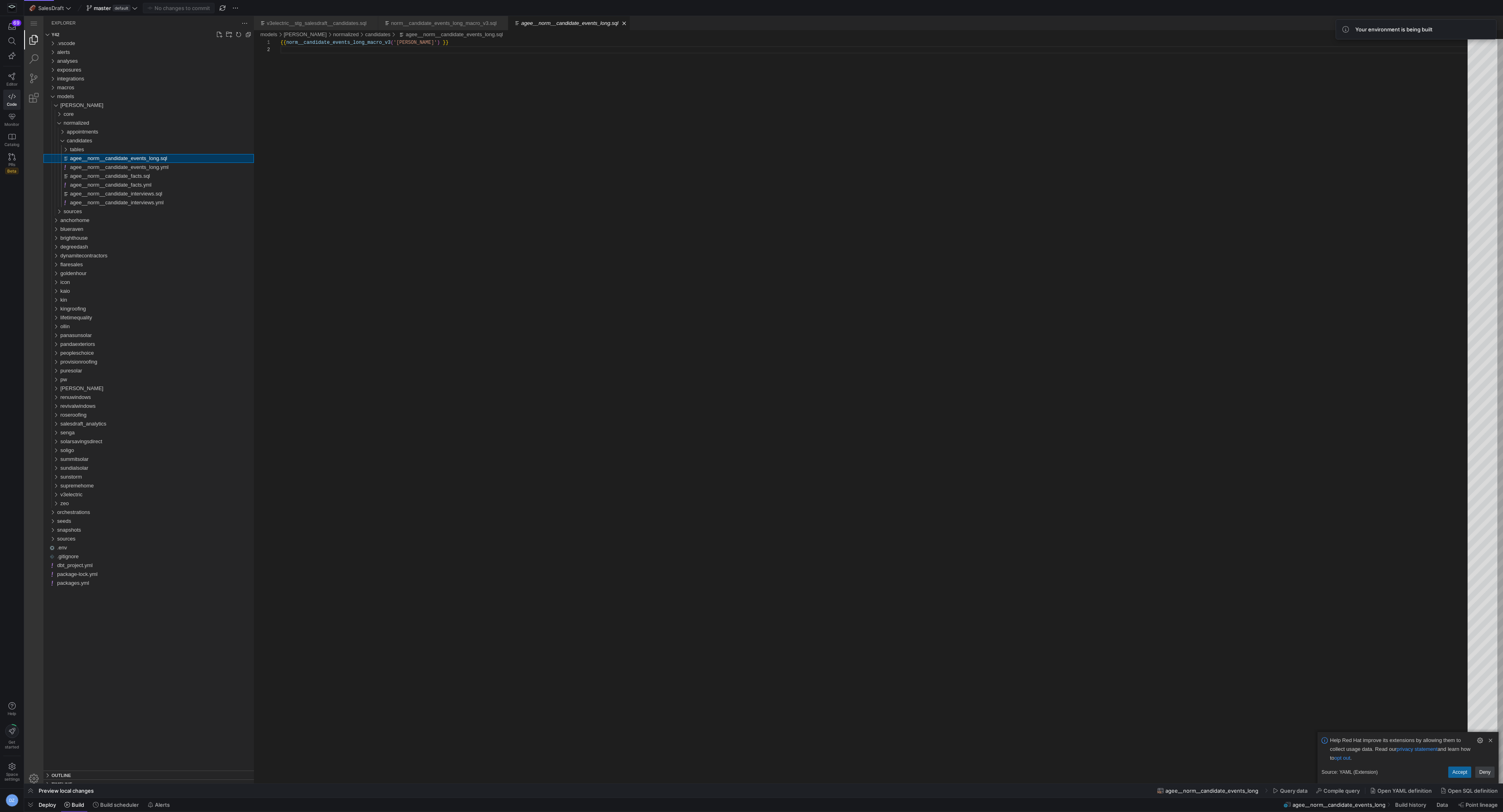
scroll to position [7, 0]
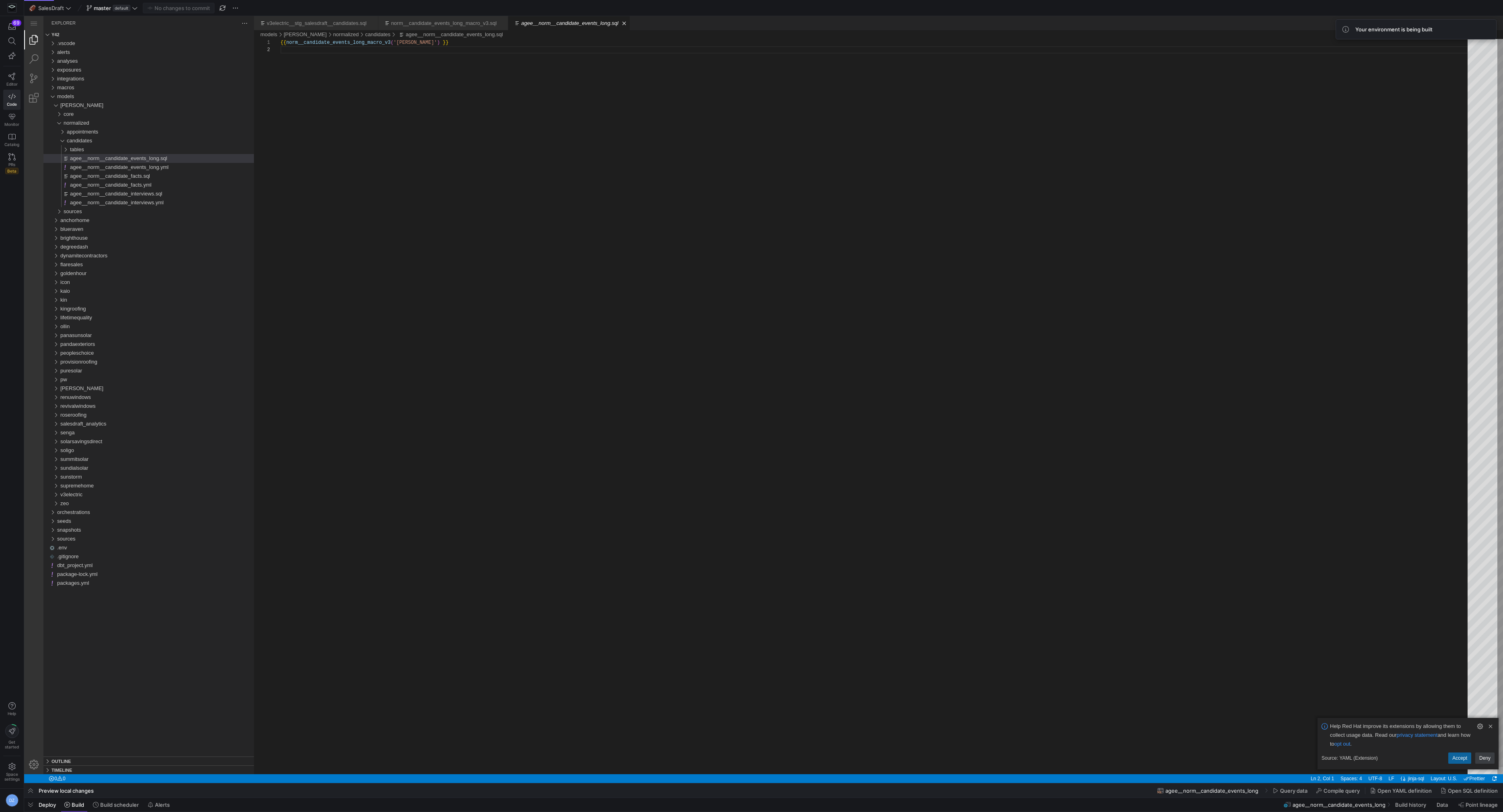
click at [404, 197] on div "{{ norm__candidate_events_long_macro_v3 ( '[PERSON_NAME]' ) }}" at bounding box center [877, 410] width 1193 height 743
click at [70, 802] on span "Build" at bounding box center [74, 804] width 19 height 6
click at [39, 808] on div "Deploy Build Build scheduler Alerts" at bounding box center [99, 805] width 149 height 14
click at [39, 806] on span "Deploy" at bounding box center [47, 804] width 18 height 6
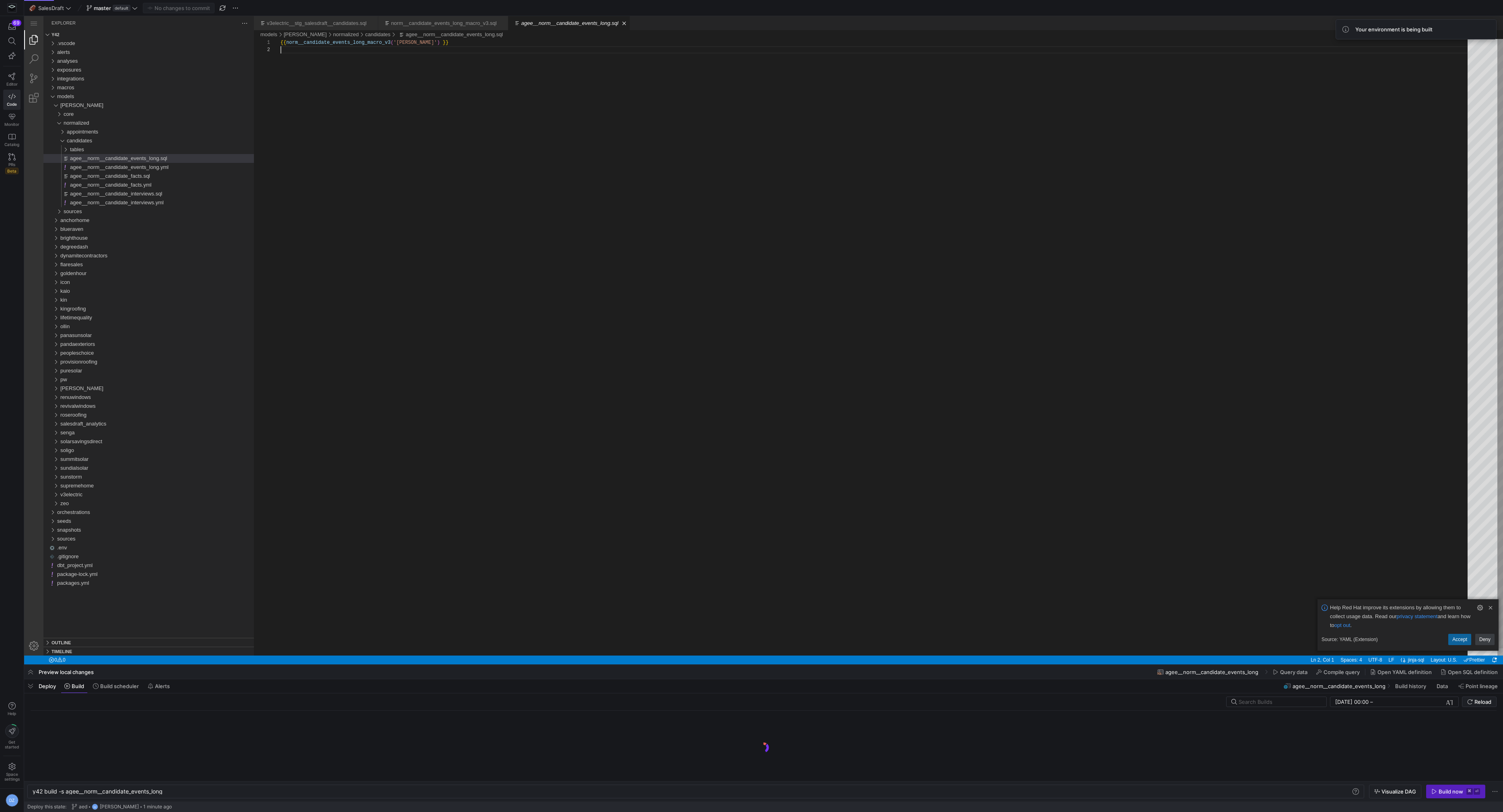
scroll to position [0, 131]
click at [204, 791] on div "y42 build -s agee__norm__candidate_events_long" at bounding box center [692, 791] width 1320 height 6
click at [1441, 786] on span "button" at bounding box center [1456, 791] width 59 height 13
click at [1490, 608] on link "Clear Notification (⌘Backspace)" at bounding box center [1491, 608] width 9 height 9
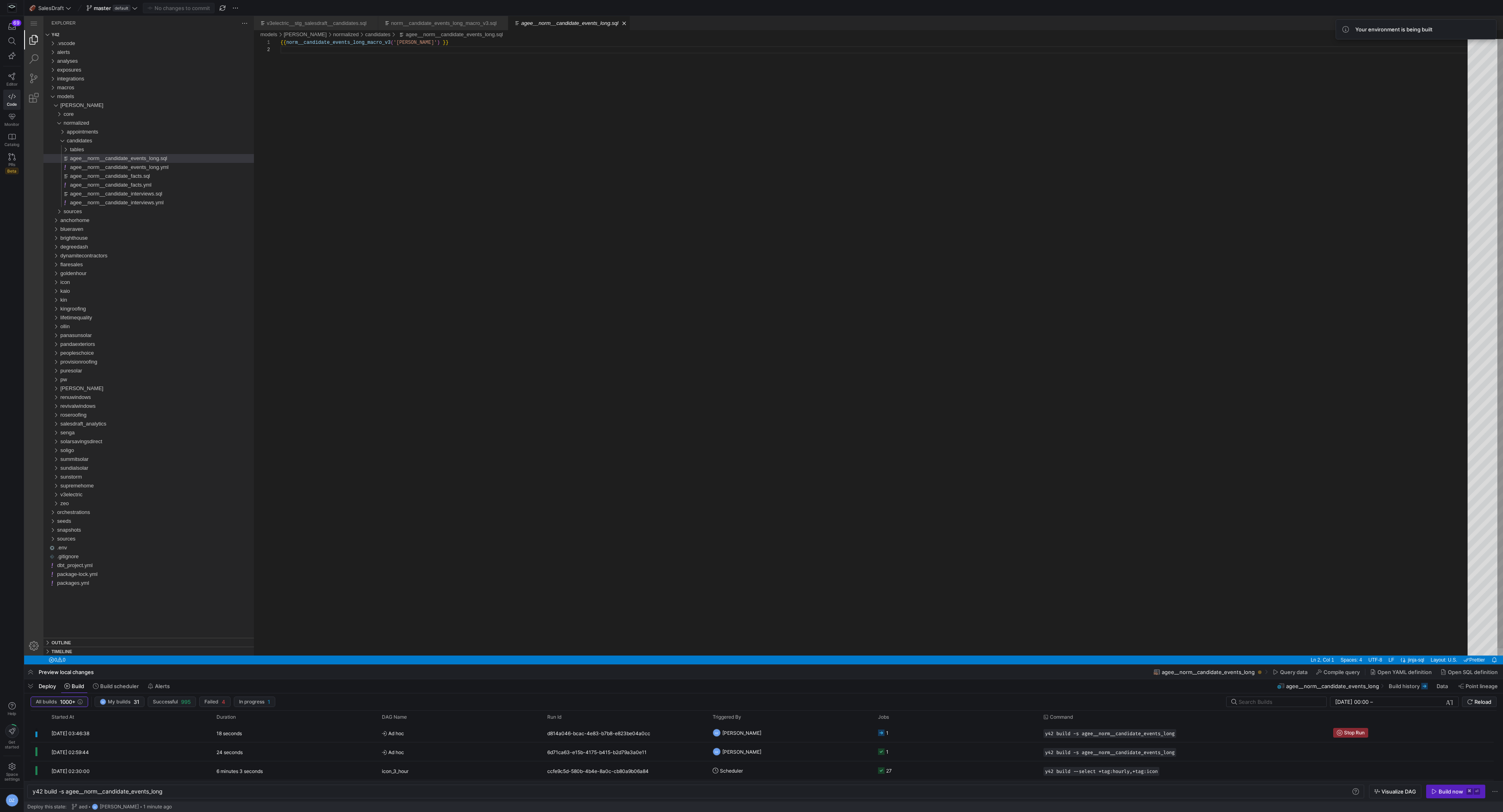
scroll to position [7, 0]
click at [945, 517] on div "{{ norm__candidate_events_long_macro_v3 ( '[PERSON_NAME]' ) }}" at bounding box center [877, 350] width 1193 height 623
click at [695, 509] on div "{{ norm__candidate_events_long_macro_v3 ( '[PERSON_NAME]' ) }}" at bounding box center [877, 350] width 1193 height 623
click at [123, 212] on div "sources" at bounding box center [158, 211] width 190 height 9
click at [108, 249] on div "stackintegrated" at bounding box center [160, 247] width 187 height 9
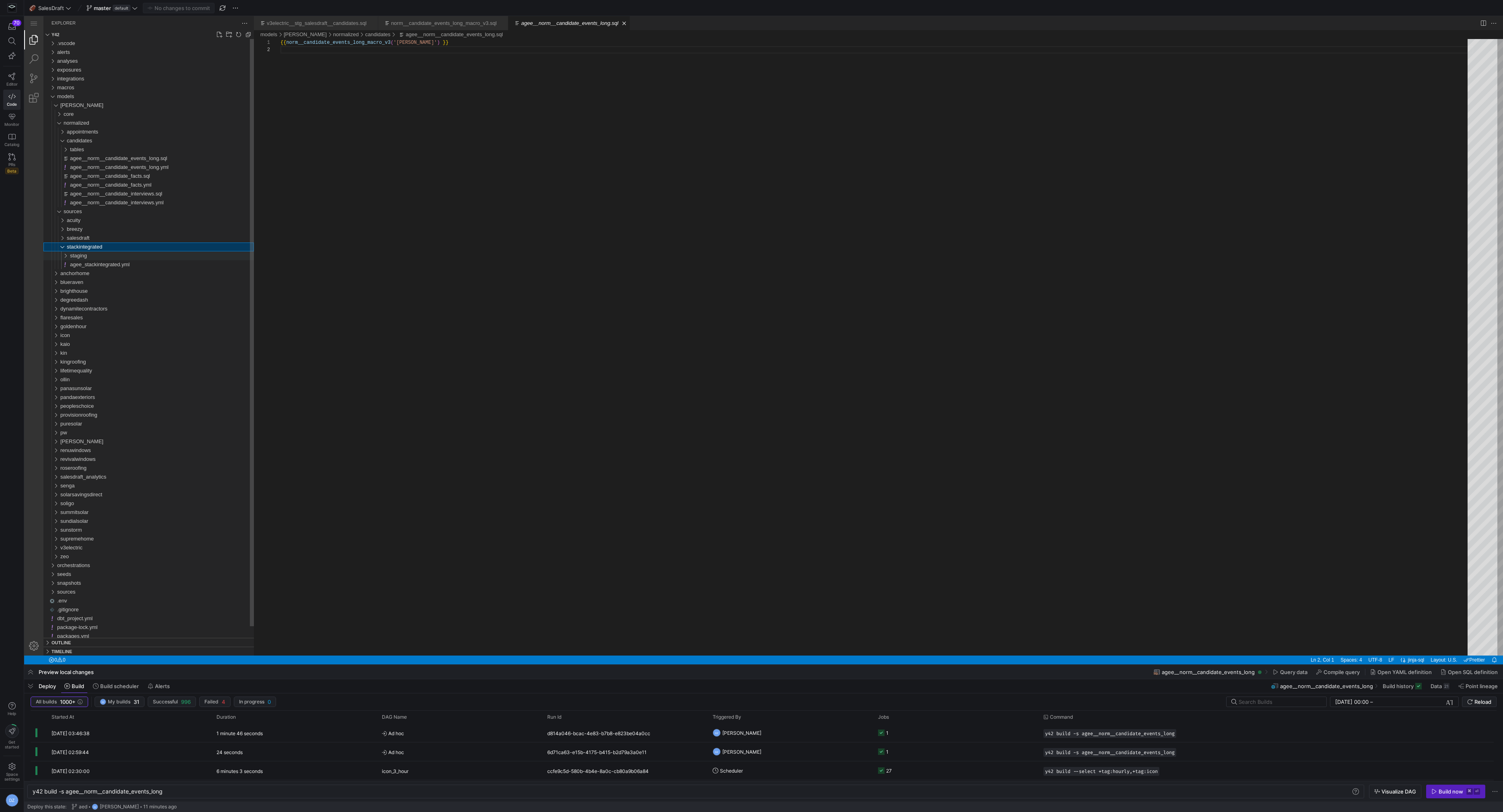
click at [108, 257] on div "staging" at bounding box center [162, 256] width 184 height 9
click at [109, 280] on span "agee__stg_stackintegrated__internal_candidates.sql" at bounding box center [133, 281] width 122 height 6
type textarea "y42 build -s agee__stg_stackintegrated__internal_candidates"
click at [454, 132] on div "{{ stg_stackintegrated_internal_candidates_macro ( 'agee' ) }}" at bounding box center [877, 350] width 1193 height 623
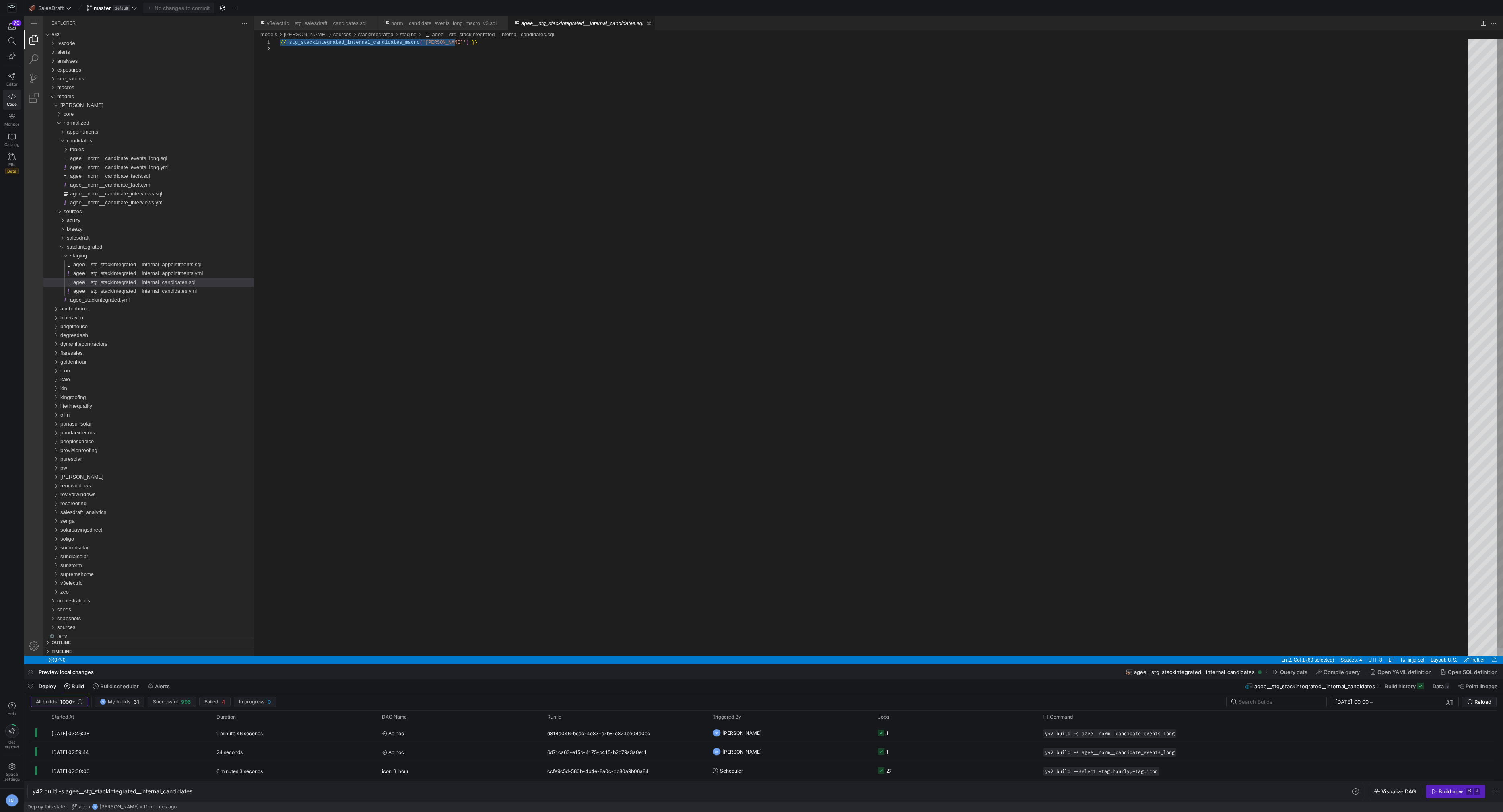
paste textarea "where breezy_candidate_id not in ('22d03aedb6e1' , '2fd01d52cdb5' , 'e9ebcbed12…"
type textarea "{{ stg_stackintegrated_internal_candidates_macro('agee') }} where breezy_candid…"
click at [454, 132] on div "{{ stg_stackintegrated_internal_candidates_macro ( 'agee' ) }} where breezy_can…" at bounding box center [877, 361] width 1193 height 645
click at [183, 5] on span "Commit & push (1)" at bounding box center [182, 8] width 45 height 6
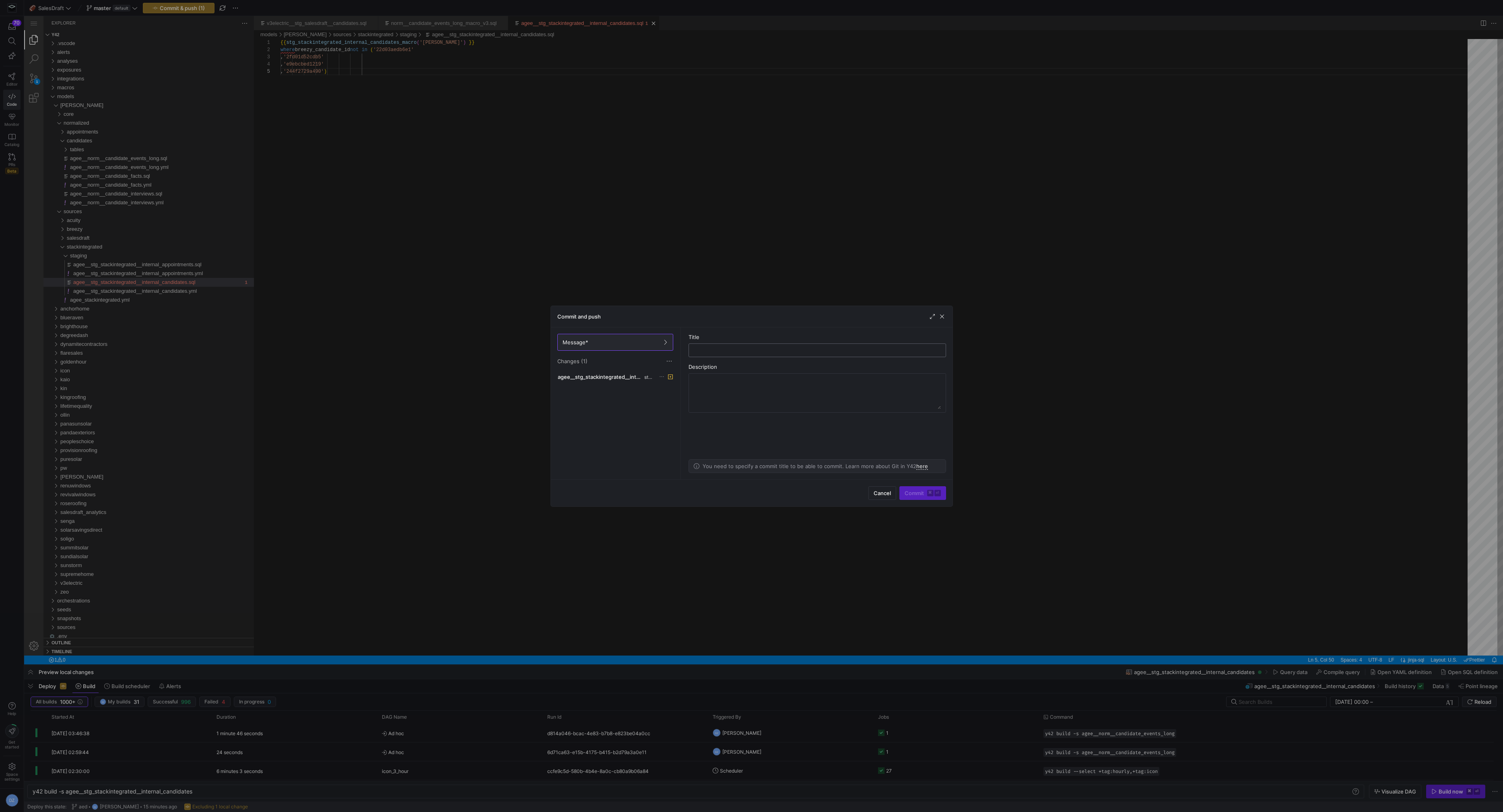
click at [731, 348] on input "text" at bounding box center [818, 350] width 244 height 6
type input "got rid of test candidates that were causing confusion"
click at [920, 490] on span "Commit ⌘ ⏎" at bounding box center [922, 493] width 36 height 6
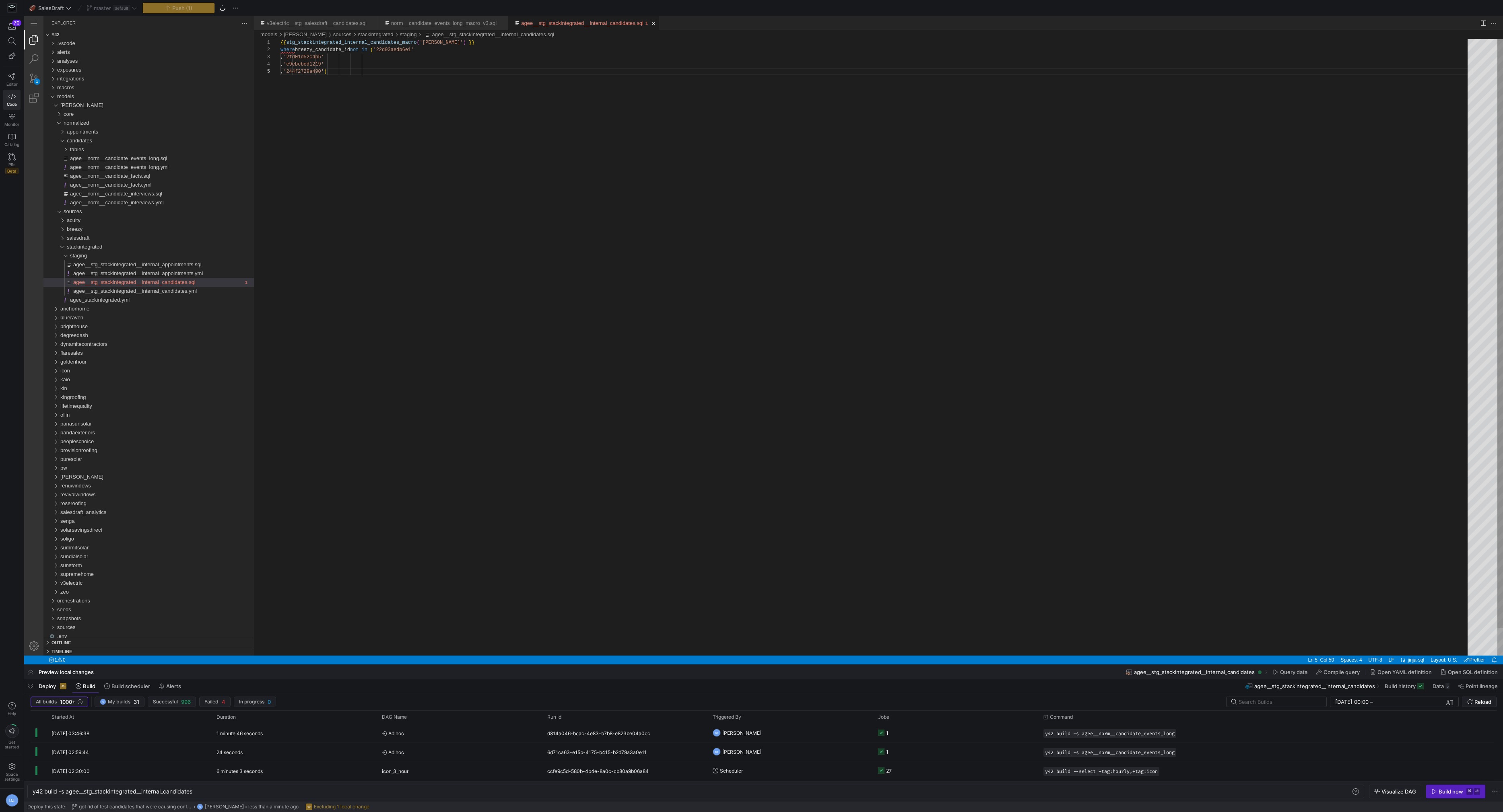
click at [594, 196] on div "{{ stg_stackintegrated_internal_candidates_macro ( 'agee' ) }} where breezy_can…" at bounding box center [877, 361] width 1193 height 645
click at [579, 189] on div "{{ stg_stackintegrated_internal_candidates_macro ( 'agee' ) }} where breezy_can…" at bounding box center [877, 361] width 1193 height 645
click at [181, 158] on div "agee__norm__candidate_events_long.sql" at bounding box center [162, 159] width 184 height 9
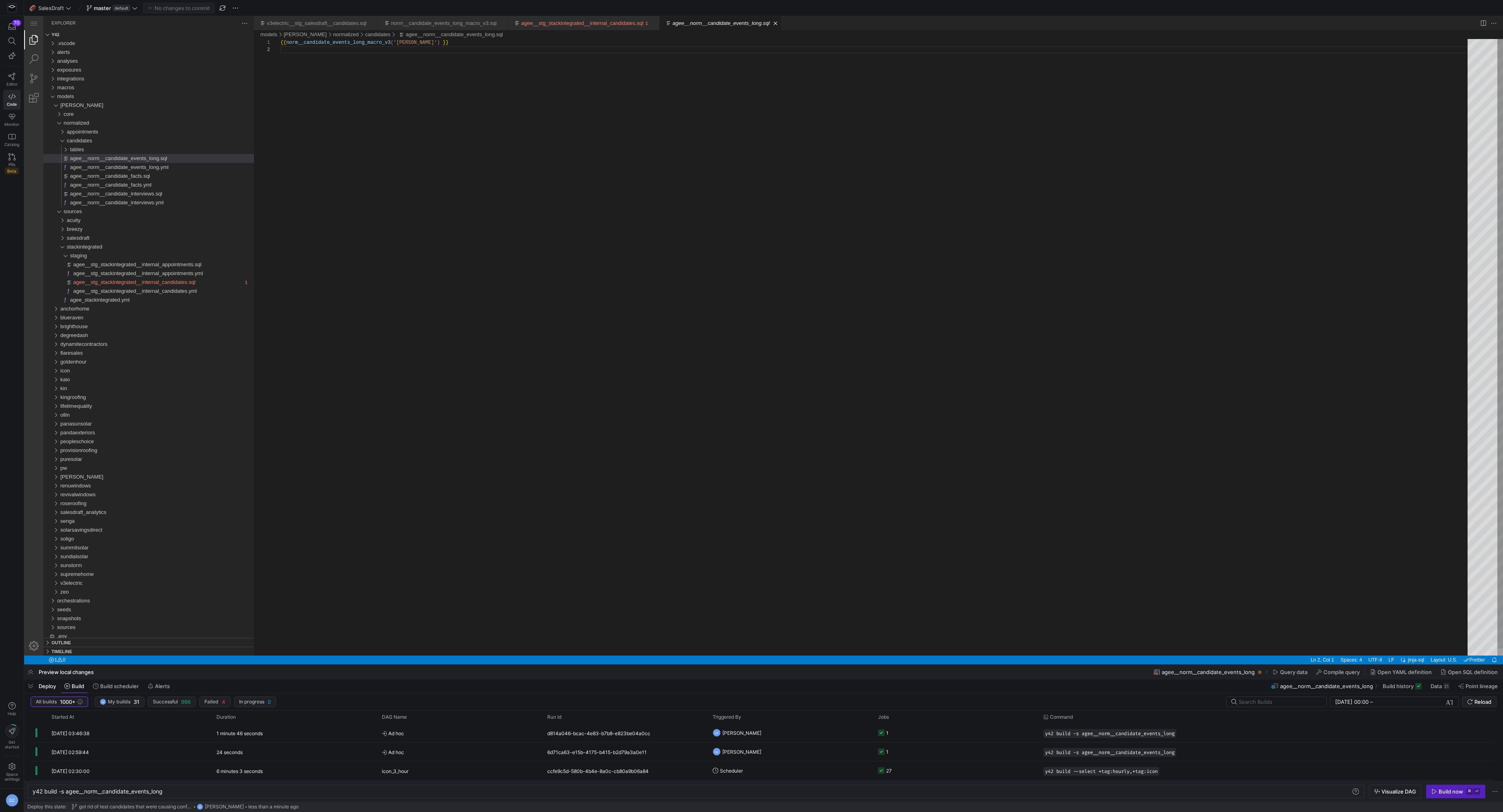
click at [412, 123] on div "{{ norm__candidate_events_long_macro_v3 ( '[PERSON_NAME]' ) }}" at bounding box center [877, 350] width 1193 height 623
click at [66, 792] on div "y42 build -s agee__norm__candidate_events_long" at bounding box center [692, 791] width 1320 height 6
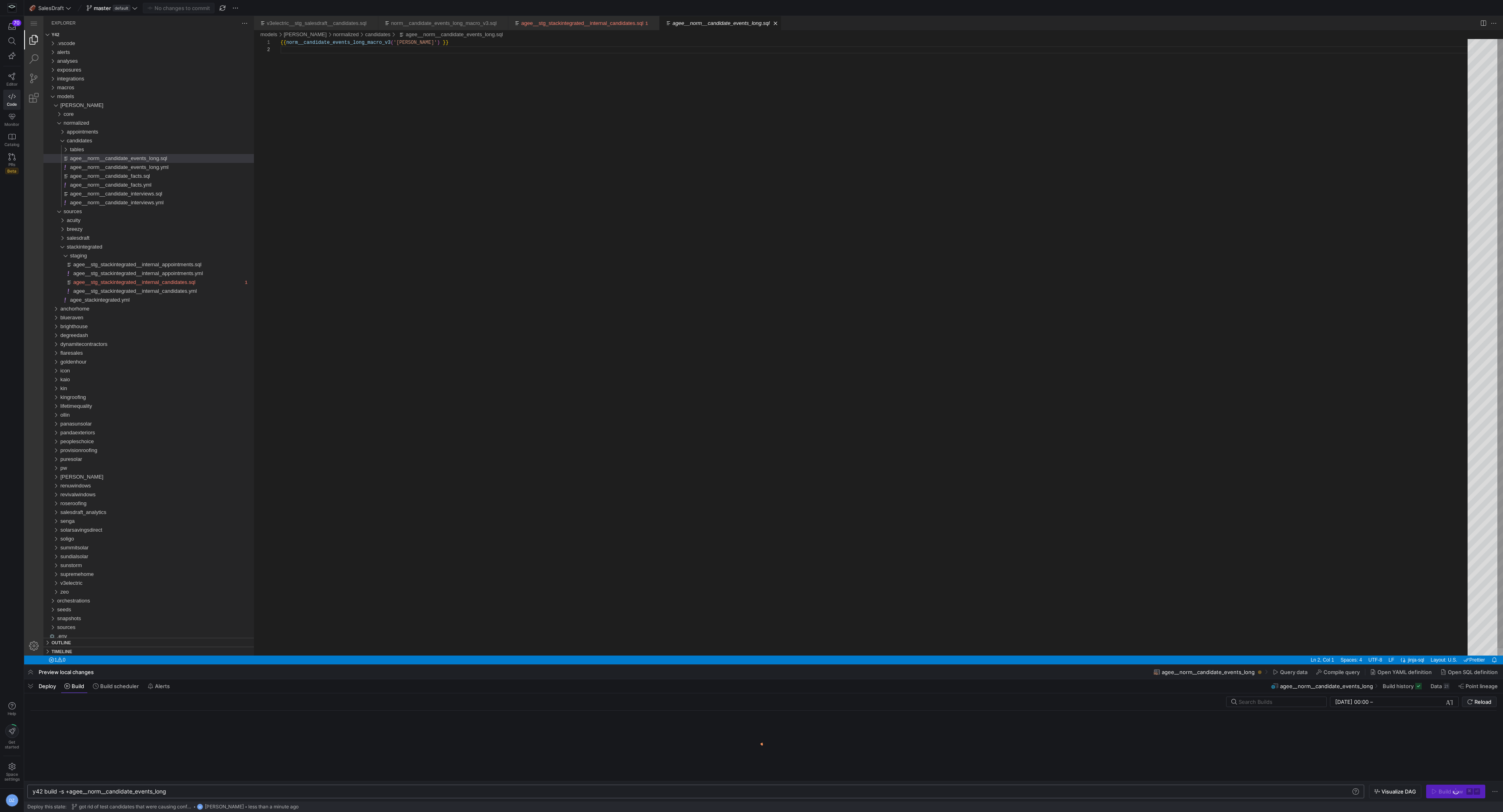
type textarea "y42 build -s +agee__norm__candidate_events_long"
click at [438, 539] on div "{{ norm__candidate_events_long_macro_v3 ( '[PERSON_NAME]' ) }}" at bounding box center [877, 350] width 1193 height 623
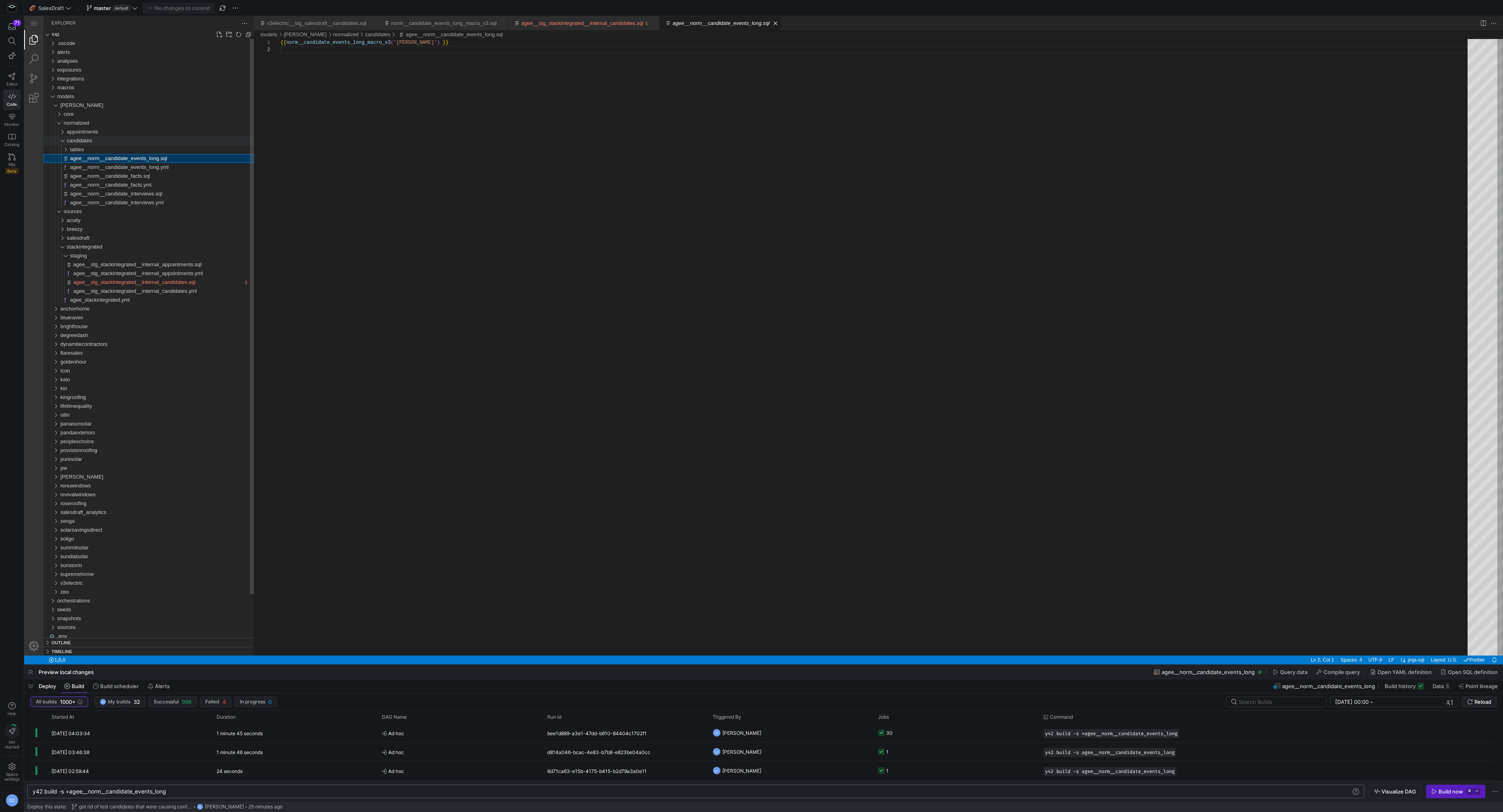
click at [109, 143] on div "candidates" at bounding box center [160, 140] width 187 height 9
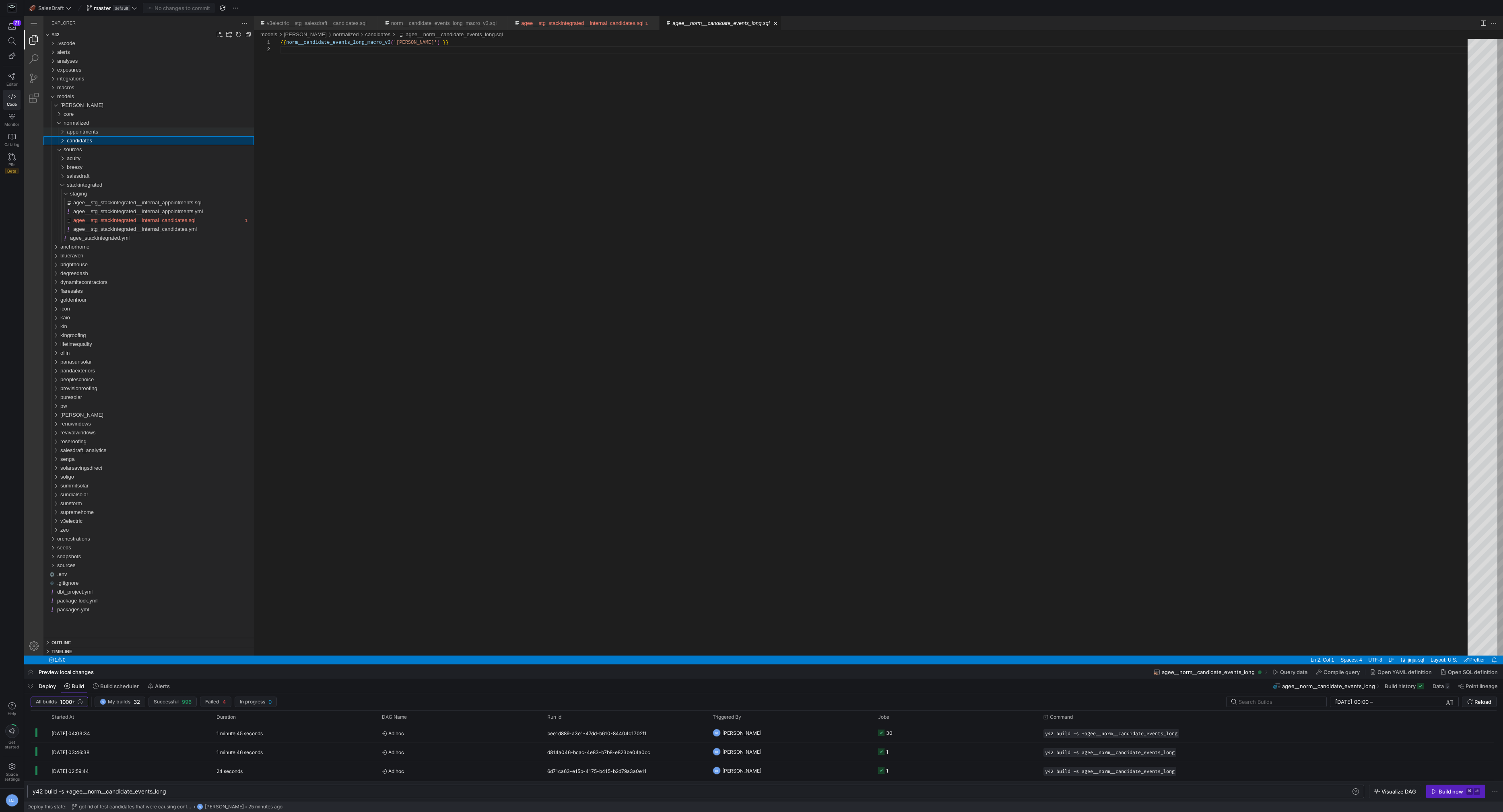
click at [106, 132] on div "appointments" at bounding box center [160, 132] width 187 height 9
click at [104, 139] on span "agee__norm__appointment_facts.sql" at bounding box center [113, 140] width 86 height 6
click at [89, 113] on div "core" at bounding box center [158, 114] width 190 height 9
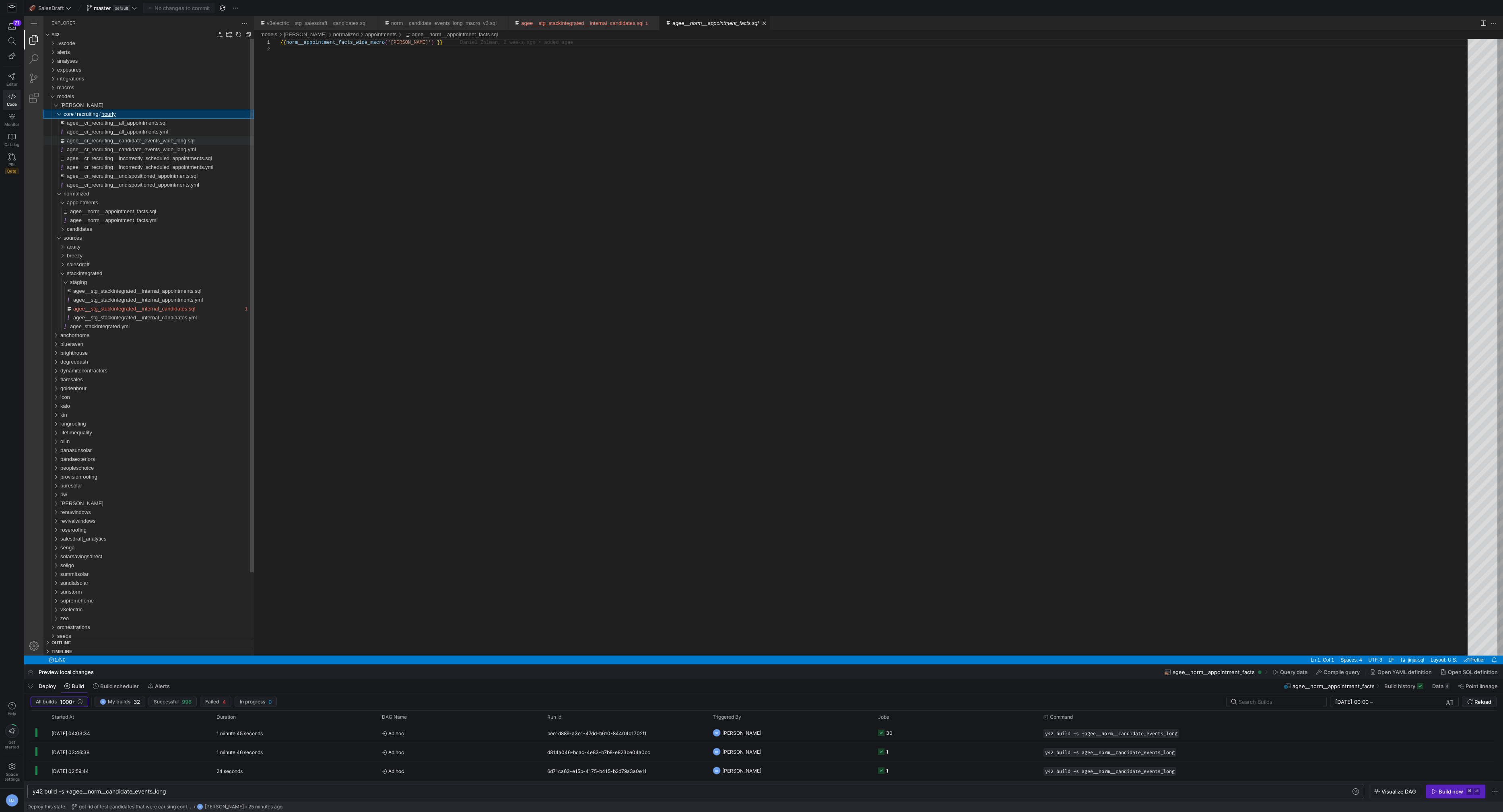
click at [184, 143] on span "agee__cr_recruiting__candidate_events_wide_long.sql" at bounding box center [130, 140] width 127 height 6
click at [470, 135] on div "{{ cr_recruiting__candidate_events_wide_long_macro_v 2 ( 'agee' ) }}" at bounding box center [877, 350] width 1193 height 623
click at [31, 686] on span "button" at bounding box center [31, 687] width 13 height 14
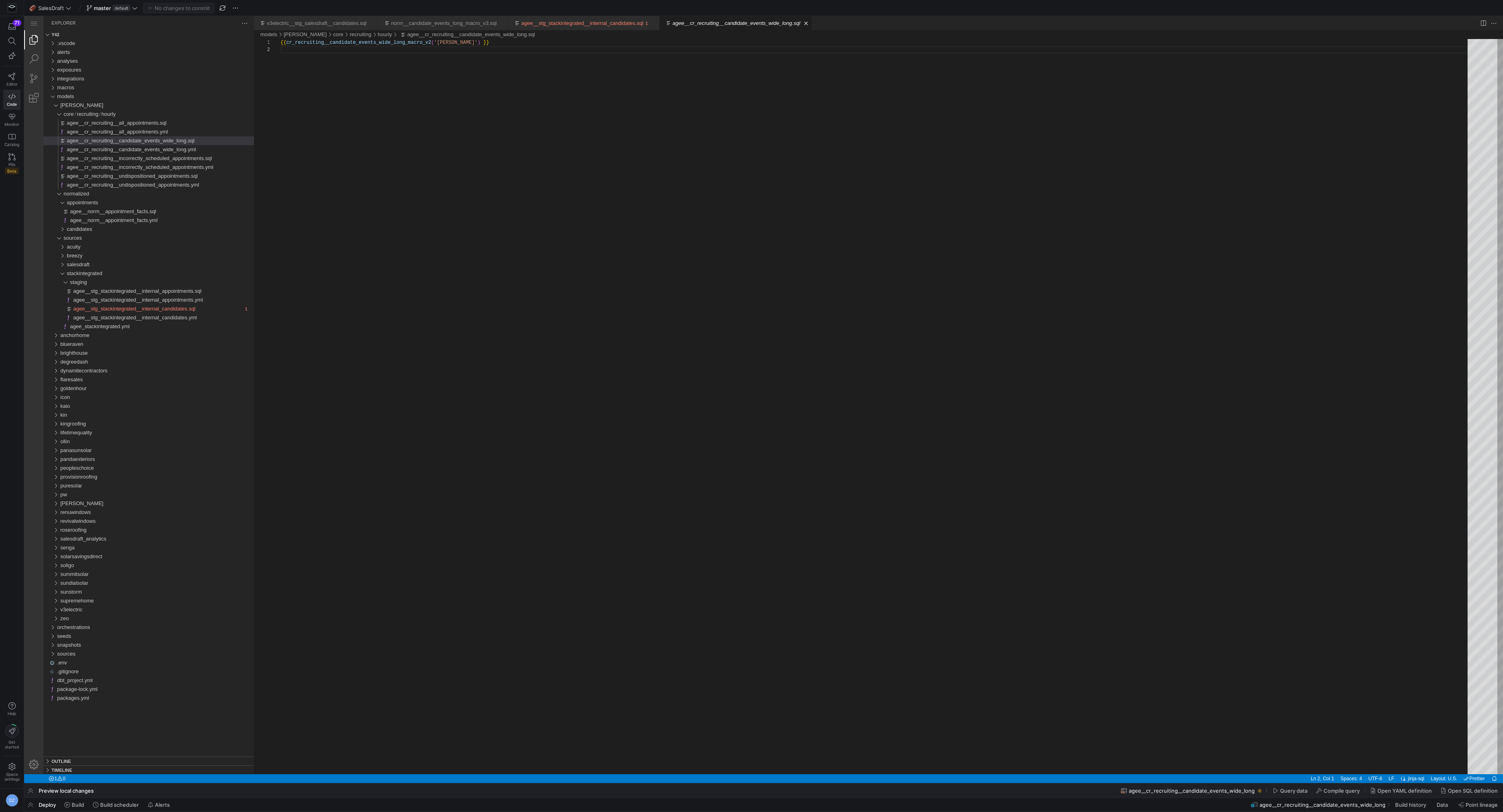
click at [37, 804] on div "Deploy Build Build scheduler Alerts" at bounding box center [99, 805] width 149 height 14
click at [31, 804] on span "button" at bounding box center [31, 805] width 13 height 14
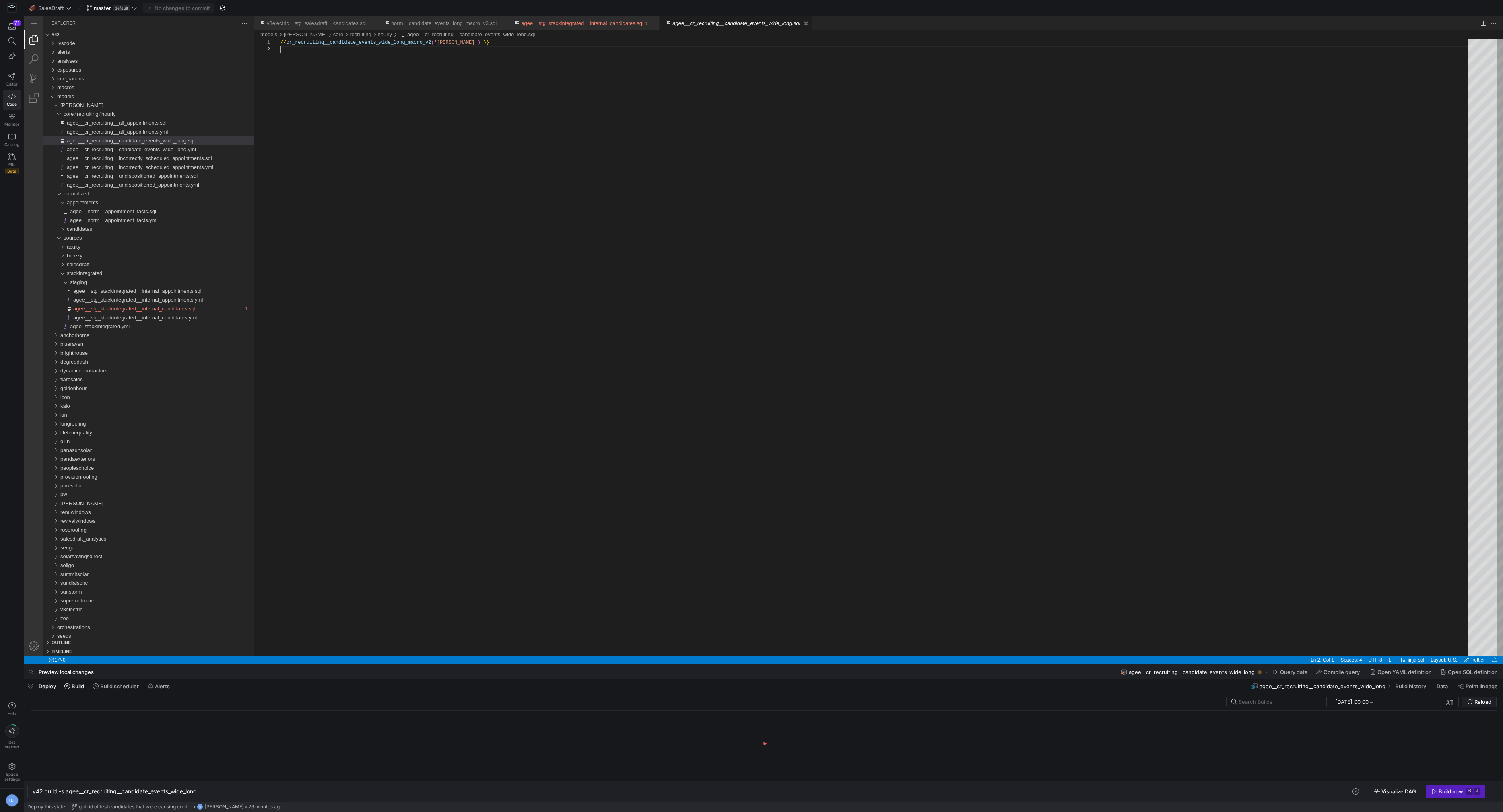
scroll to position [0, 166]
click at [1466, 790] on kbd "⌘" at bounding box center [1469, 791] width 6 height 6
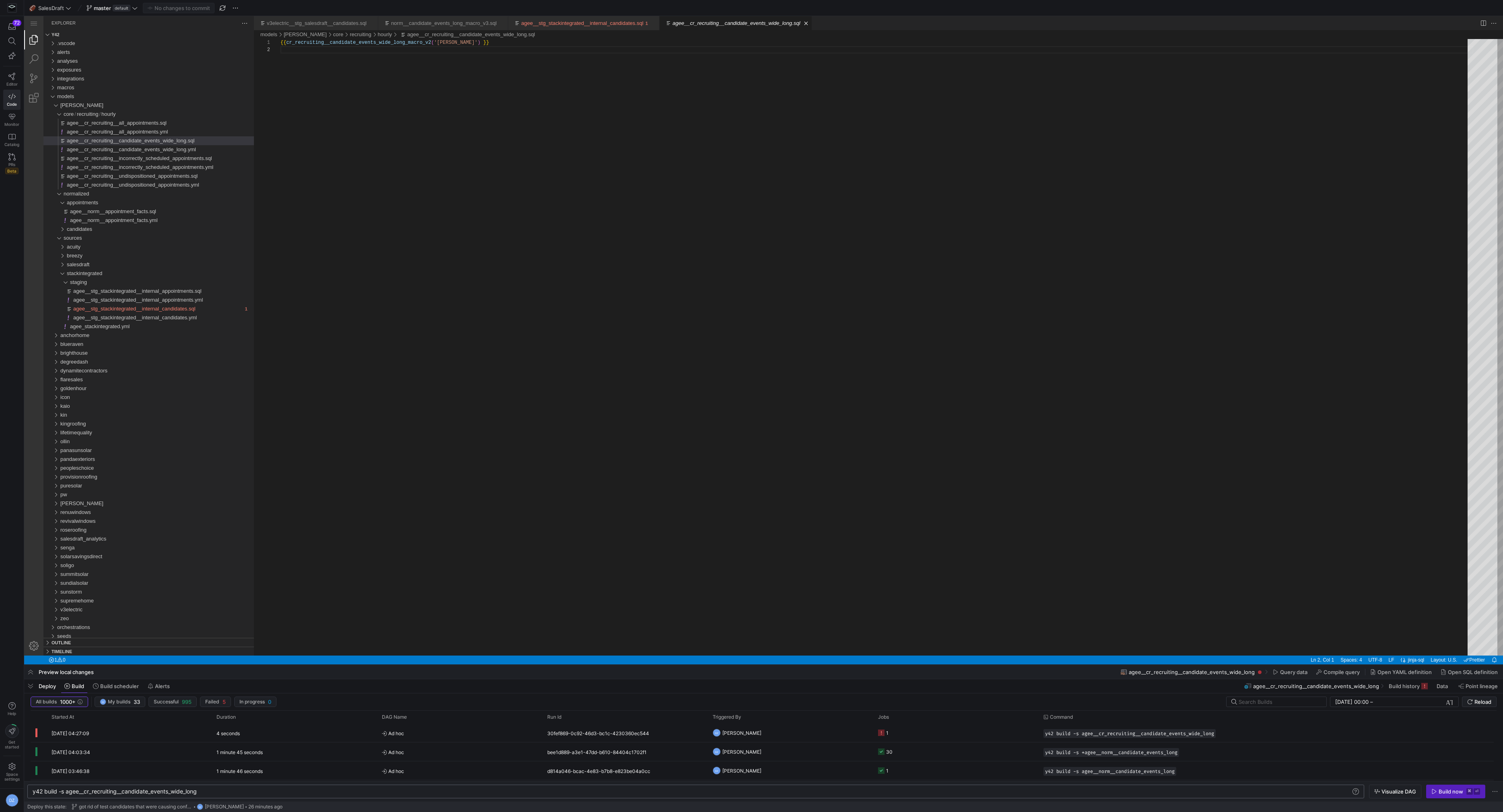
click at [66, 788] on div "y42 build -s agee__cr_recruiting__candidate_events _wide_long" at bounding box center [692, 791] width 1320 height 6
type textarea "y42 build -s +agee__cr_recruiting__candidate_events_wide_long"
click at [1461, 794] on div "Build now" at bounding box center [1451, 791] width 25 height 6
drag, startPoint x: 676, startPoint y: 680, endPoint x: 668, endPoint y: 548, distance: 132.2
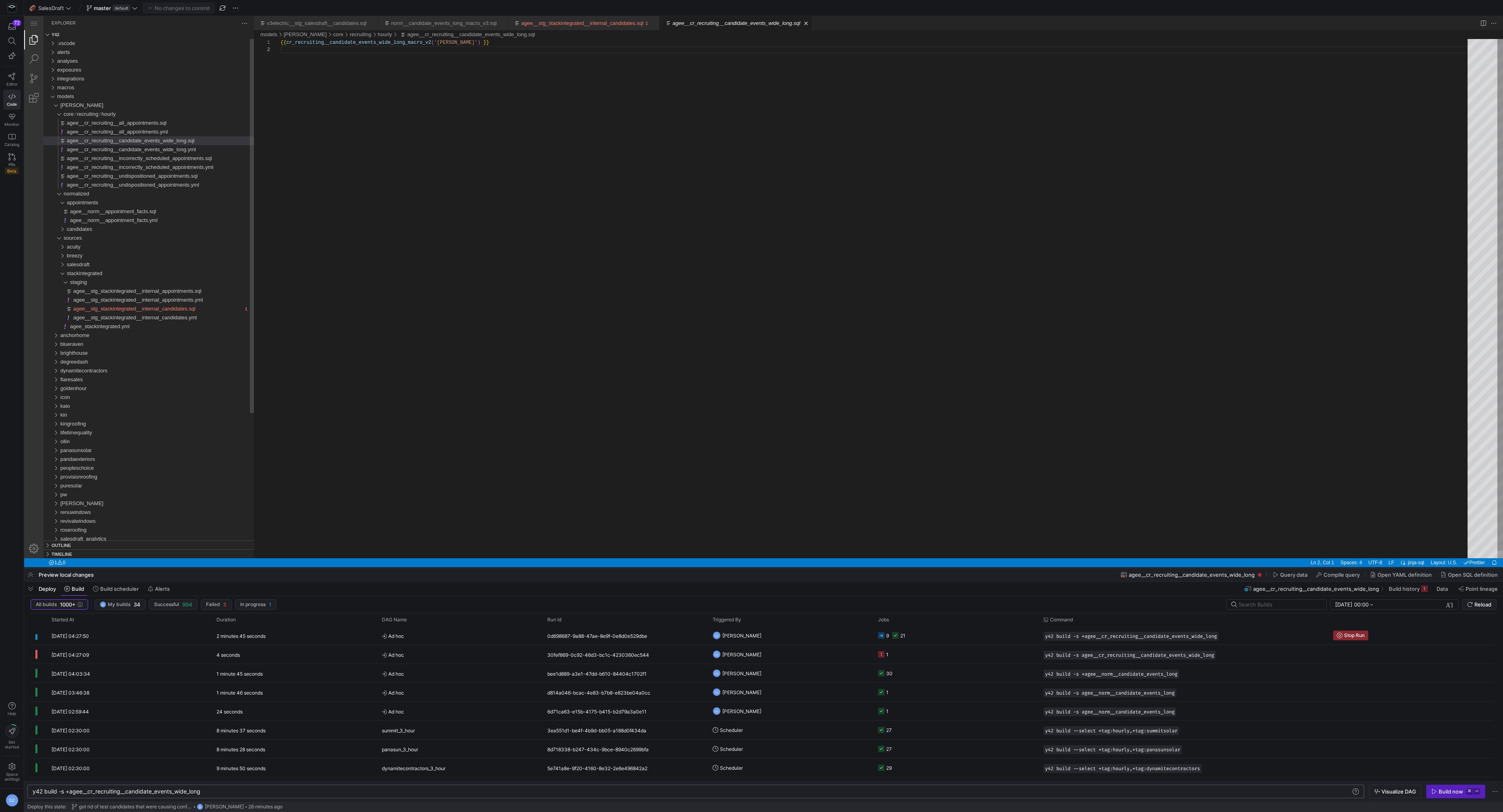
click at [748, 566] on div at bounding box center [764, 568] width 1479 height 4
click at [806, 637] on div at bounding box center [764, 690] width 1479 height 244
click at [637, 639] on div at bounding box center [764, 690] width 1479 height 244
click at [827, 635] on div at bounding box center [764, 690] width 1479 height 244
click at [945, 636] on div at bounding box center [764, 690] width 1479 height 244
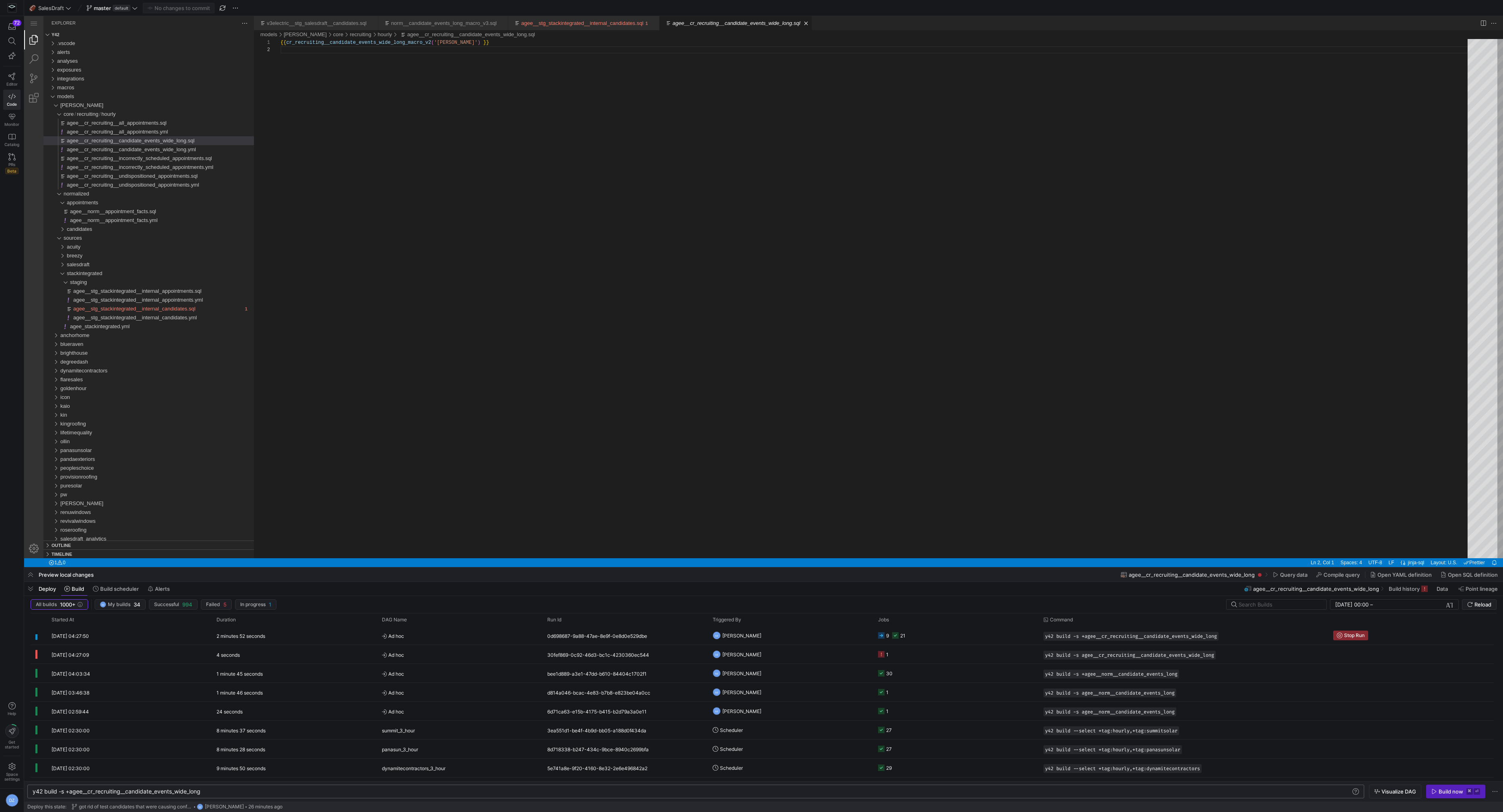
click at [1480, 606] on div at bounding box center [764, 690] width 1479 height 244
click at [1109, 422] on div at bounding box center [764, 283] width 1479 height 567
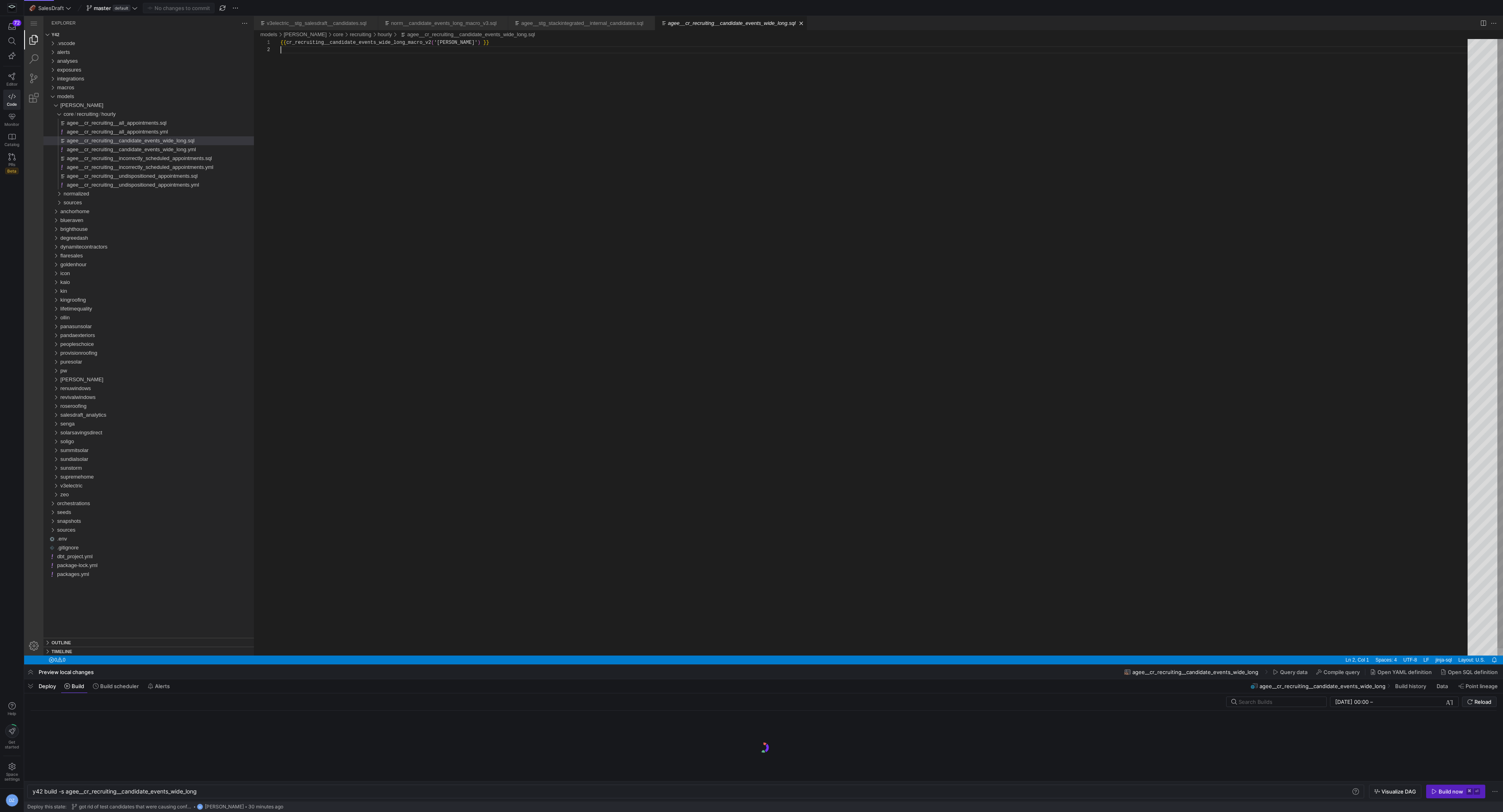
scroll to position [7, 0]
